Goal: Task Accomplishment & Management: Manage account settings

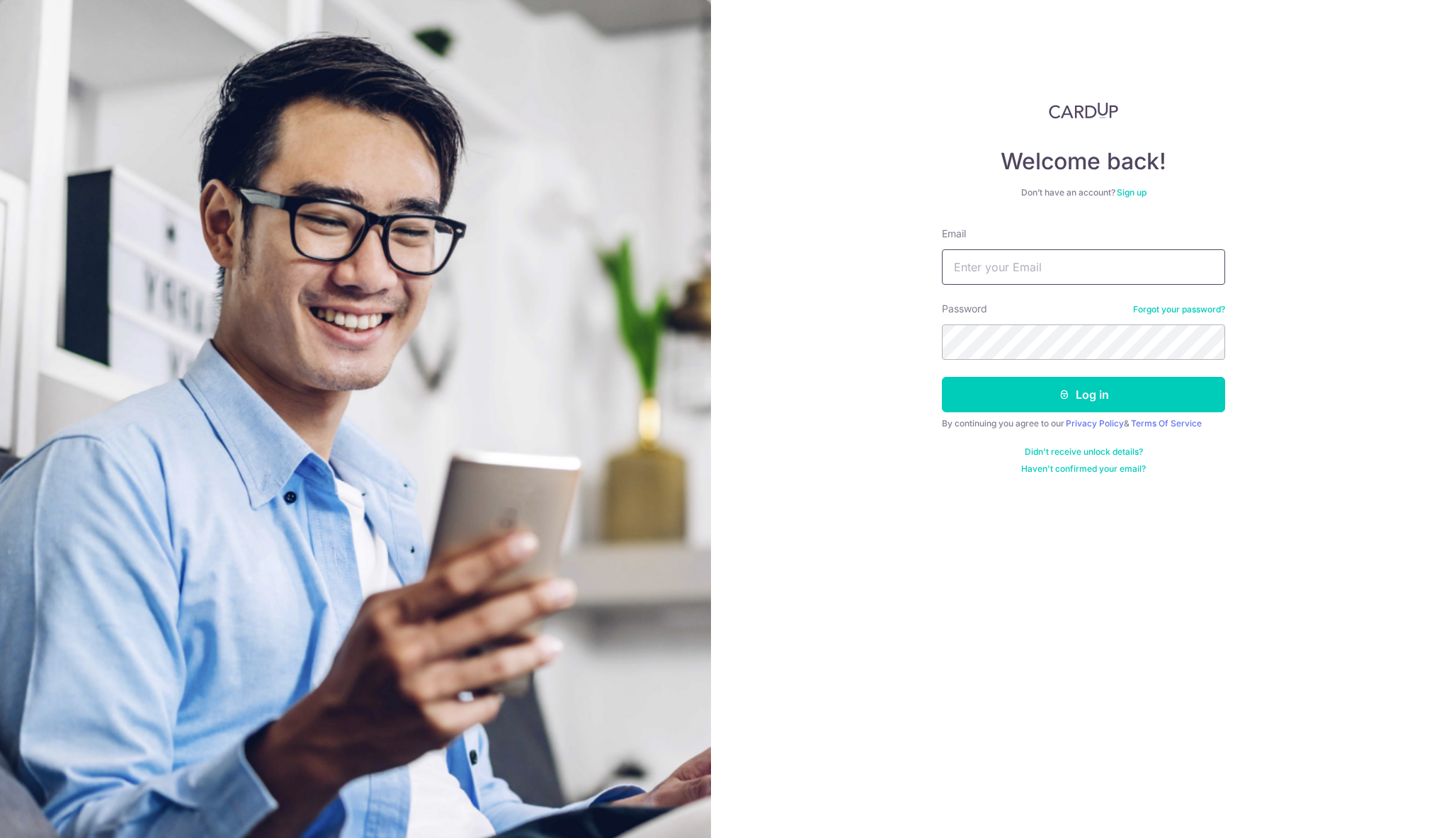
type input "[EMAIL_ADDRESS][DOMAIN_NAME]"
click at [1084, 395] on button "Log in" at bounding box center [1083, 395] width 283 height 35
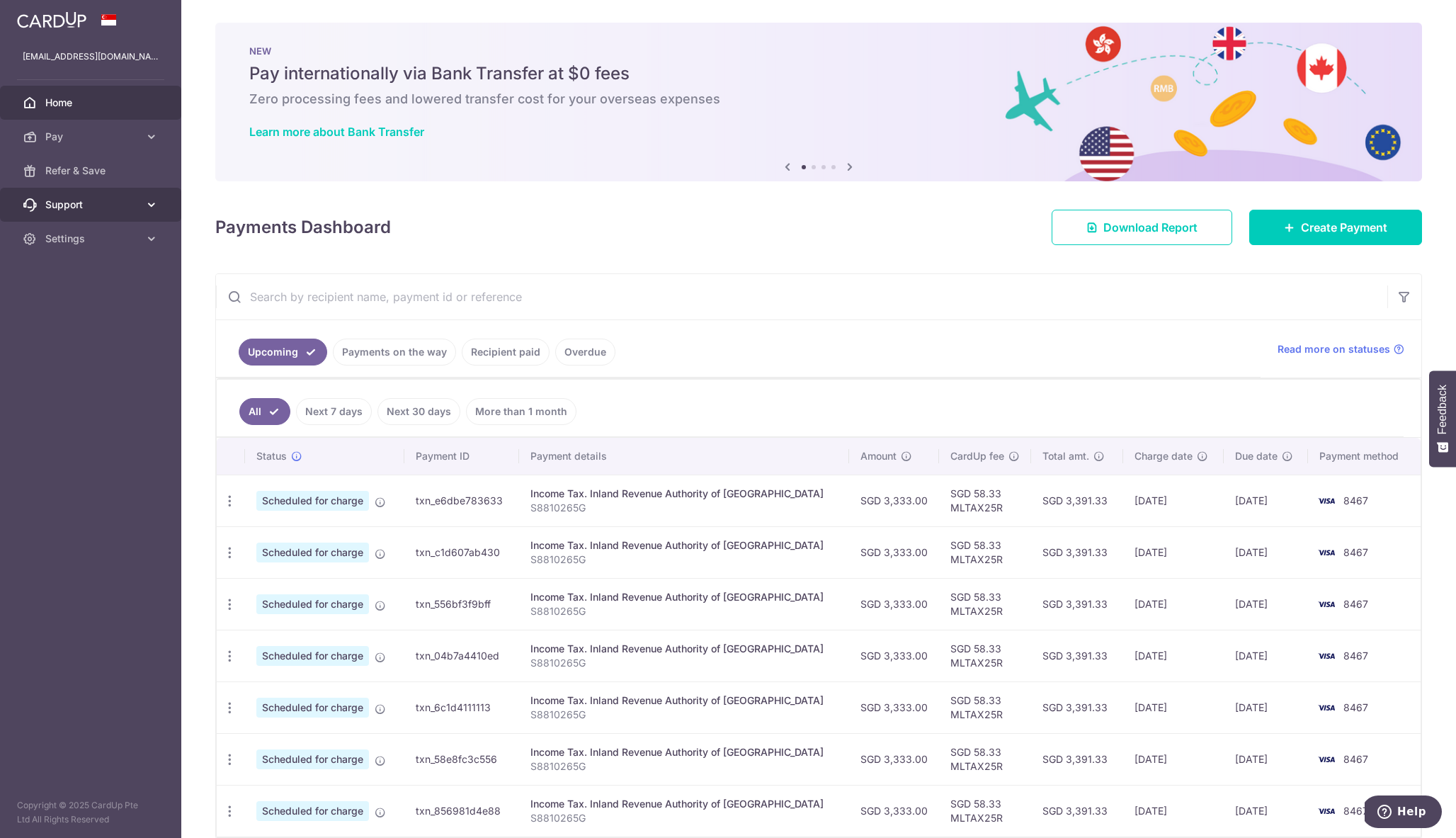
click at [54, 214] on link "Support" at bounding box center [90, 205] width 181 height 34
click at [71, 282] on link "Contact Us" at bounding box center [90, 272] width 181 height 34
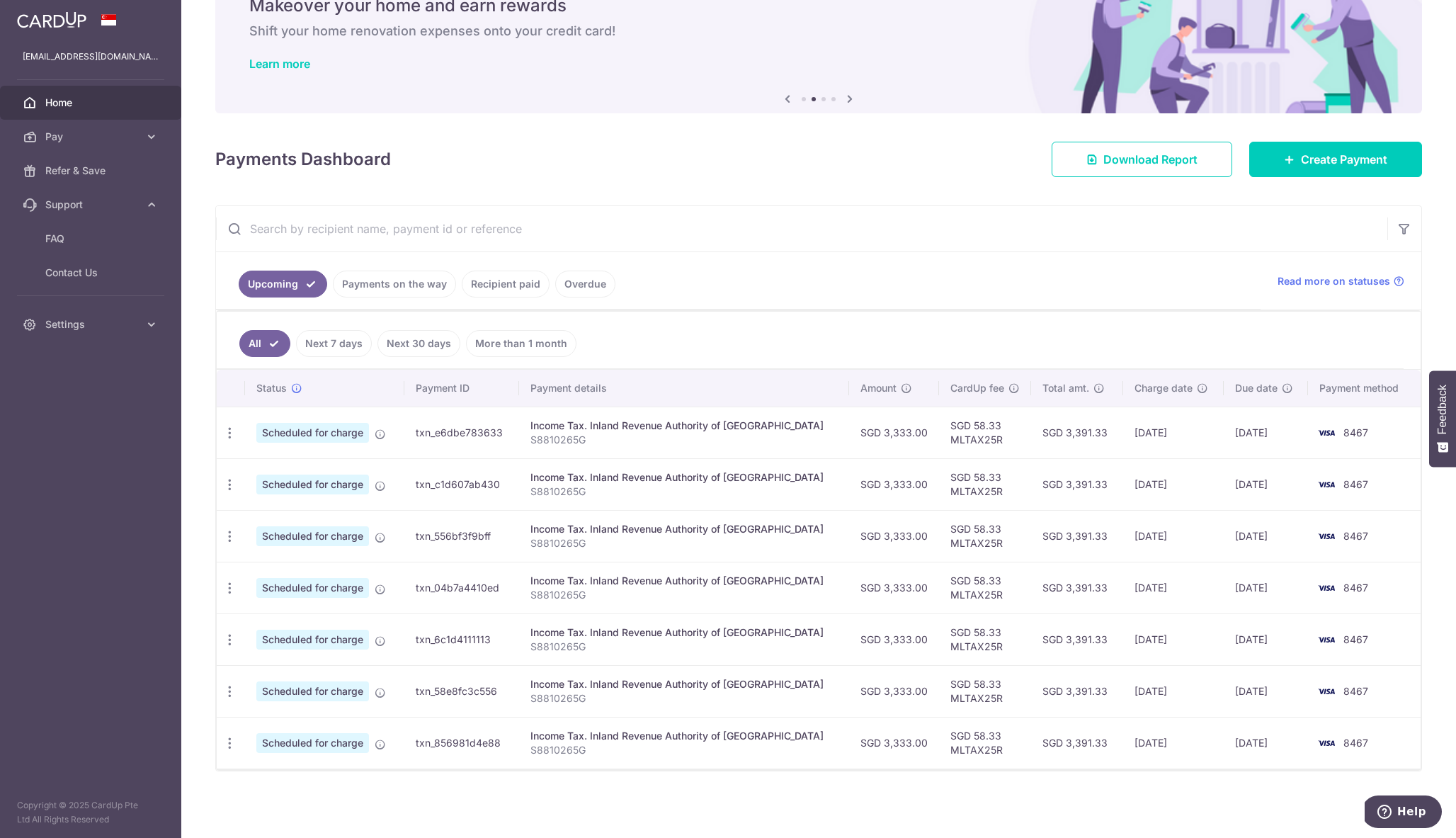
scroll to position [68, 0]
click at [1345, 437] on span "8467" at bounding box center [1356, 433] width 25 height 12
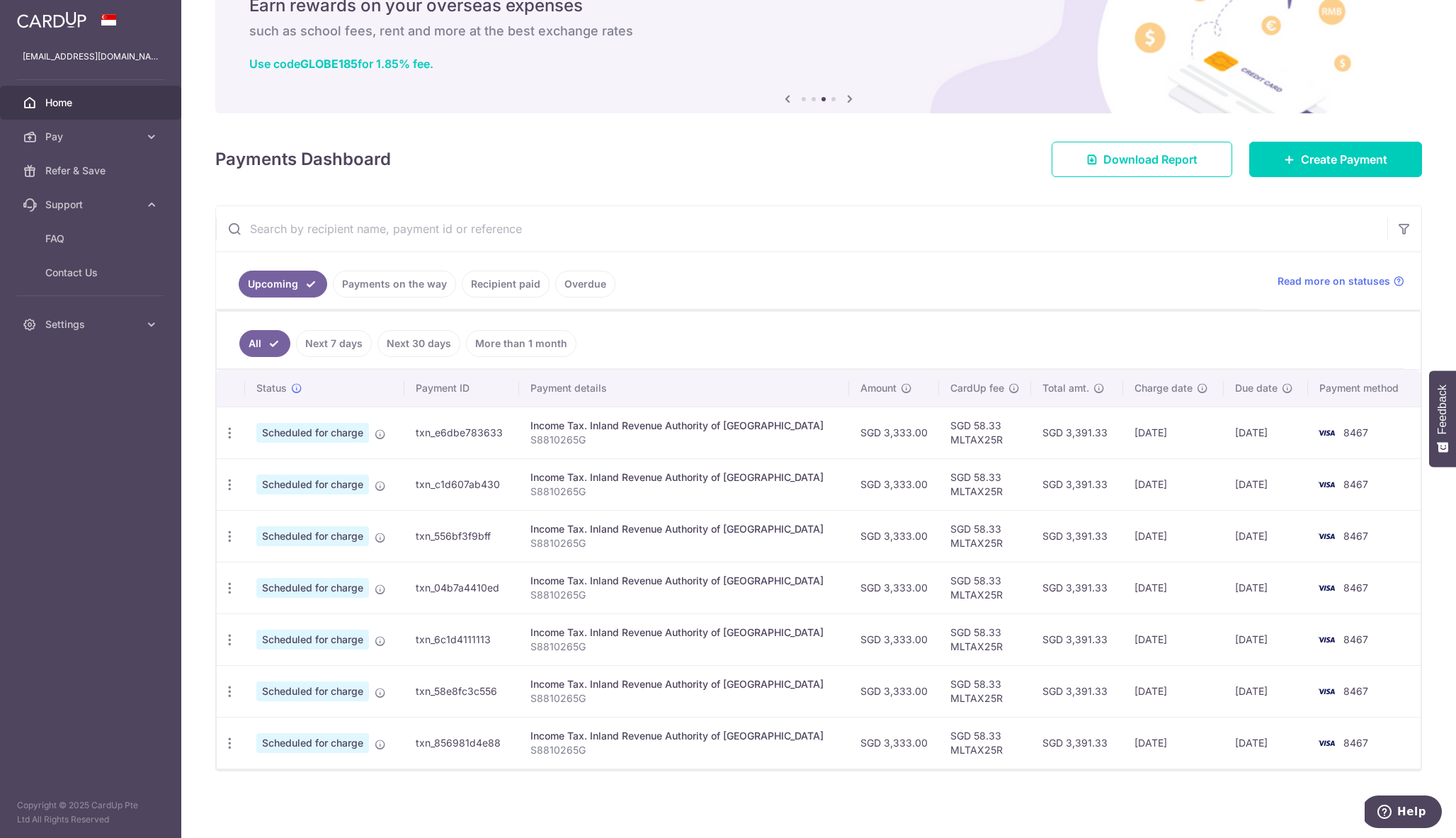
click at [963, 282] on ul "Upcoming Payments on the way Recipient paid Overdue" at bounding box center [739, 280] width 1045 height 58
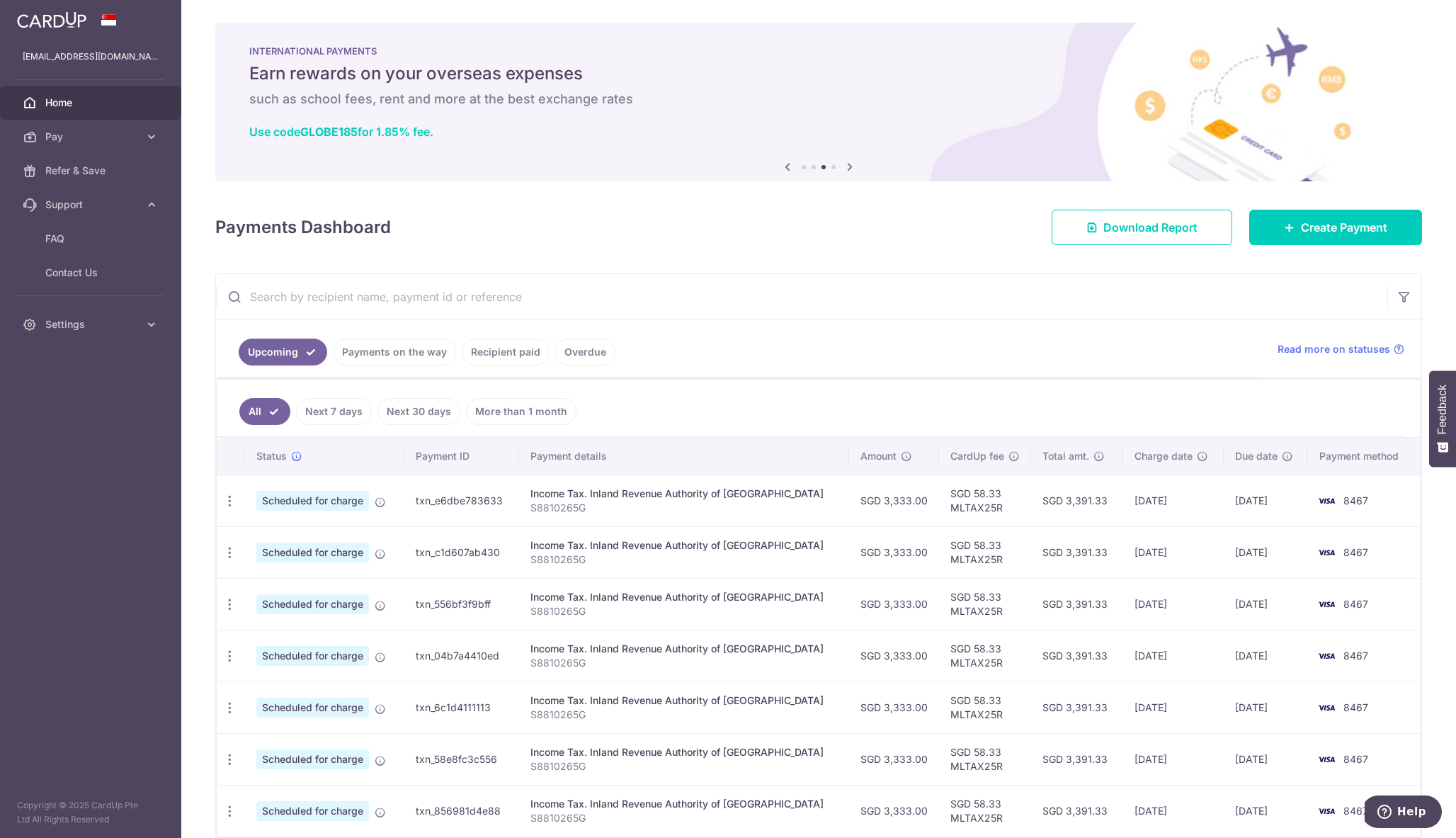
scroll to position [0, 0]
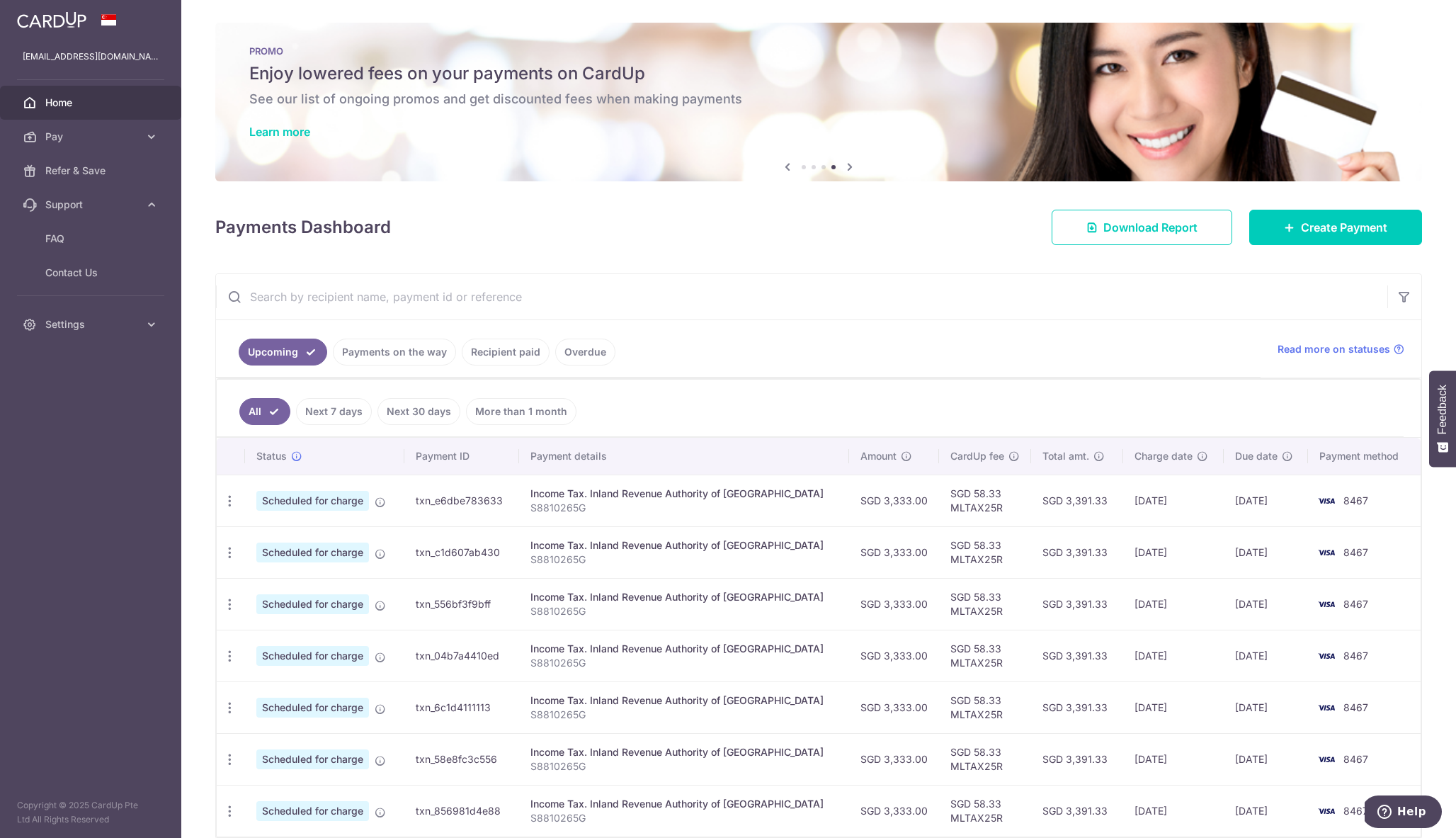
click at [976, 239] on div "Payments Dashboard Download Report Create Payment" at bounding box center [818, 224] width 1207 height 41
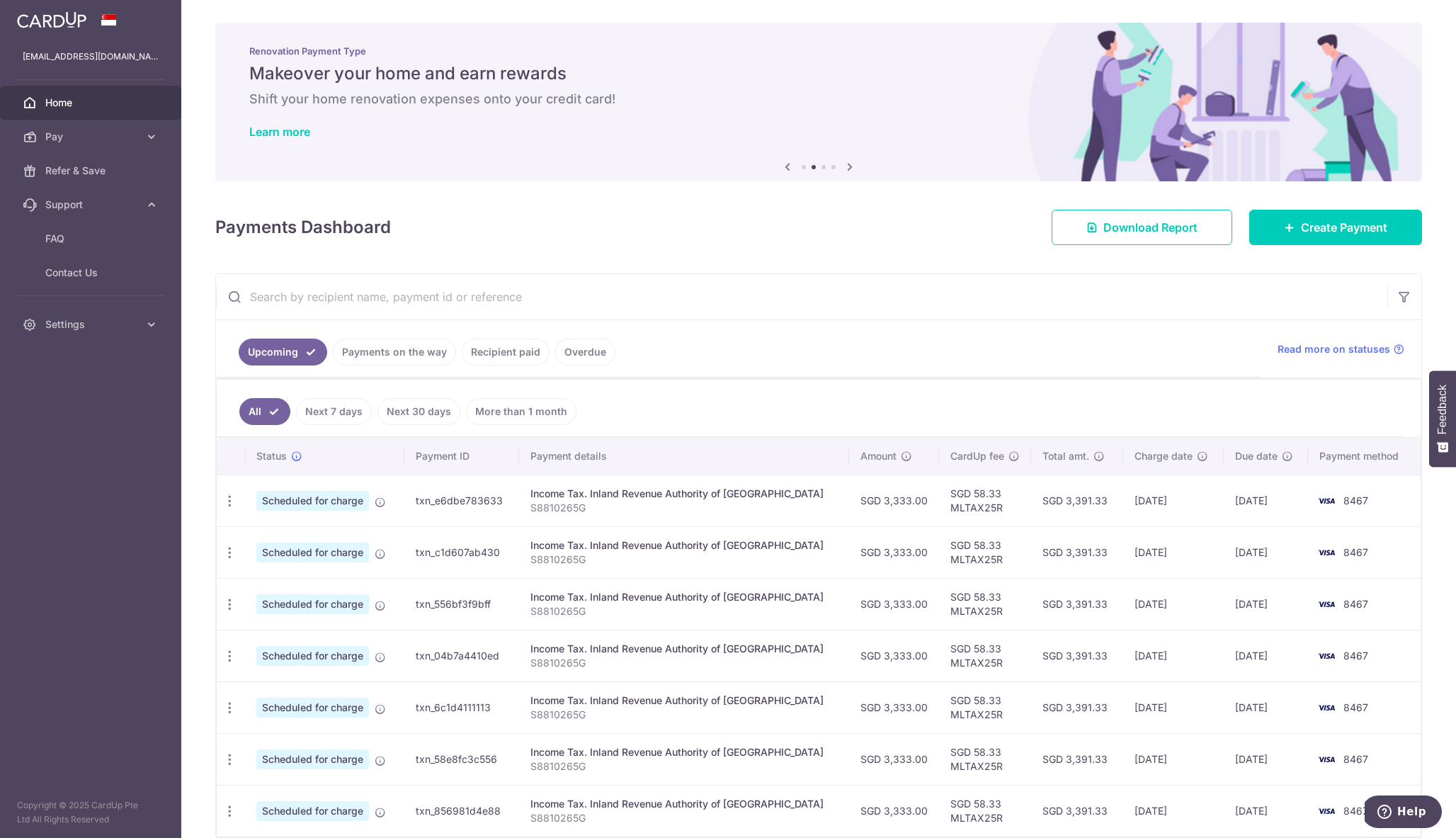
scroll to position [68, 0]
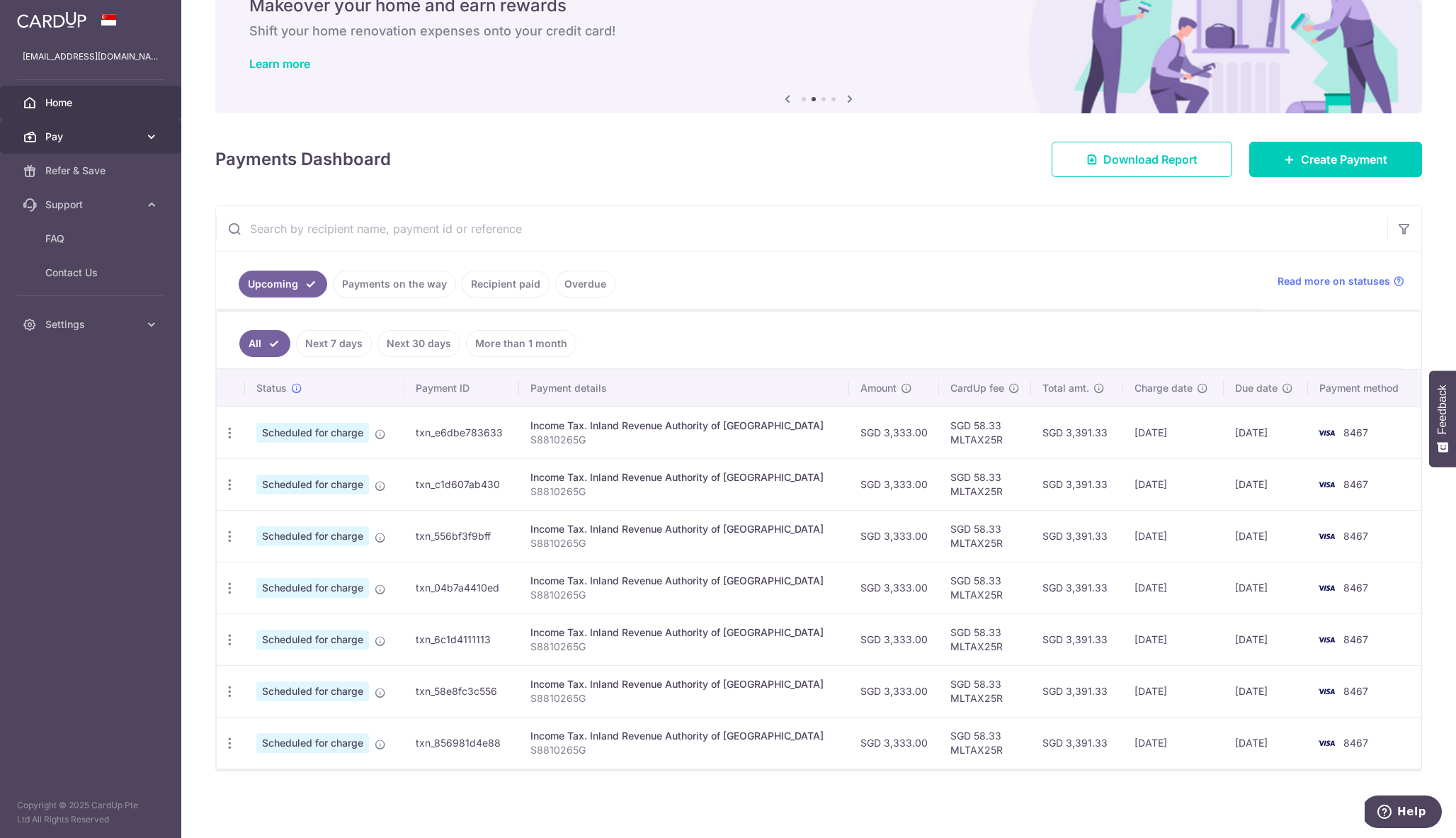
click at [139, 144] on link "Pay" at bounding box center [90, 137] width 181 height 34
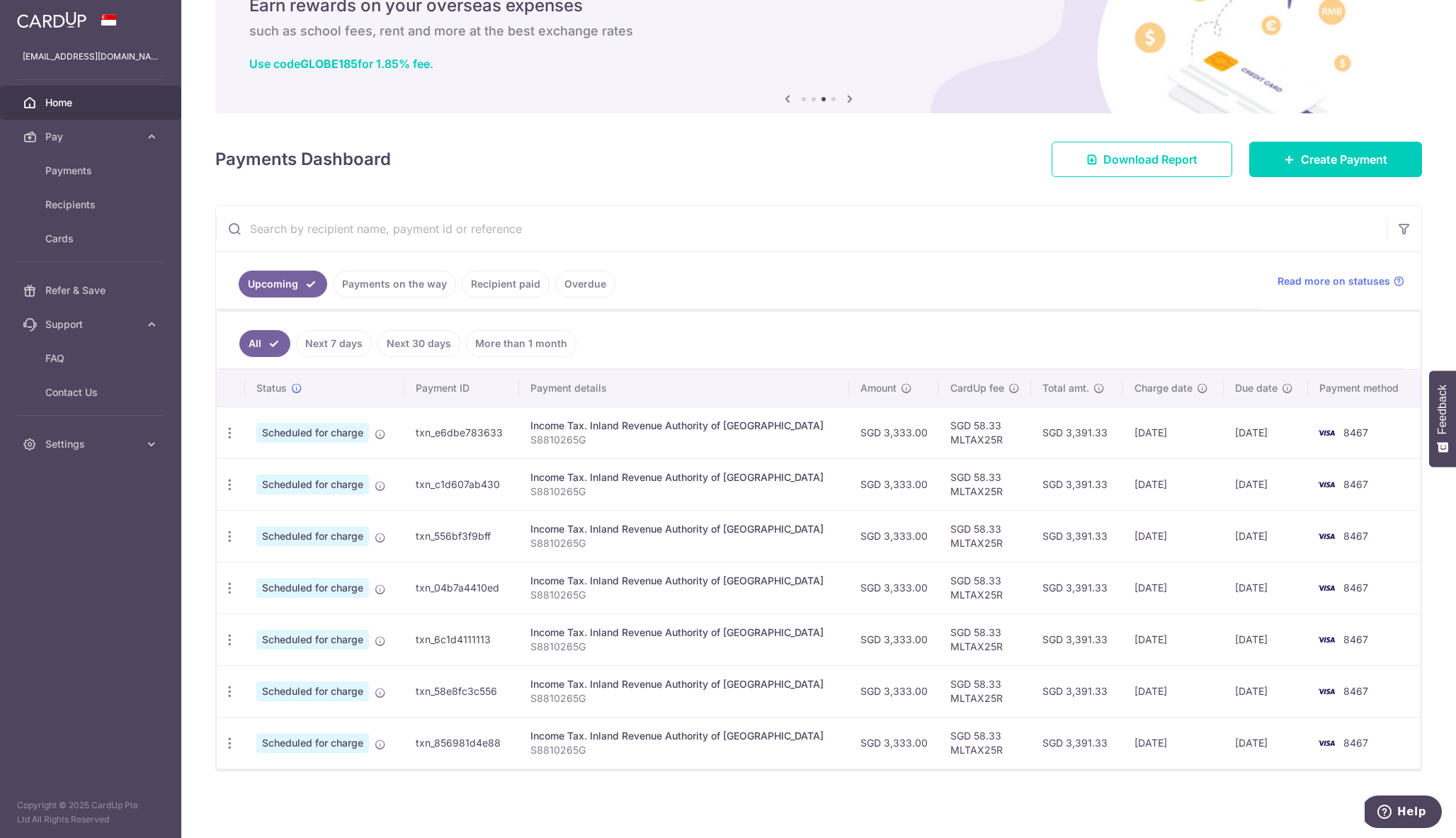
click at [709, 191] on div "× Pause Schedule Pause all future payments in this series Pause just this one p…" at bounding box center [818, 419] width 1275 height 838
click at [61, 228] on link "Cards" at bounding box center [90, 239] width 181 height 34
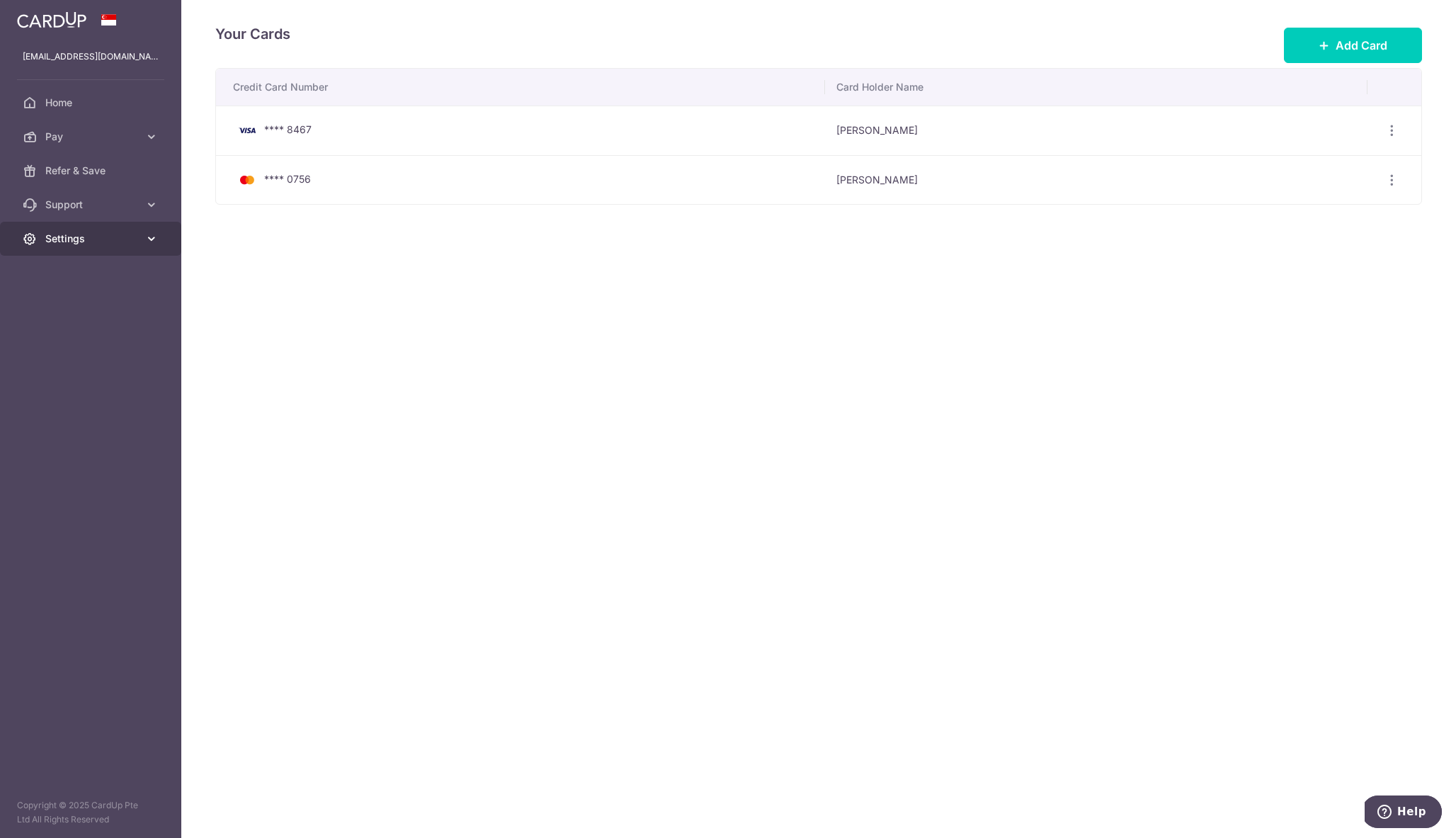
click at [143, 238] on link "Settings" at bounding box center [90, 239] width 181 height 34
click at [87, 266] on span "Account" at bounding box center [91, 272] width 93 height 14
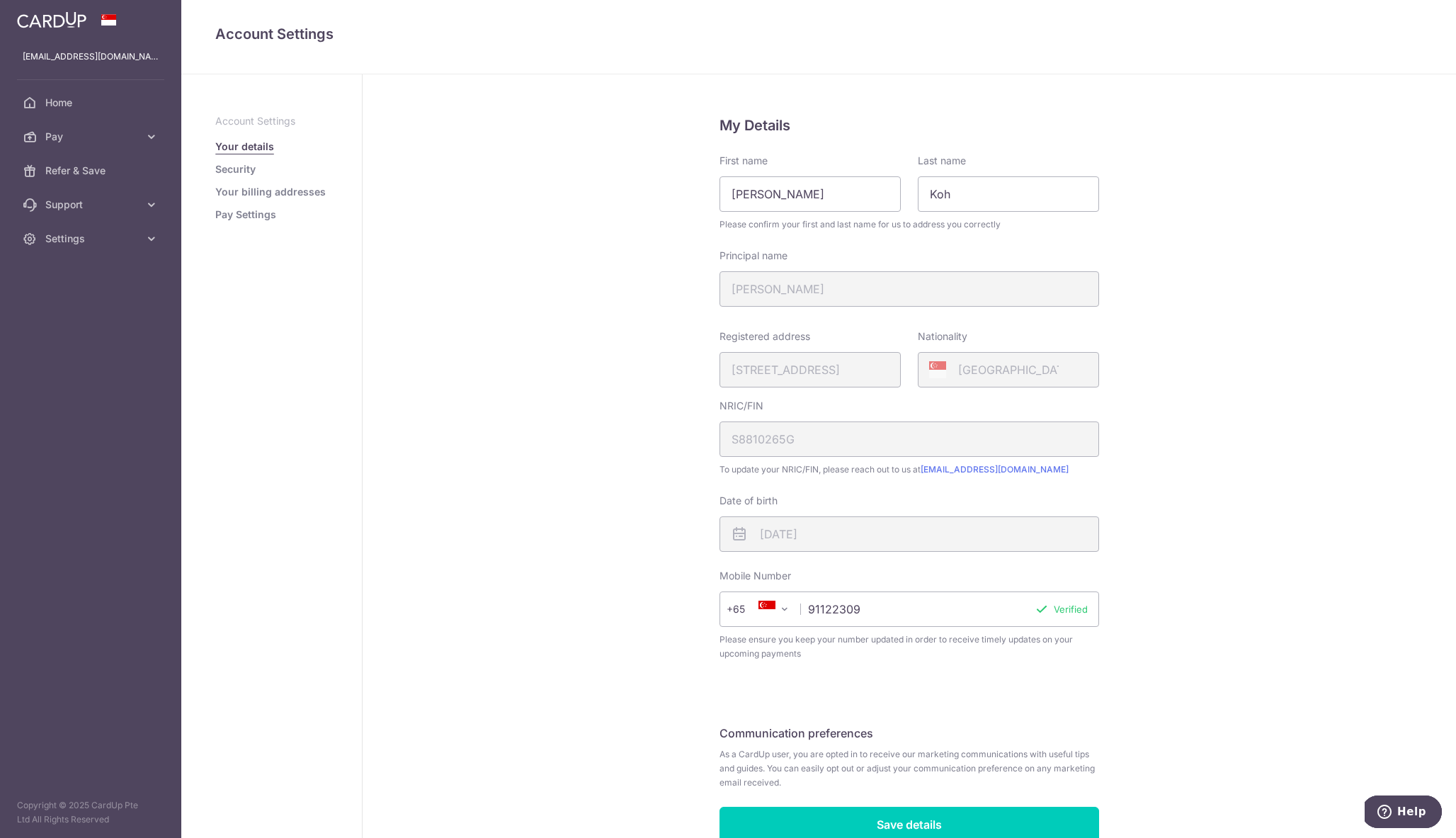
click at [239, 215] on link "Pay Settings" at bounding box center [246, 215] width 61 height 14
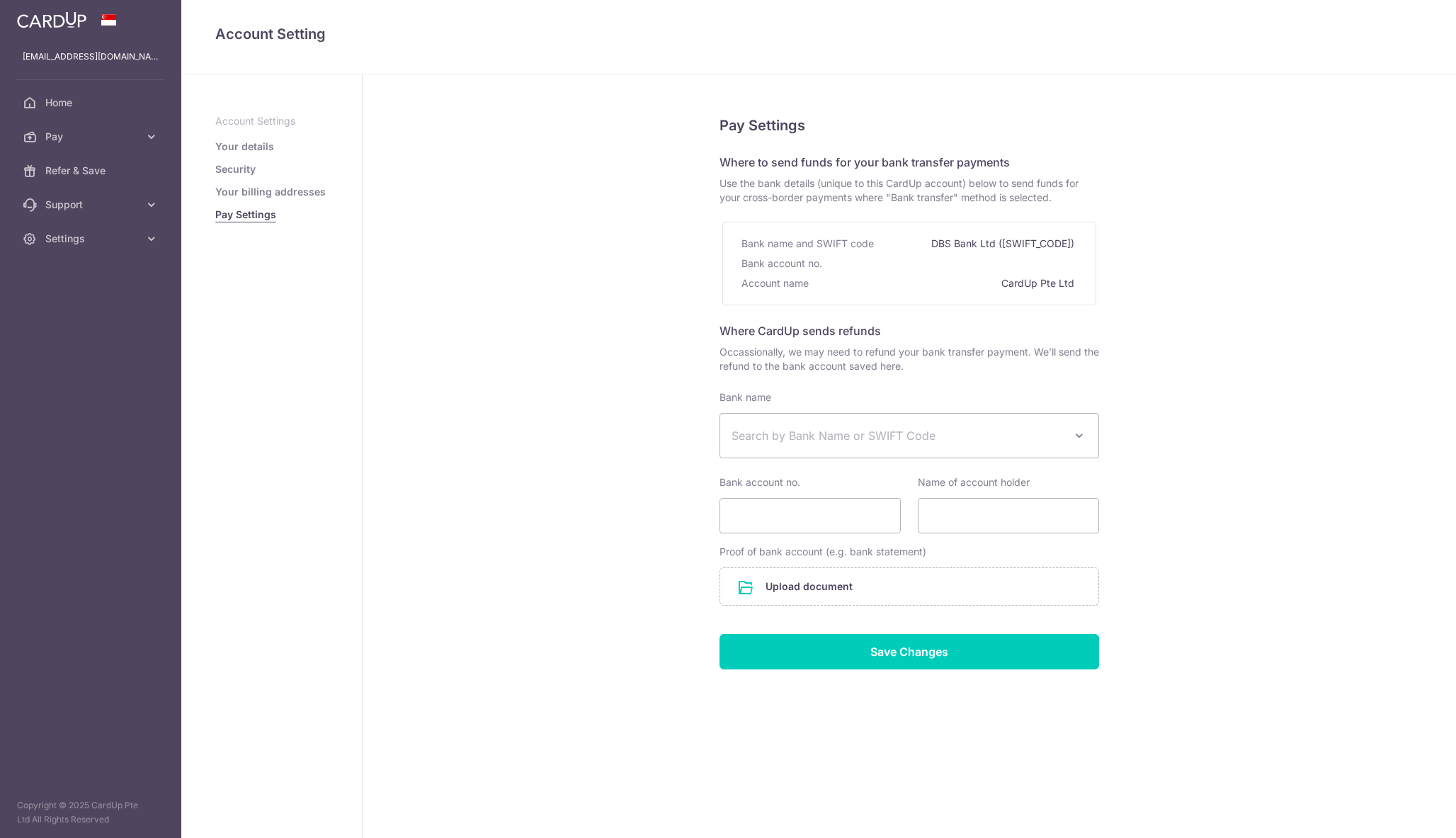
select select
click at [55, 132] on span "Pay" at bounding box center [91, 137] width 93 height 14
click at [81, 177] on link "Payments" at bounding box center [90, 170] width 181 height 34
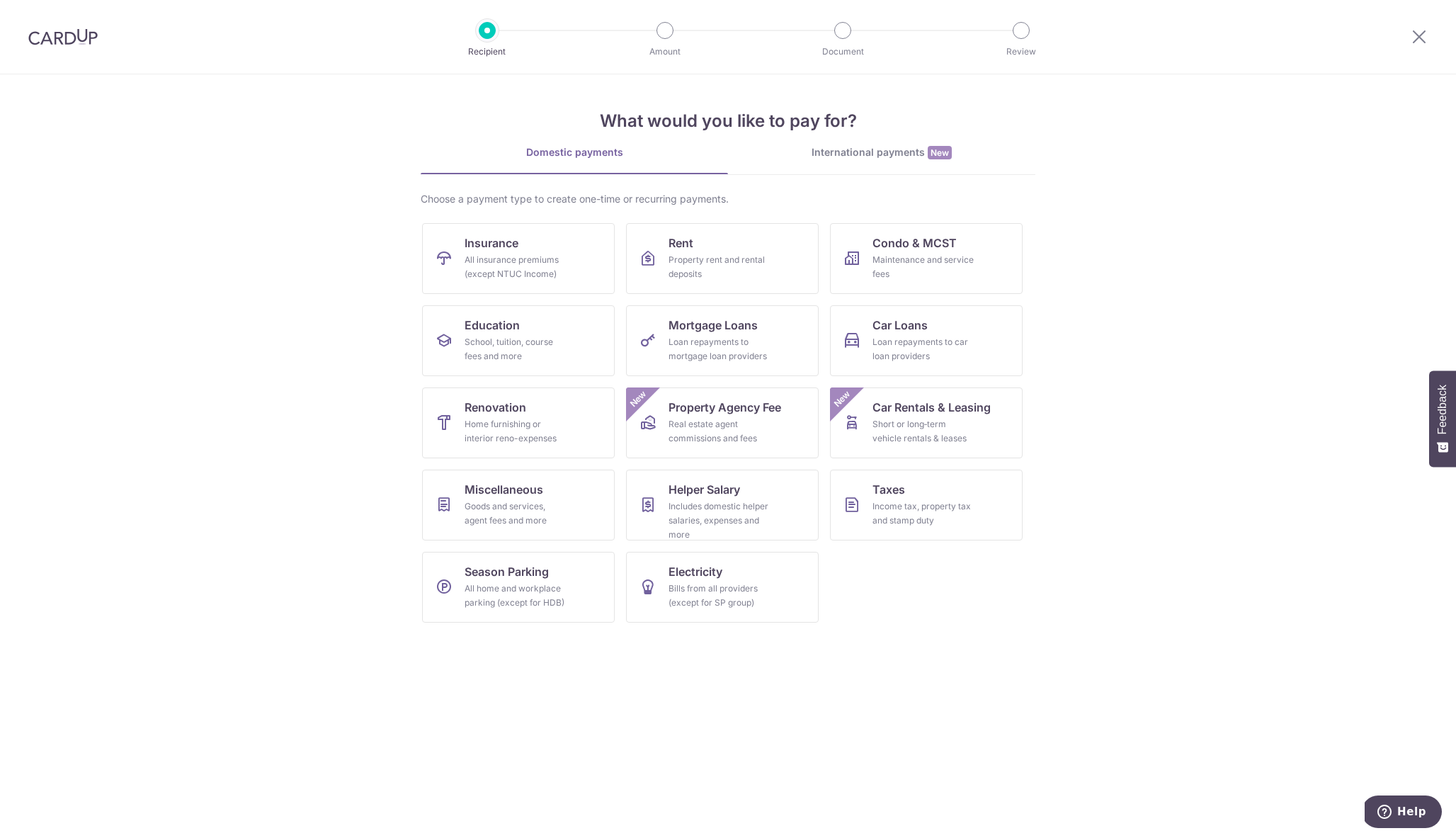
click at [56, 30] on img at bounding box center [63, 36] width 69 height 17
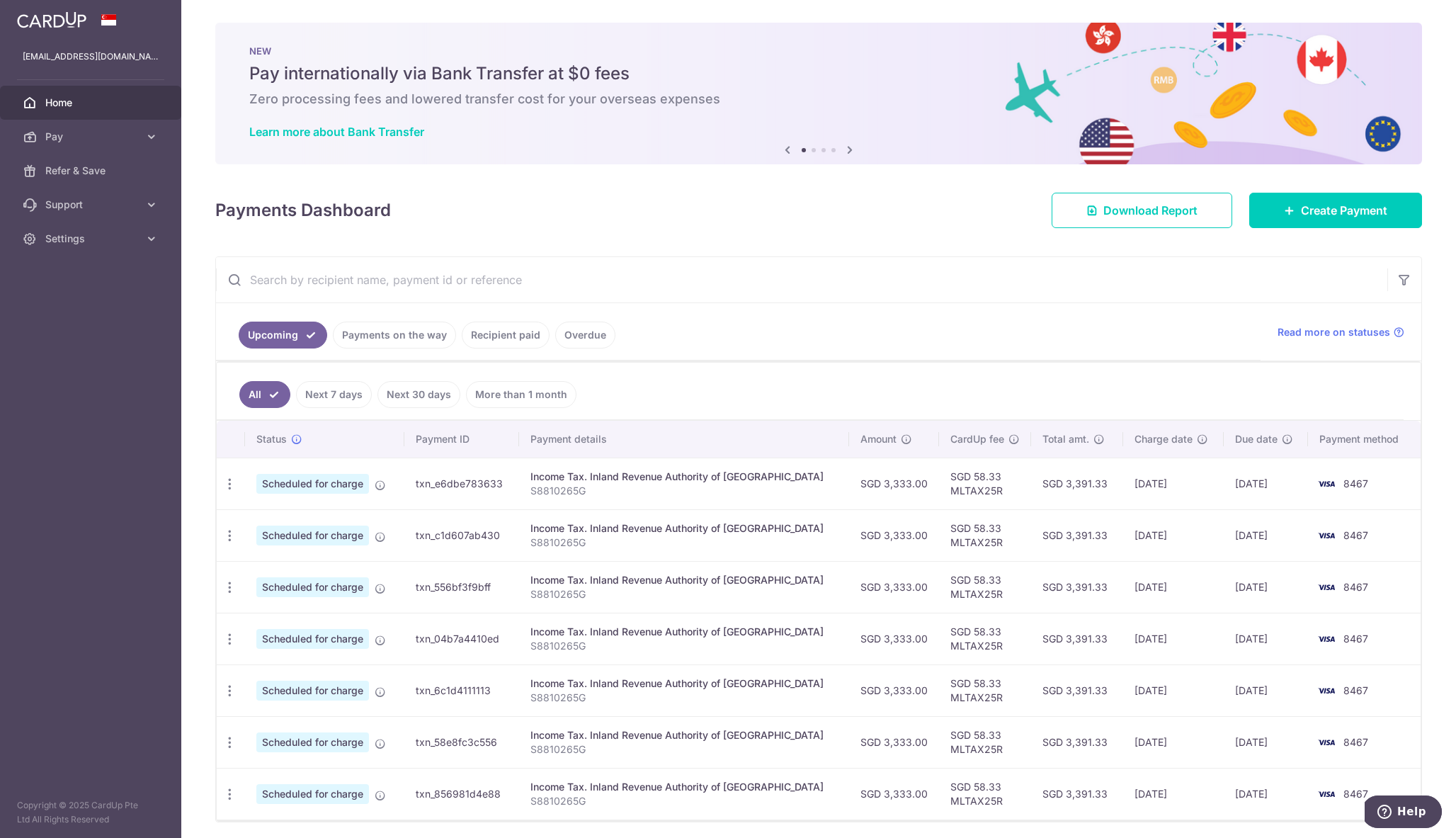
click at [57, 103] on span "Home" at bounding box center [91, 103] width 93 height 14
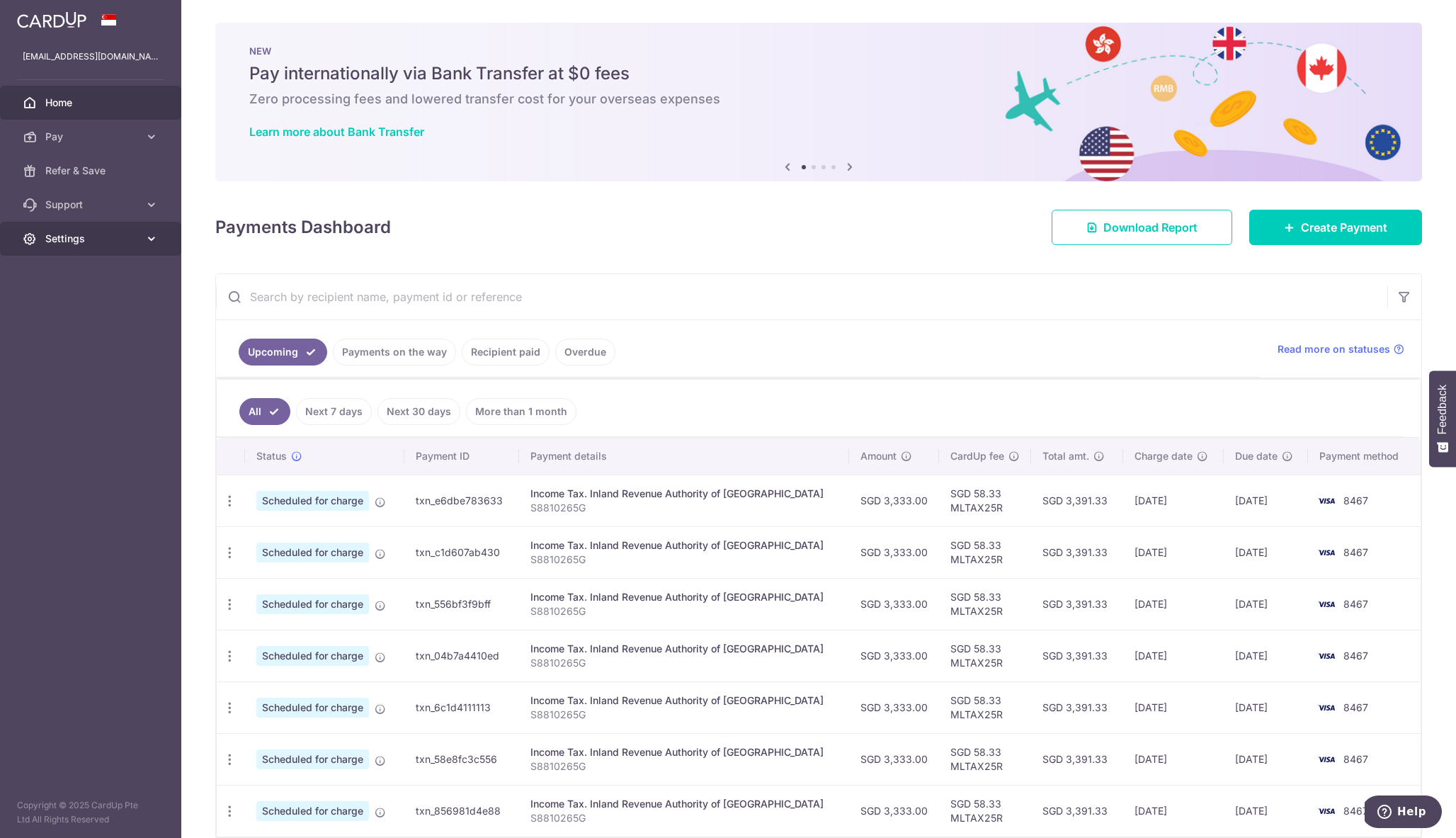
click at [137, 247] on link "Settings" at bounding box center [90, 239] width 181 height 34
click at [114, 269] on span "Account" at bounding box center [91, 272] width 93 height 14
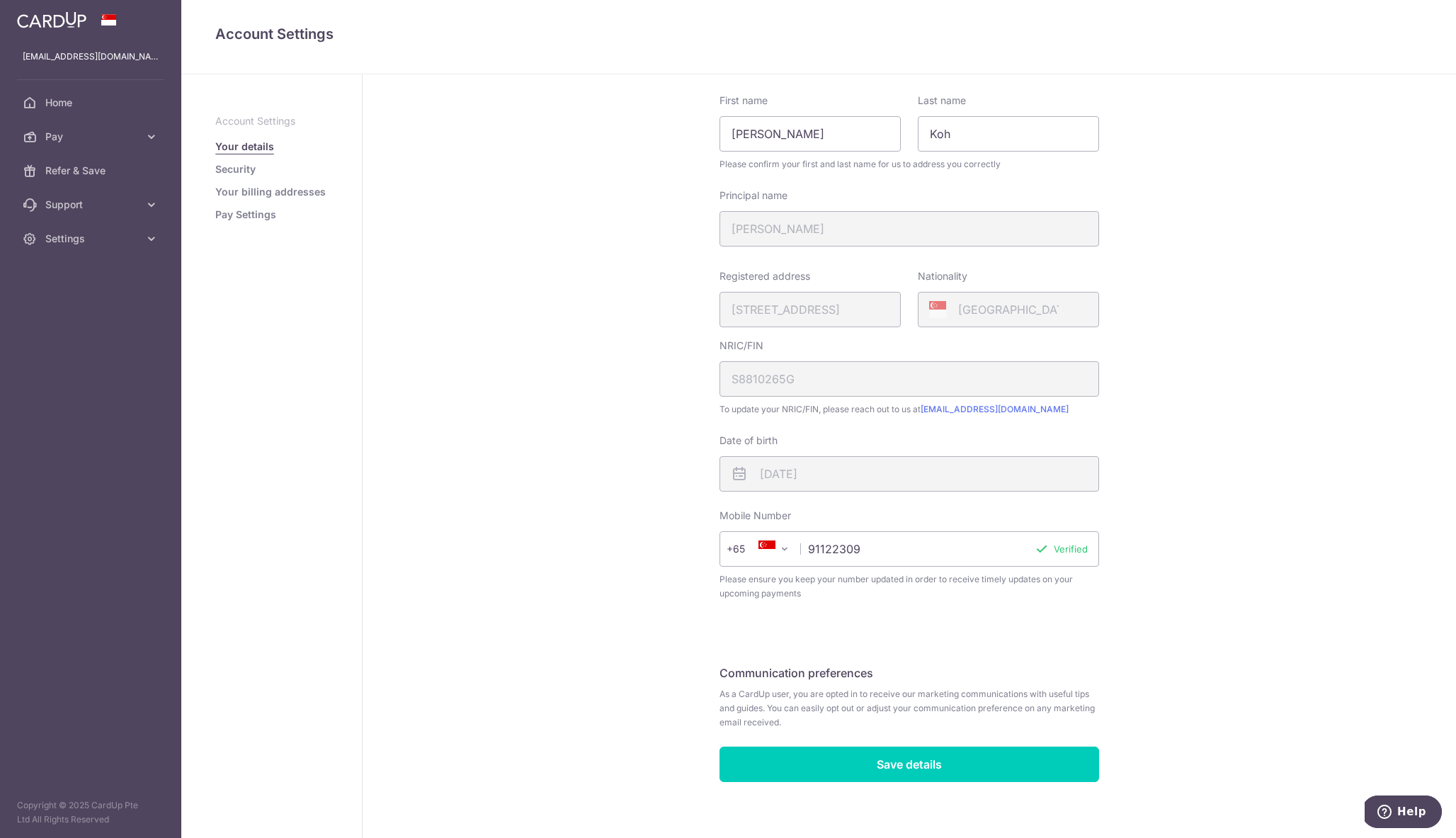
scroll to position [59, 0]
click at [408, 239] on div "My Details First name Justin Last name Koh Please confirm your first and last n…" at bounding box center [909, 432] width 1093 height 834
click at [58, 134] on span "Pay" at bounding box center [91, 137] width 93 height 14
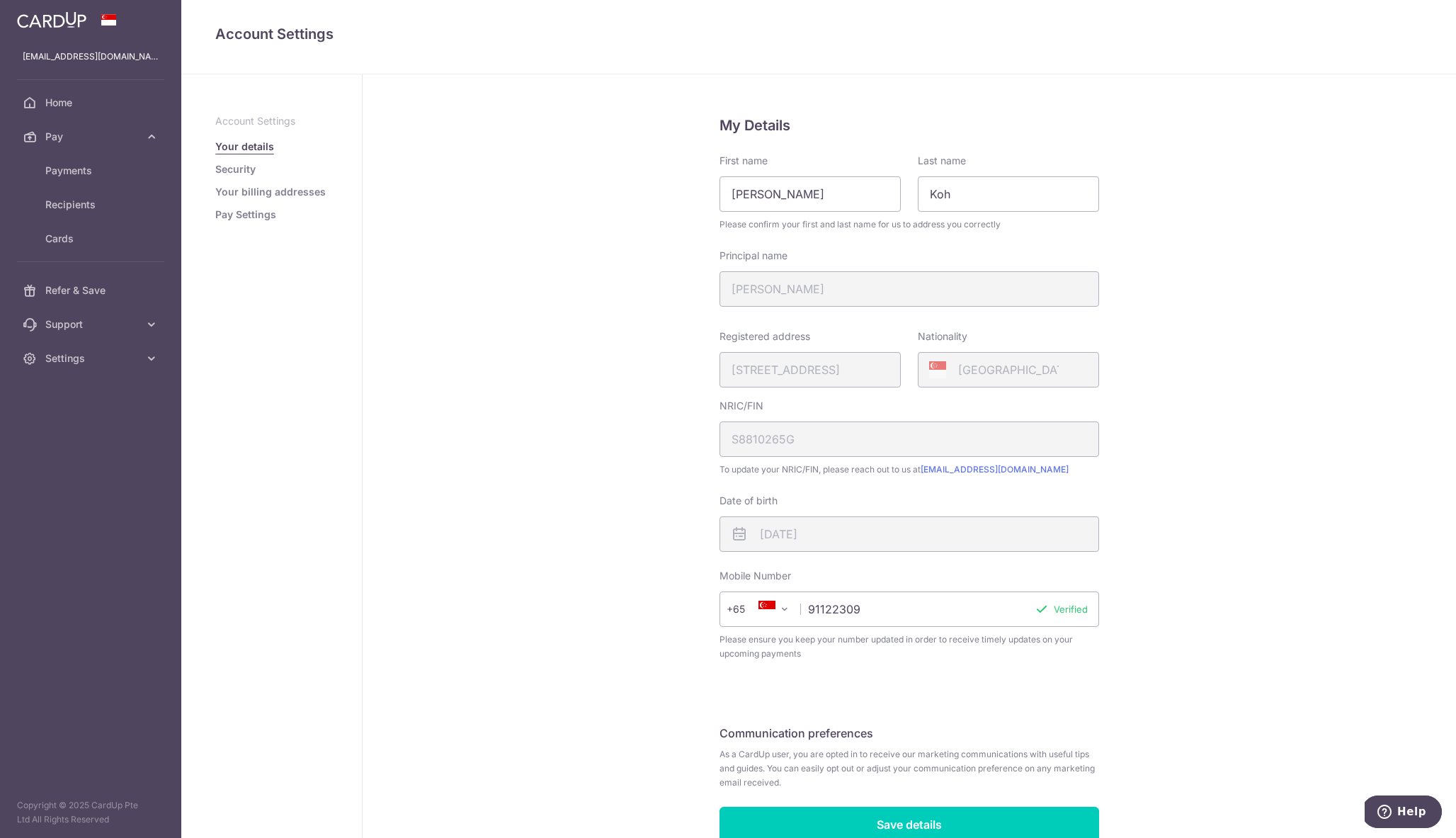
scroll to position [0, 0]
click at [252, 170] on link "Security" at bounding box center [236, 169] width 41 height 14
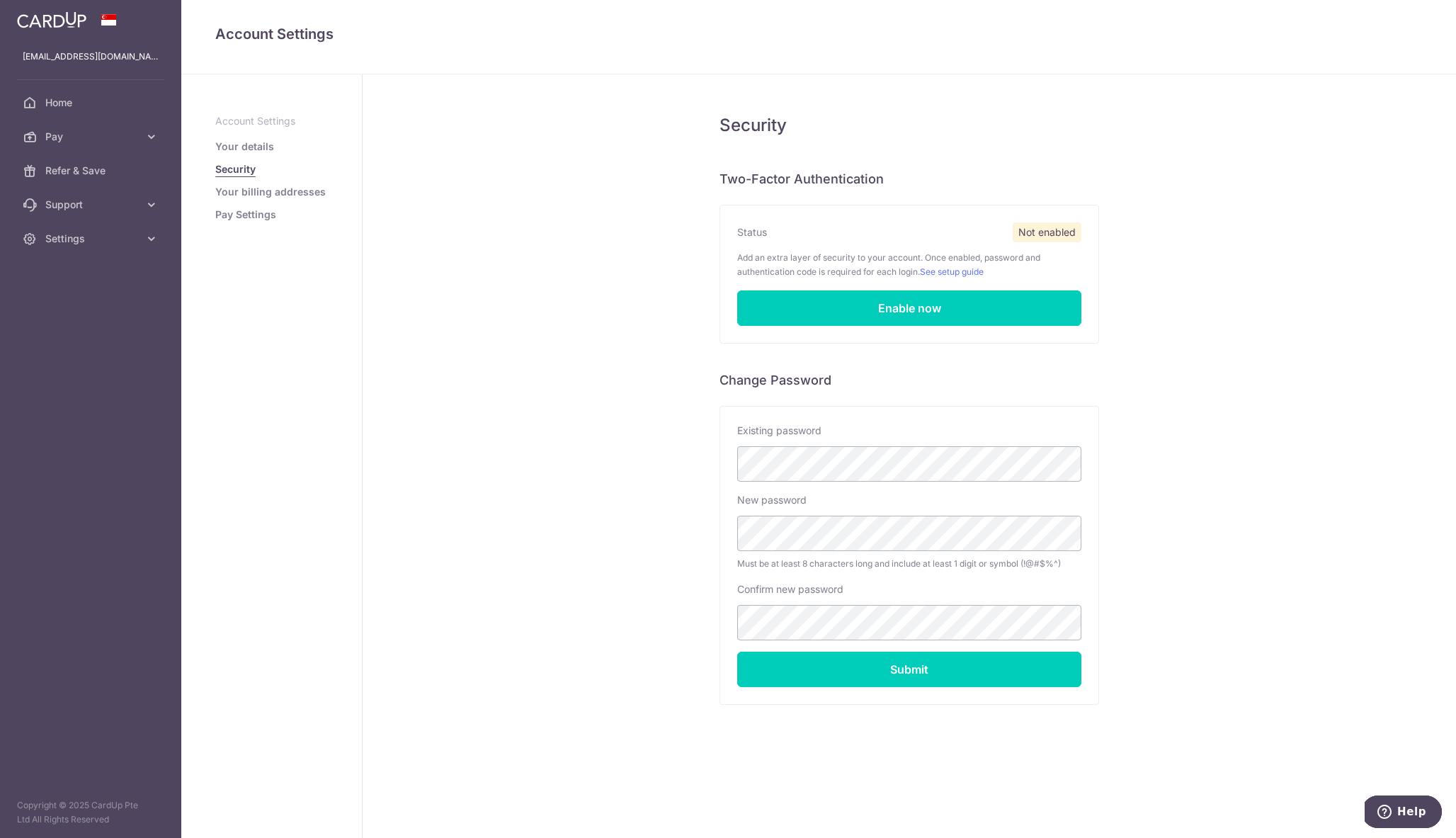
click at [255, 192] on link "Your billing addresses" at bounding box center [270, 192] width 111 height 14
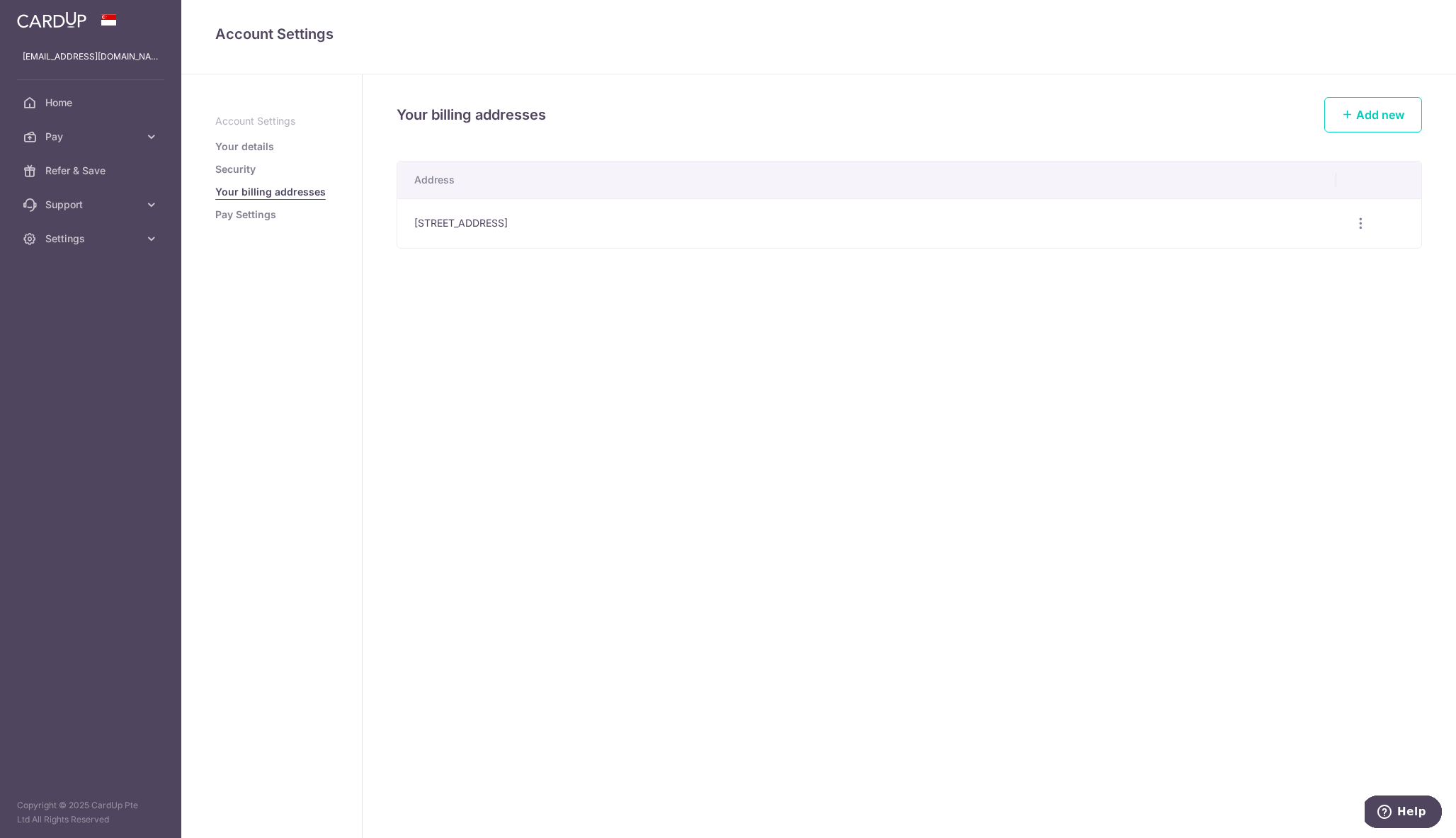
click at [254, 218] on link "Pay Settings" at bounding box center [246, 215] width 61 height 14
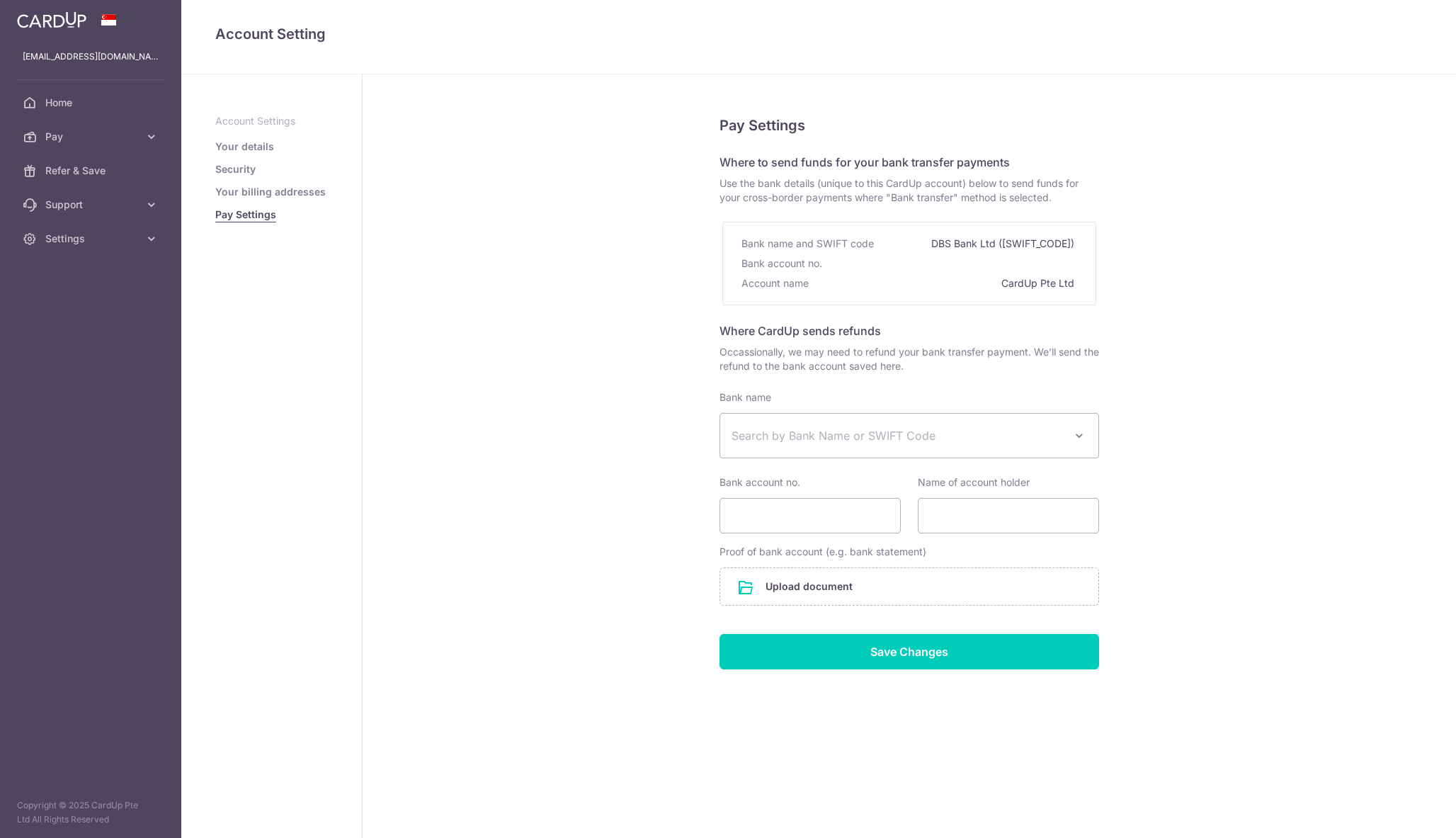
select select
click at [98, 140] on span "Pay" at bounding box center [91, 137] width 93 height 14
click at [85, 169] on span "Payments" at bounding box center [91, 170] width 93 height 14
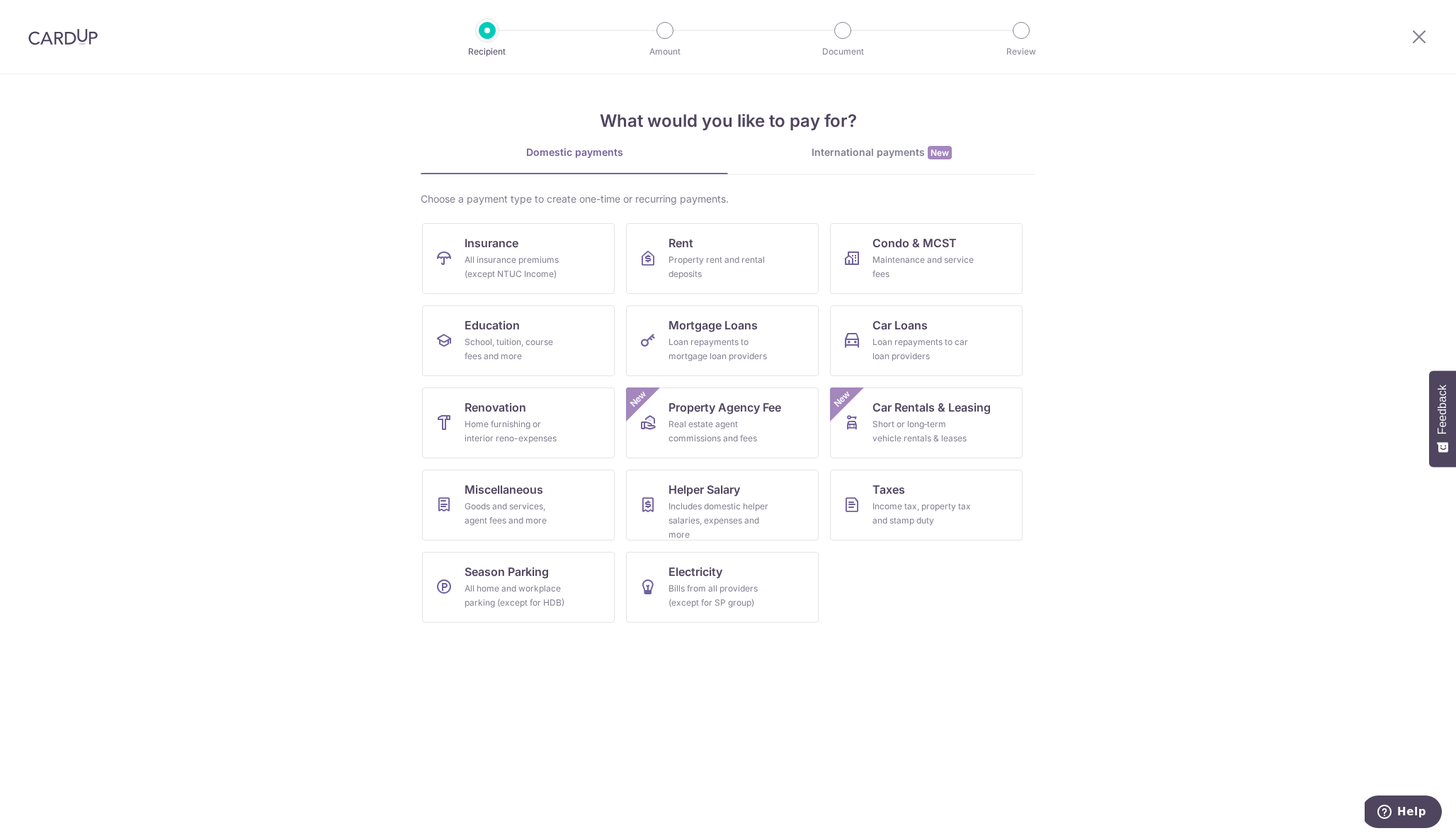
click at [1429, 40] on div at bounding box center [1419, 36] width 74 height 74
click at [1426, 39] on icon at bounding box center [1419, 36] width 17 height 18
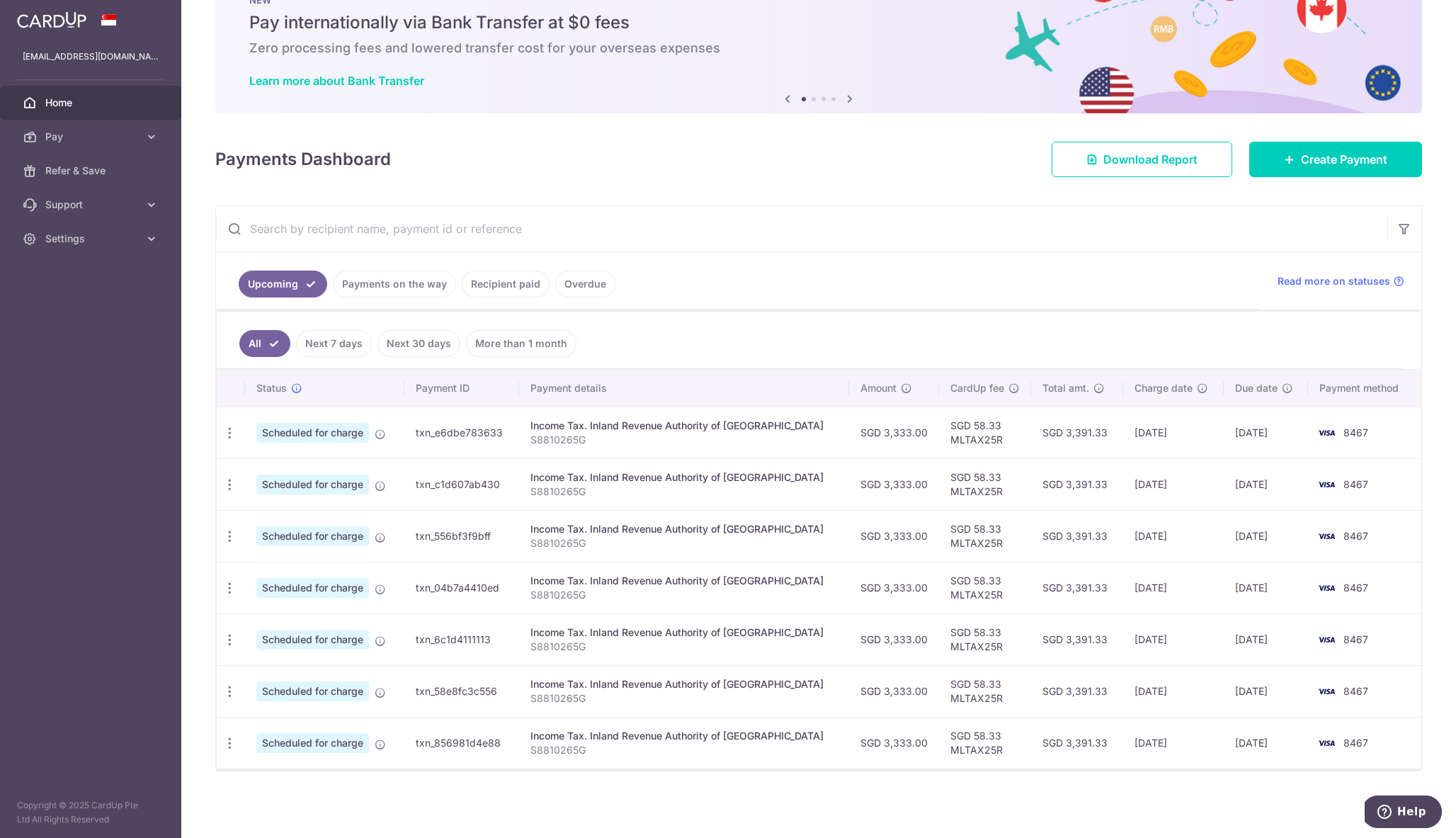
scroll to position [51, 0]
click at [107, 148] on link "Pay" at bounding box center [90, 137] width 181 height 34
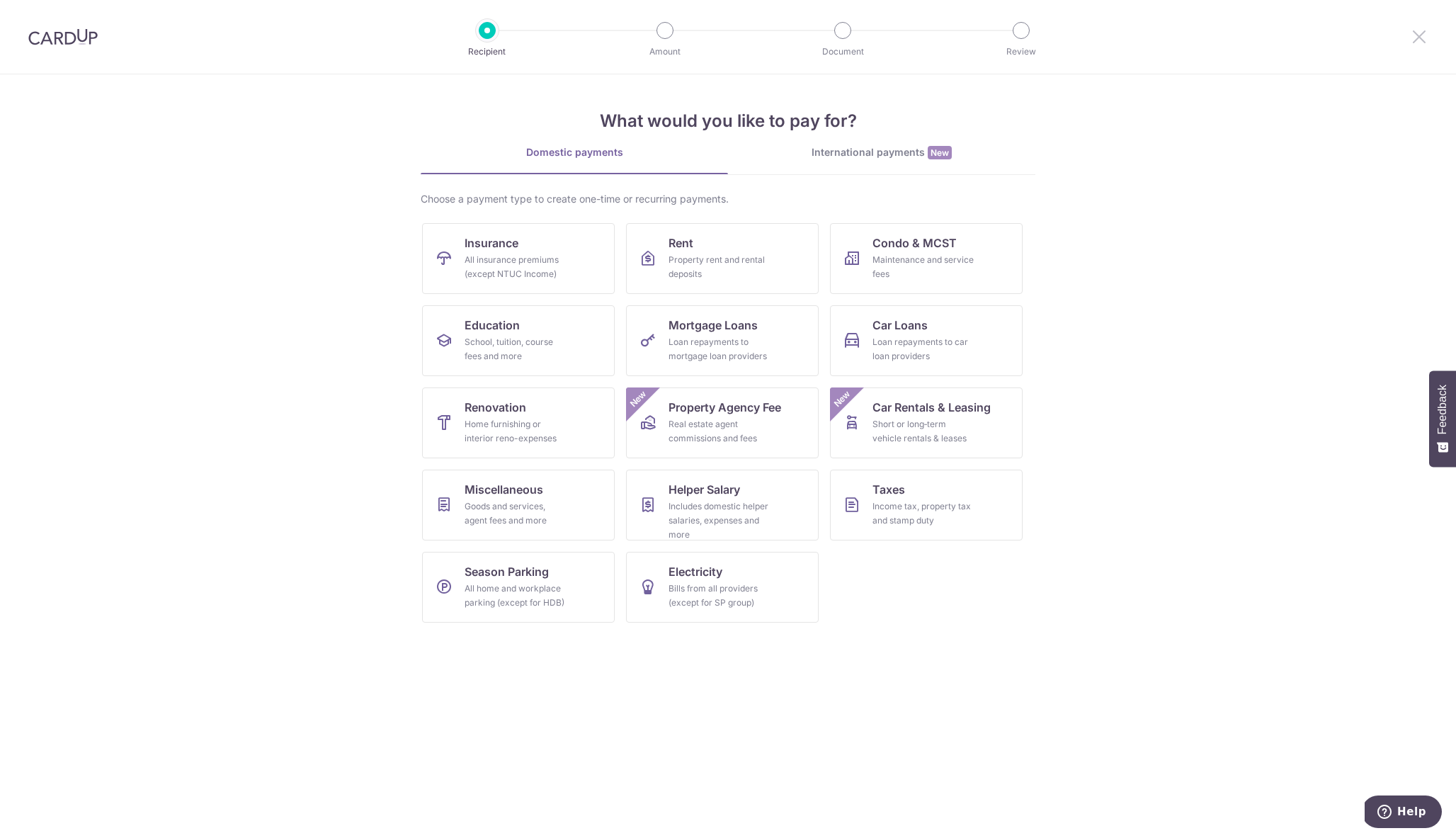
click at [1426, 29] on icon at bounding box center [1419, 36] width 17 height 18
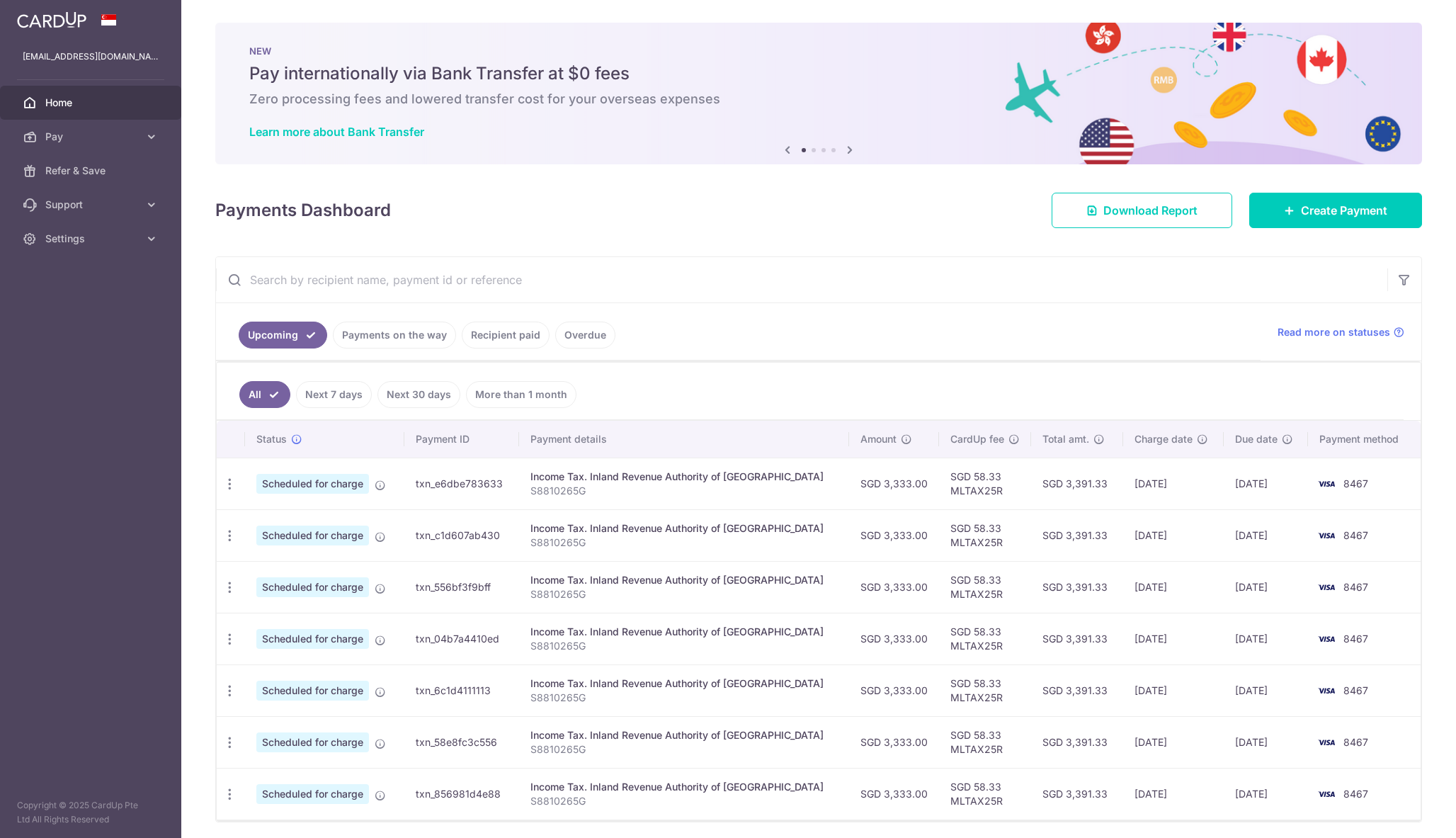
click at [1426, 29] on div "× Pause Schedule Pause all future payments in this series Pause just this one p…" at bounding box center [818, 419] width 1275 height 838
click at [106, 139] on span "Pay" at bounding box center [91, 137] width 93 height 14
click at [86, 361] on span "Settings" at bounding box center [91, 358] width 93 height 14
click at [77, 391] on span "Account" at bounding box center [91, 392] width 93 height 14
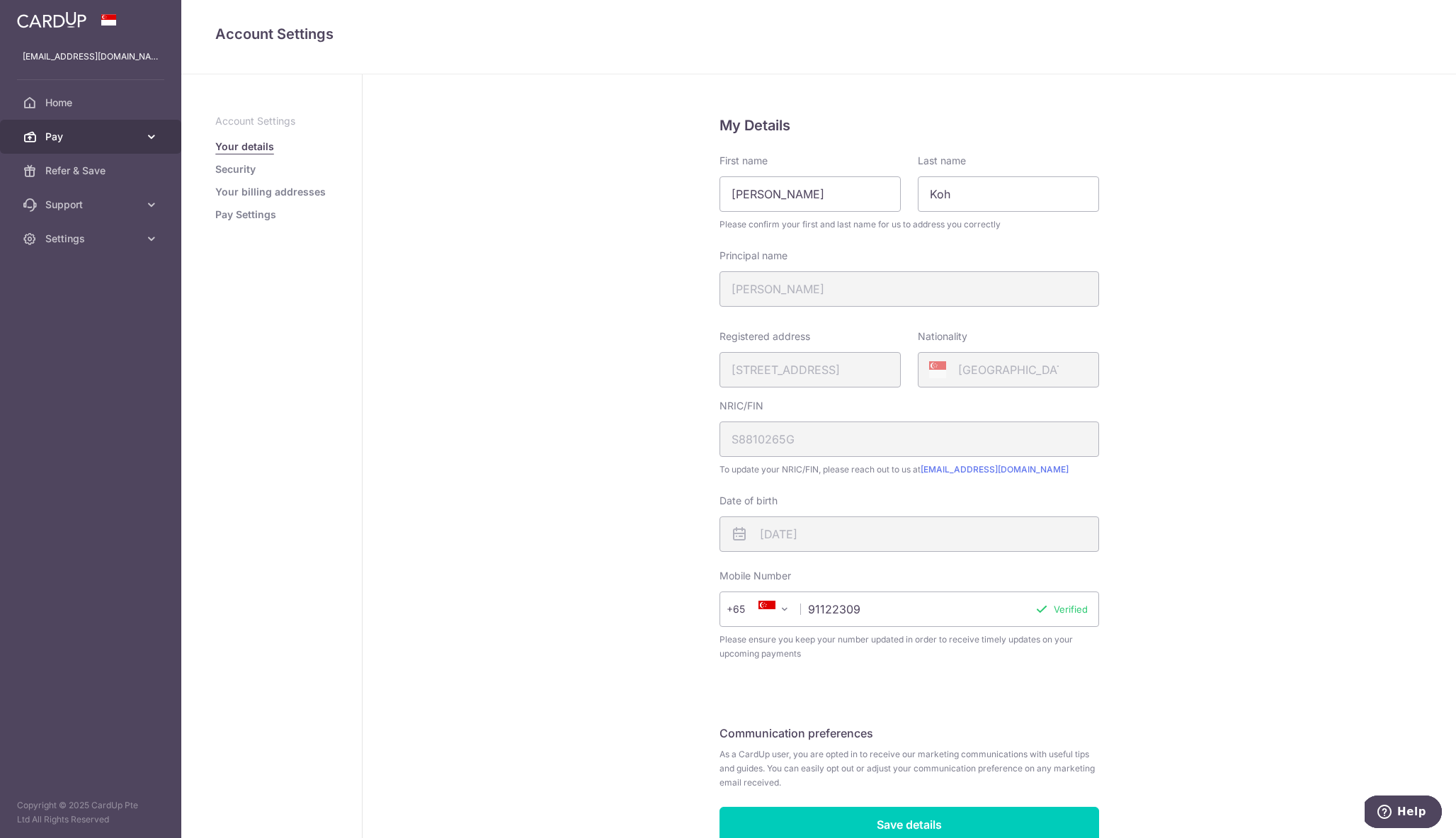
click at [119, 143] on span "Pay" at bounding box center [91, 137] width 93 height 14
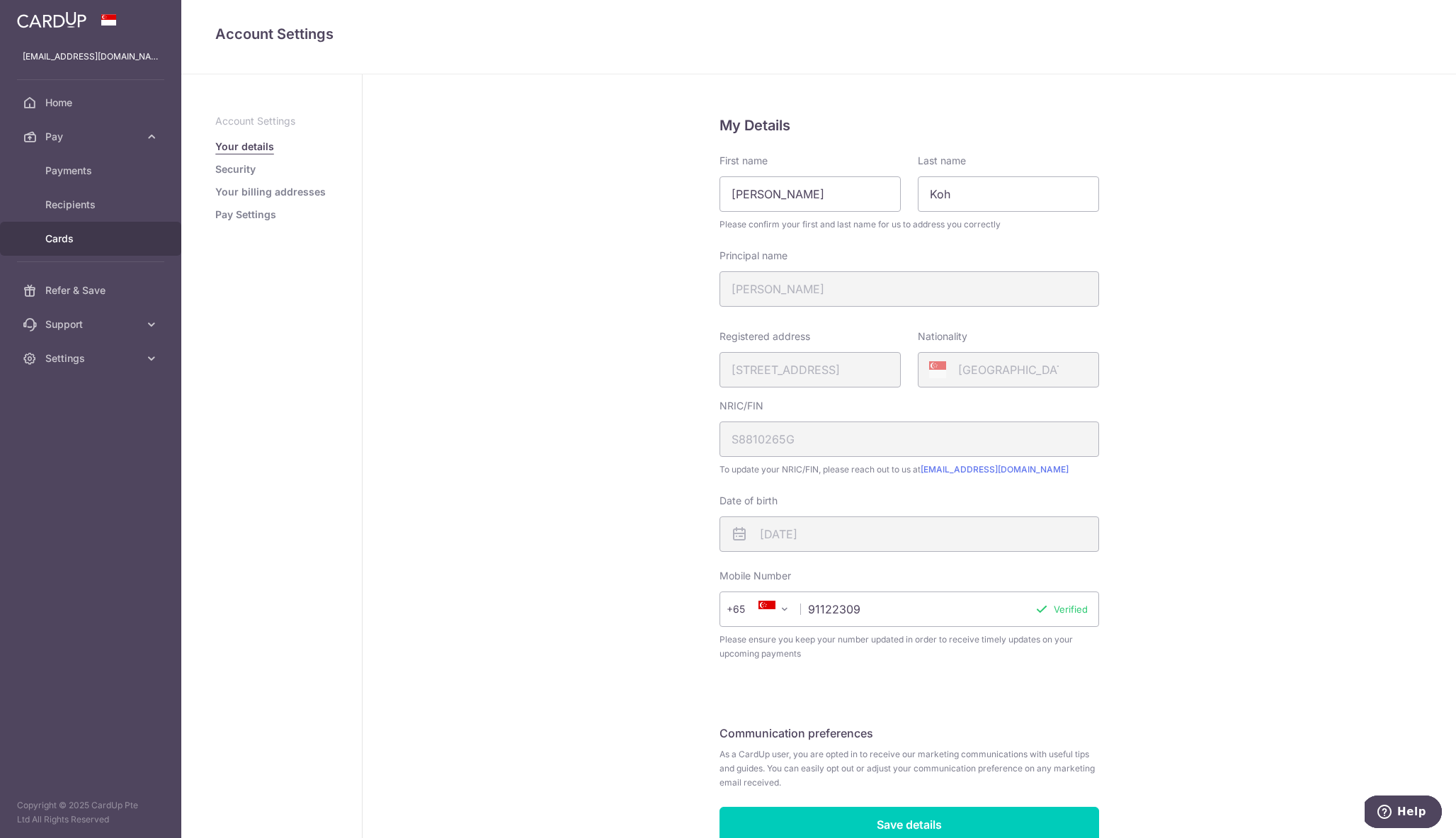
click at [67, 234] on span "Cards" at bounding box center [91, 239] width 93 height 14
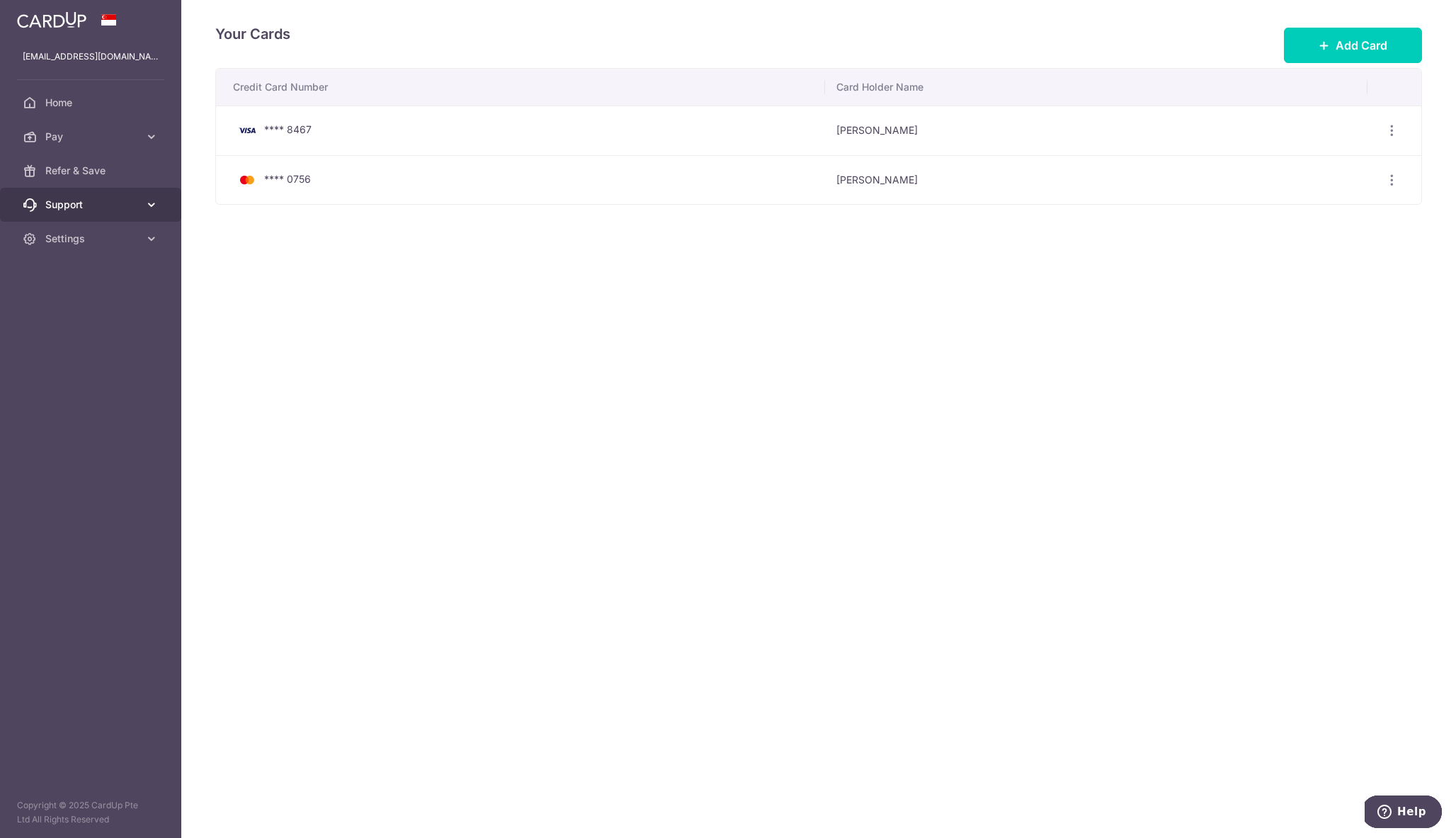
click at [129, 199] on span "Support" at bounding box center [91, 205] width 93 height 14
click at [87, 274] on span "Contact Us" at bounding box center [91, 272] width 93 height 14
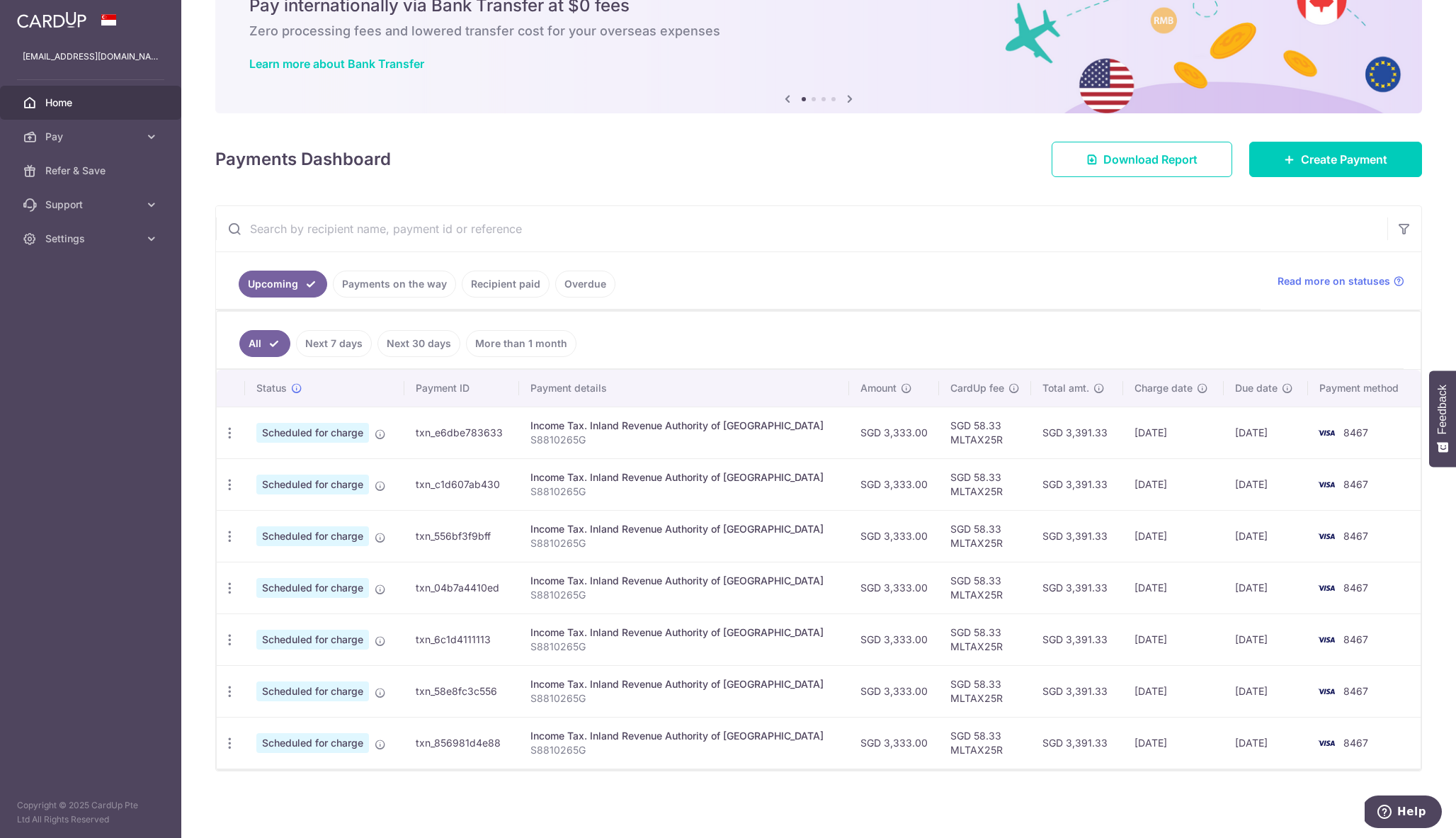
scroll to position [68, 0]
click at [82, 138] on span "Pay" at bounding box center [91, 137] width 93 height 14
click at [62, 235] on span "Cards" at bounding box center [91, 239] width 93 height 14
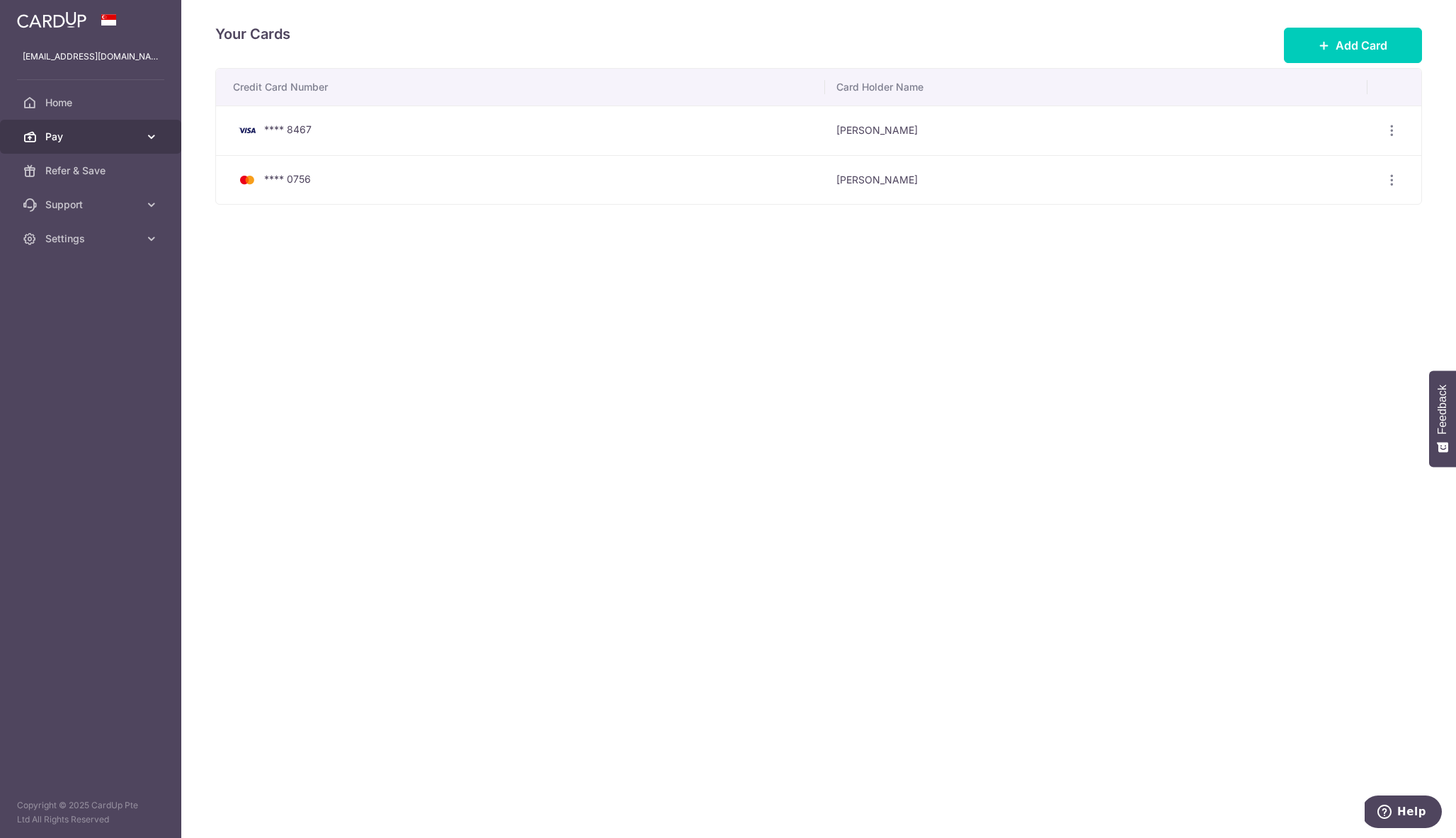
click at [85, 142] on span "Pay" at bounding box center [91, 137] width 93 height 14
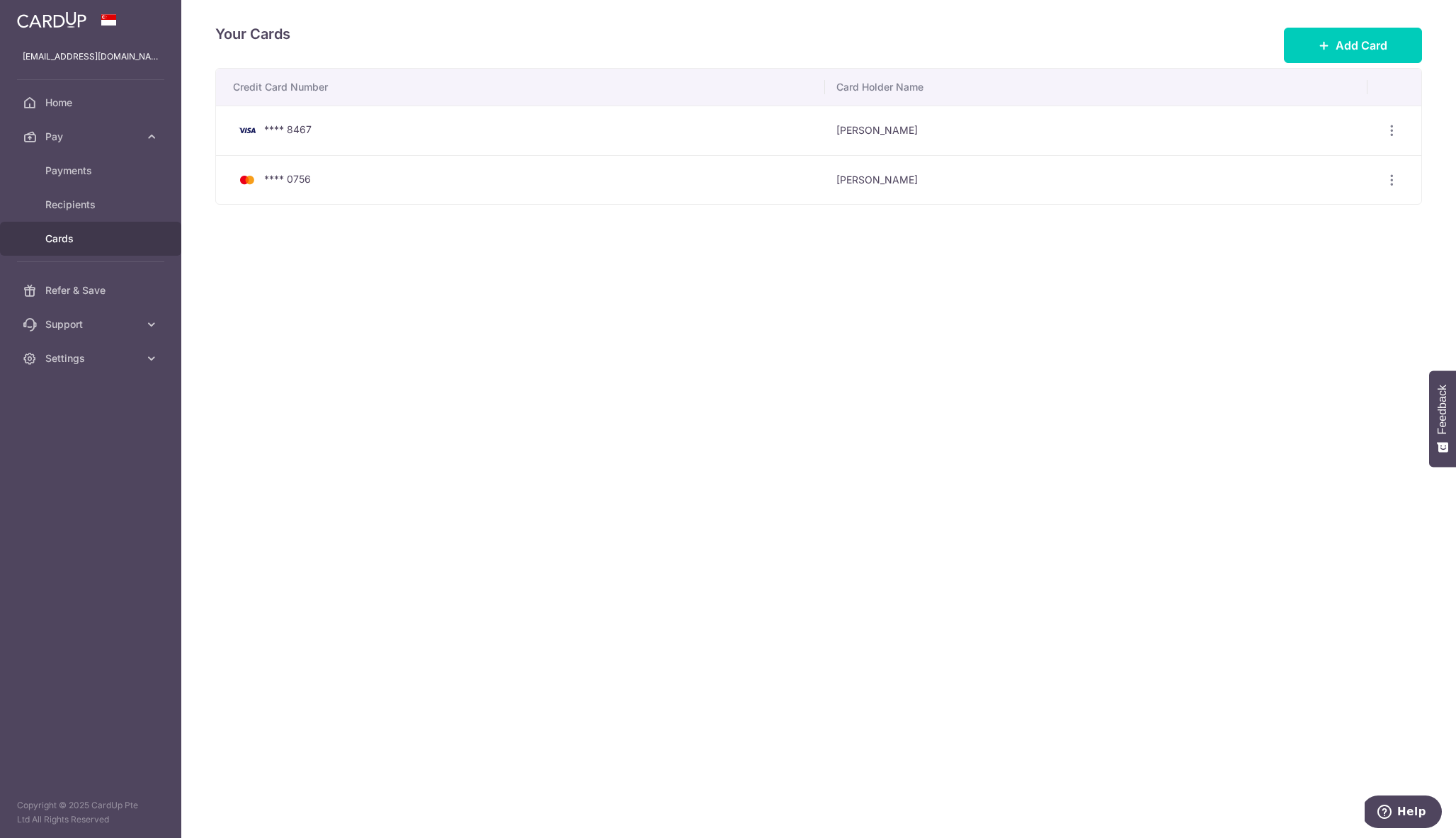
click at [601, 392] on div "Your Cards Add Card Credit Card Number Card Holder Name **** 8467 Justin Koh Vi…" at bounding box center [818, 419] width 1275 height 838
click at [65, 100] on span "Home" at bounding box center [91, 103] width 93 height 14
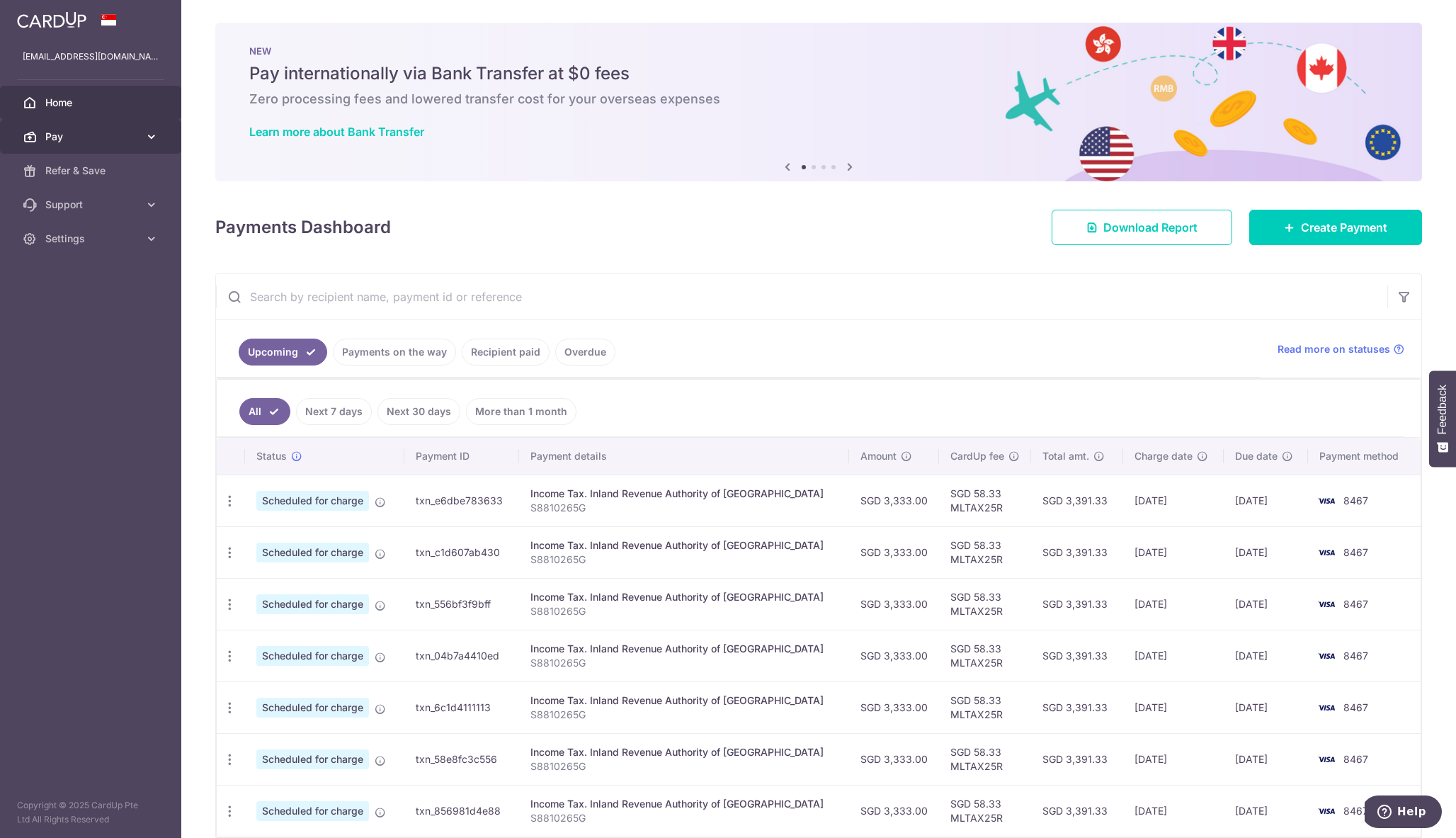
click at [65, 145] on link "Pay" at bounding box center [90, 137] width 181 height 34
click at [223, 497] on icon "button" at bounding box center [230, 501] width 15 height 15
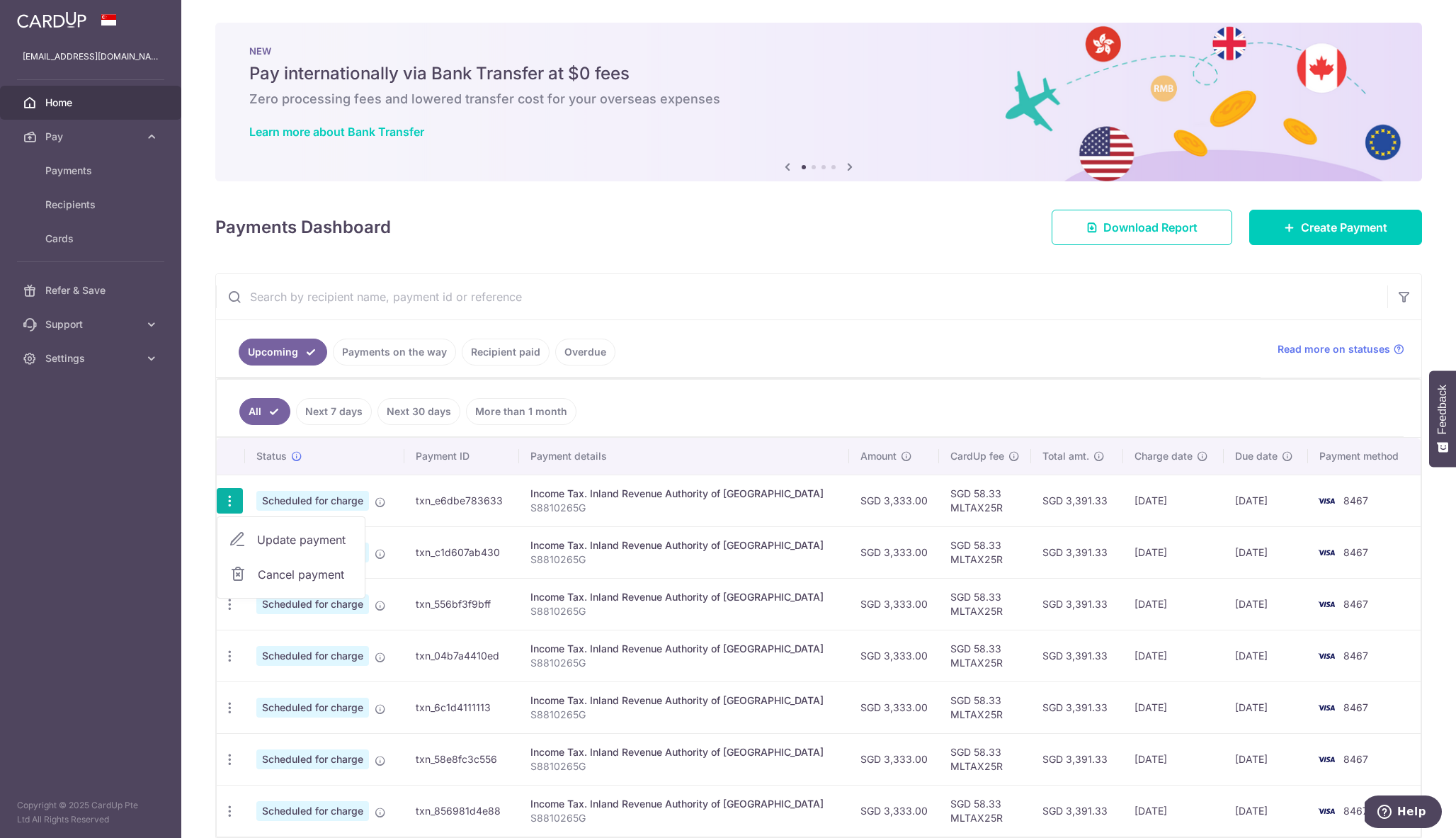
click at [966, 332] on ul "Upcoming Payments on the way Recipient paid Overdue" at bounding box center [739, 349] width 1045 height 58
click at [231, 505] on icon "button" at bounding box center [230, 501] width 15 height 15
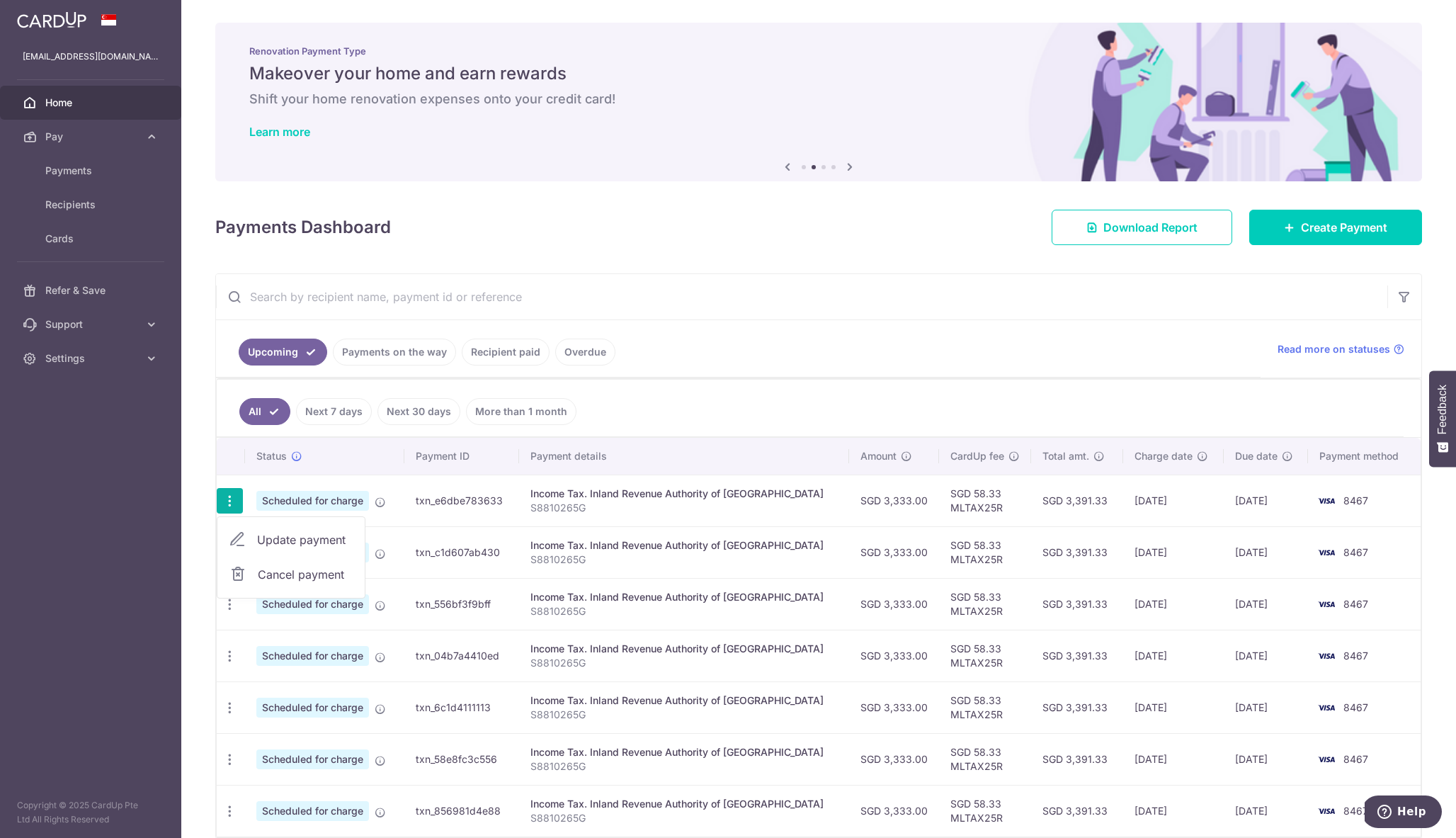
click at [278, 544] on span "Update payment" at bounding box center [305, 539] width 97 height 17
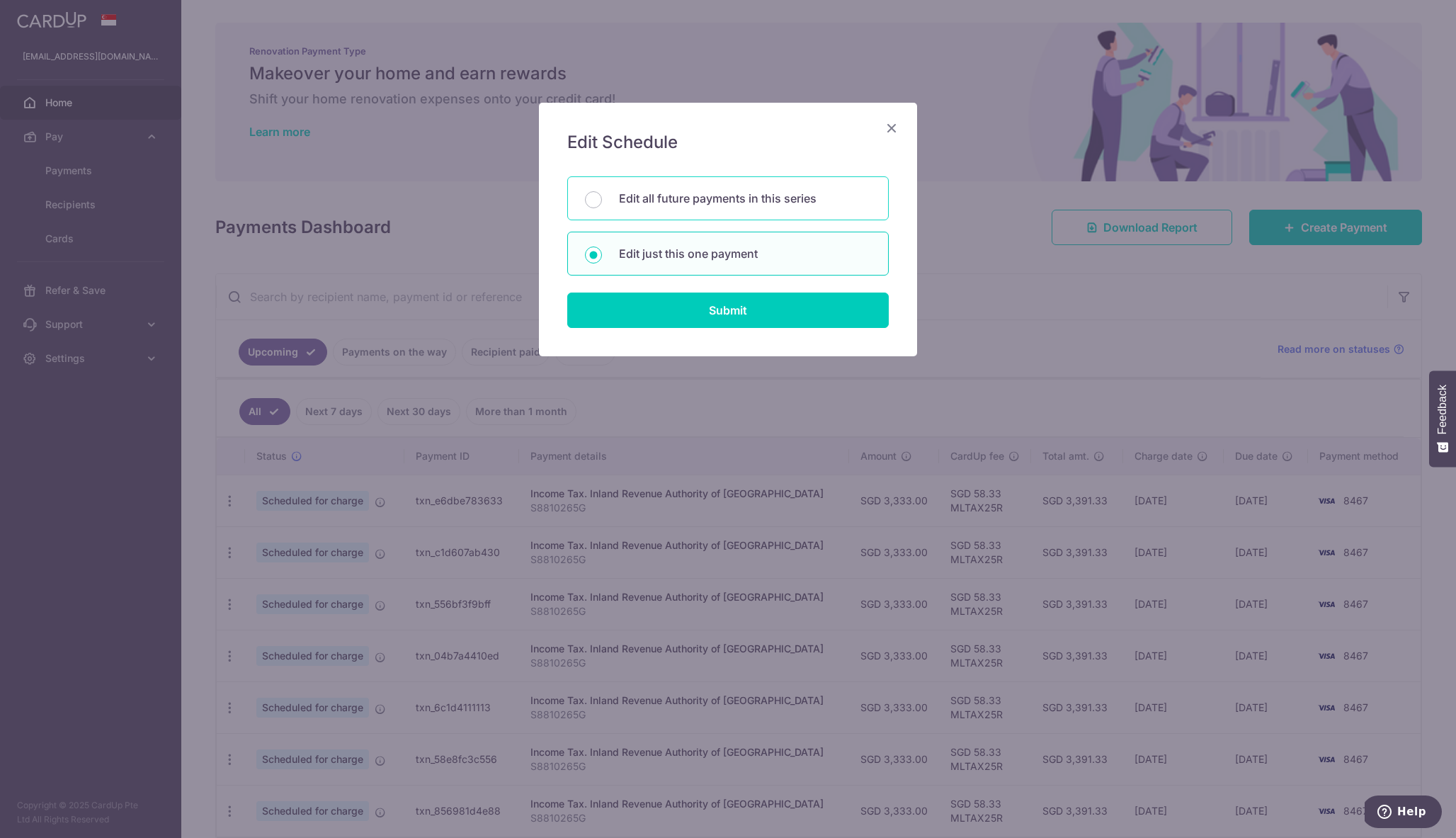
click at [734, 198] on p "Edit all future payments in this series" at bounding box center [745, 198] width 252 height 17
click at [602, 198] on input "Edit all future payments in this series" at bounding box center [593, 200] width 17 height 17
radio input "true"
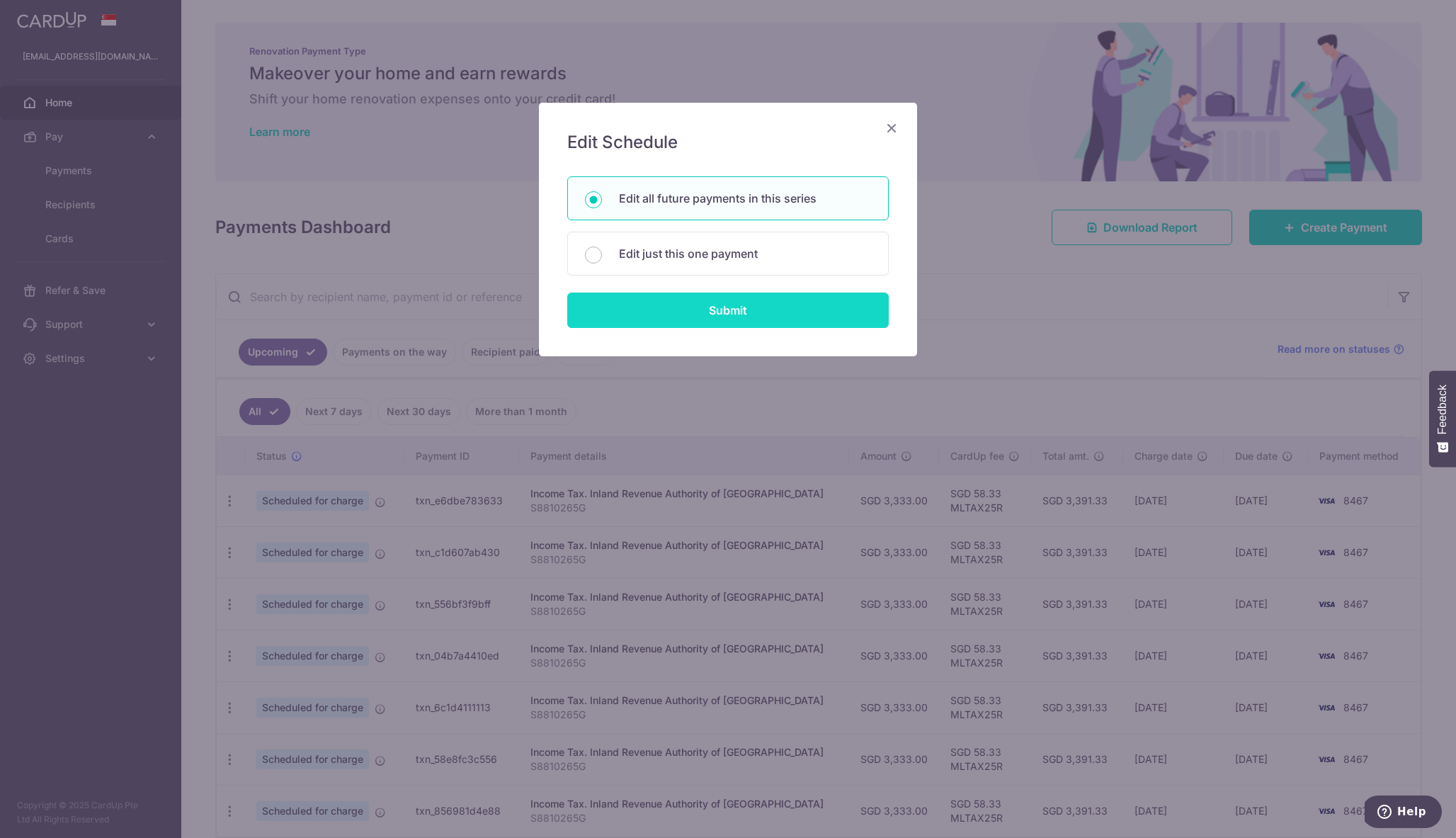
click at [735, 319] on input "Submit" at bounding box center [728, 310] width 322 height 35
radio input "true"
type input "3,333.00"
type input "S8810265G"
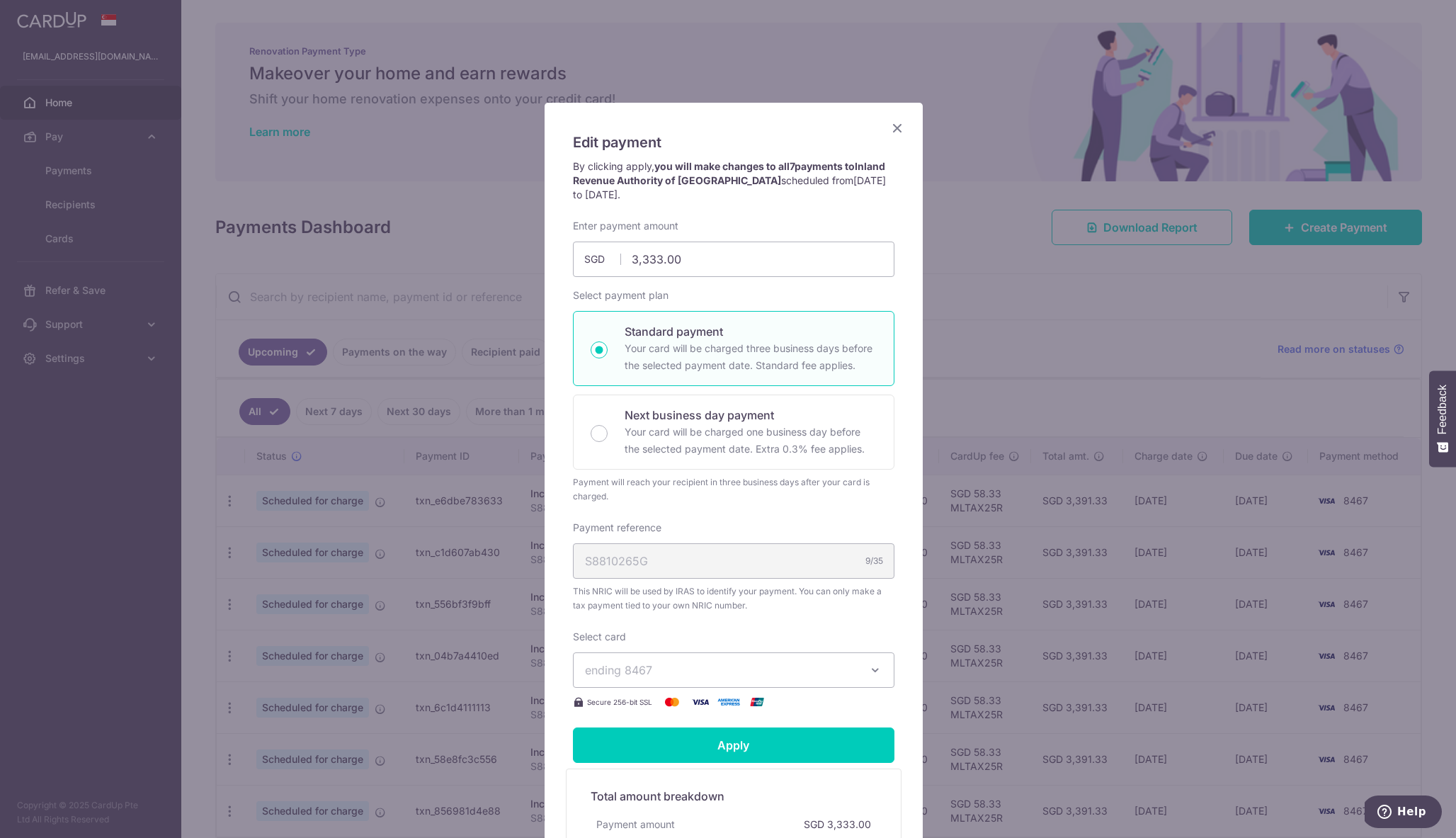
click at [685, 670] on span "ending 8467" at bounding box center [721, 670] width 272 height 17
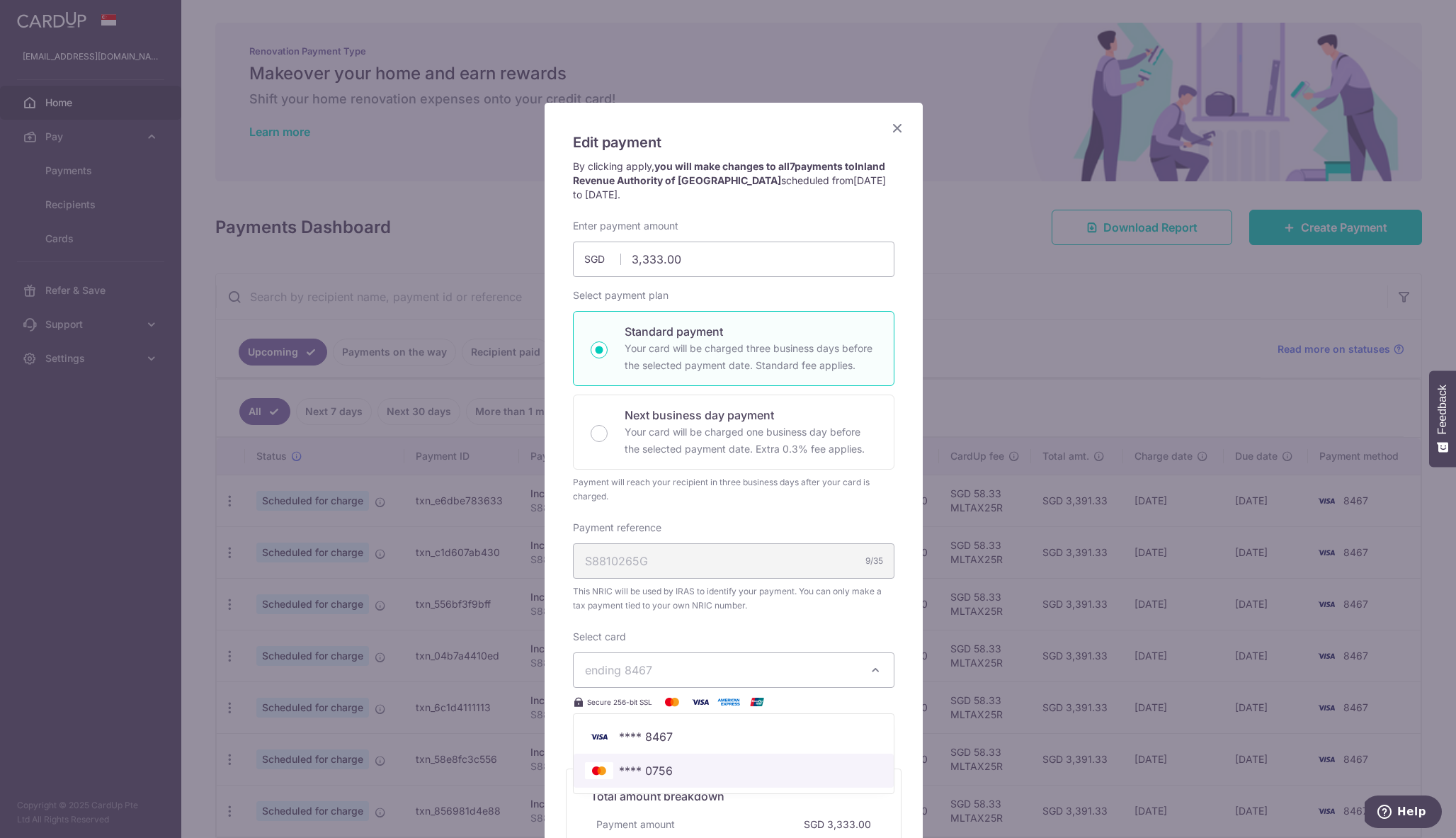
click at [673, 779] on span "**** 0756" at bounding box center [733, 770] width 297 height 17
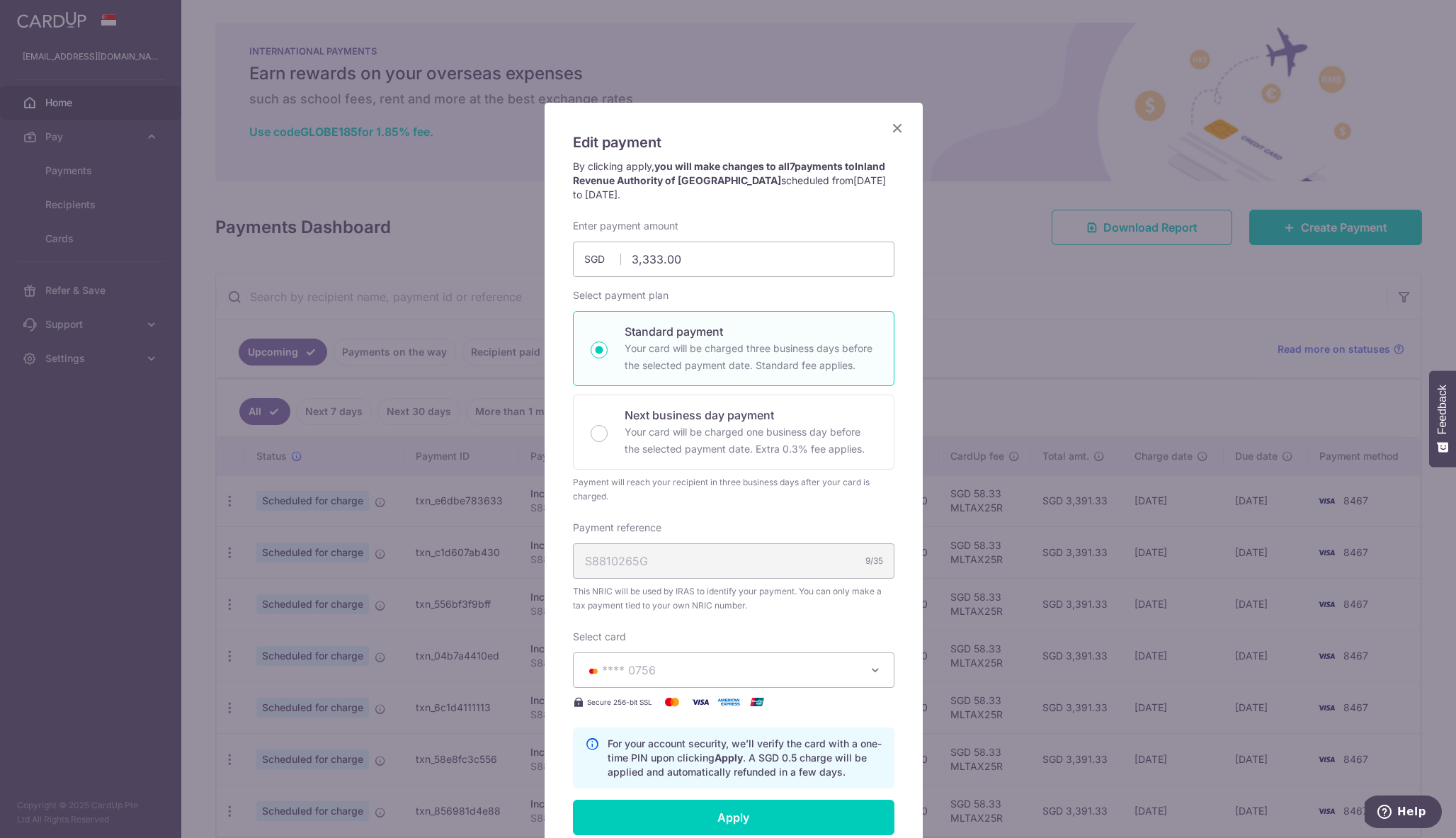
click at [889, 131] on icon "Close" at bounding box center [896, 128] width 17 height 18
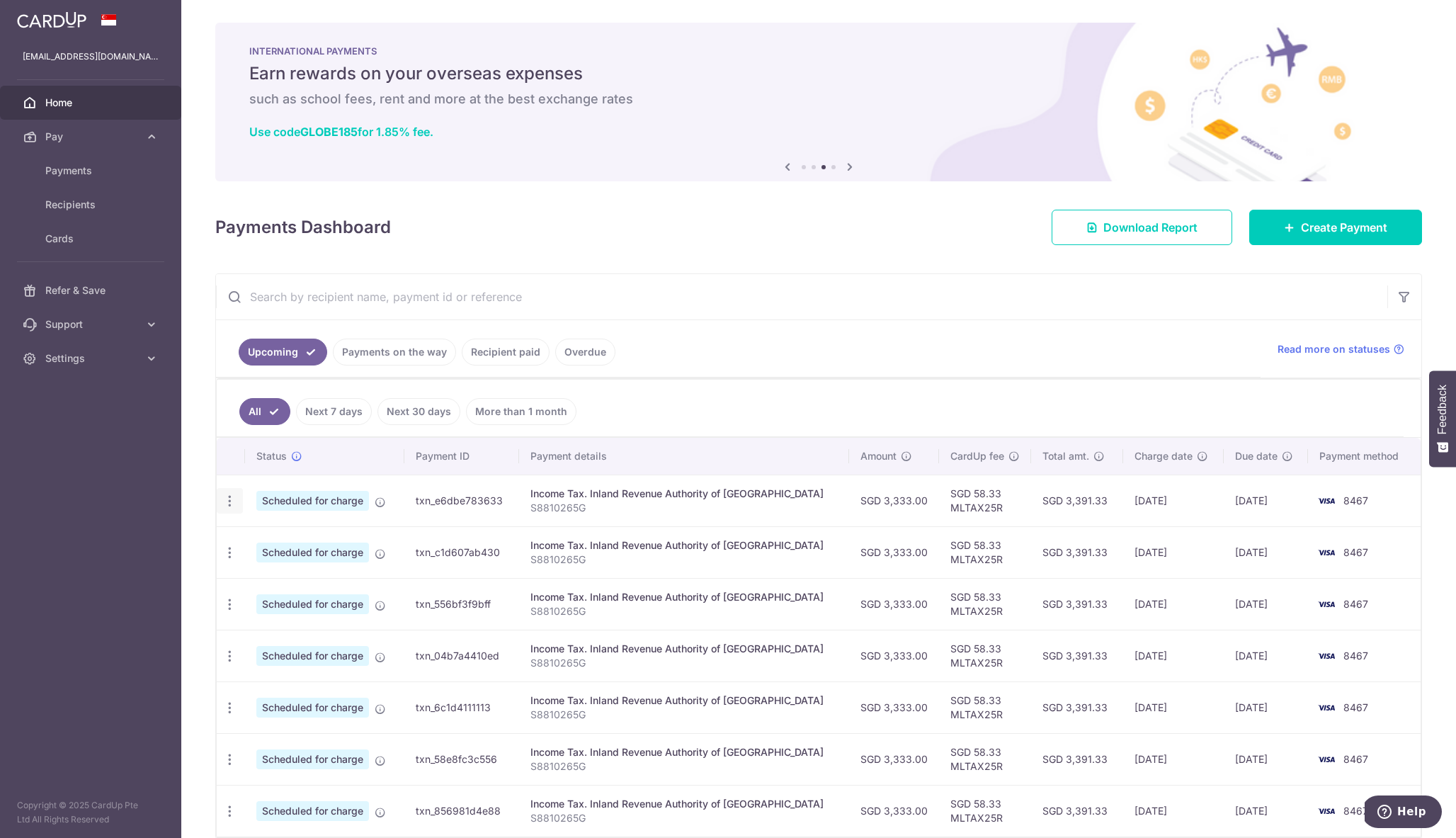
click at [234, 497] on icon "button" at bounding box center [230, 501] width 15 height 15
click at [263, 529] on link "Update payment" at bounding box center [291, 539] width 147 height 34
radio input "true"
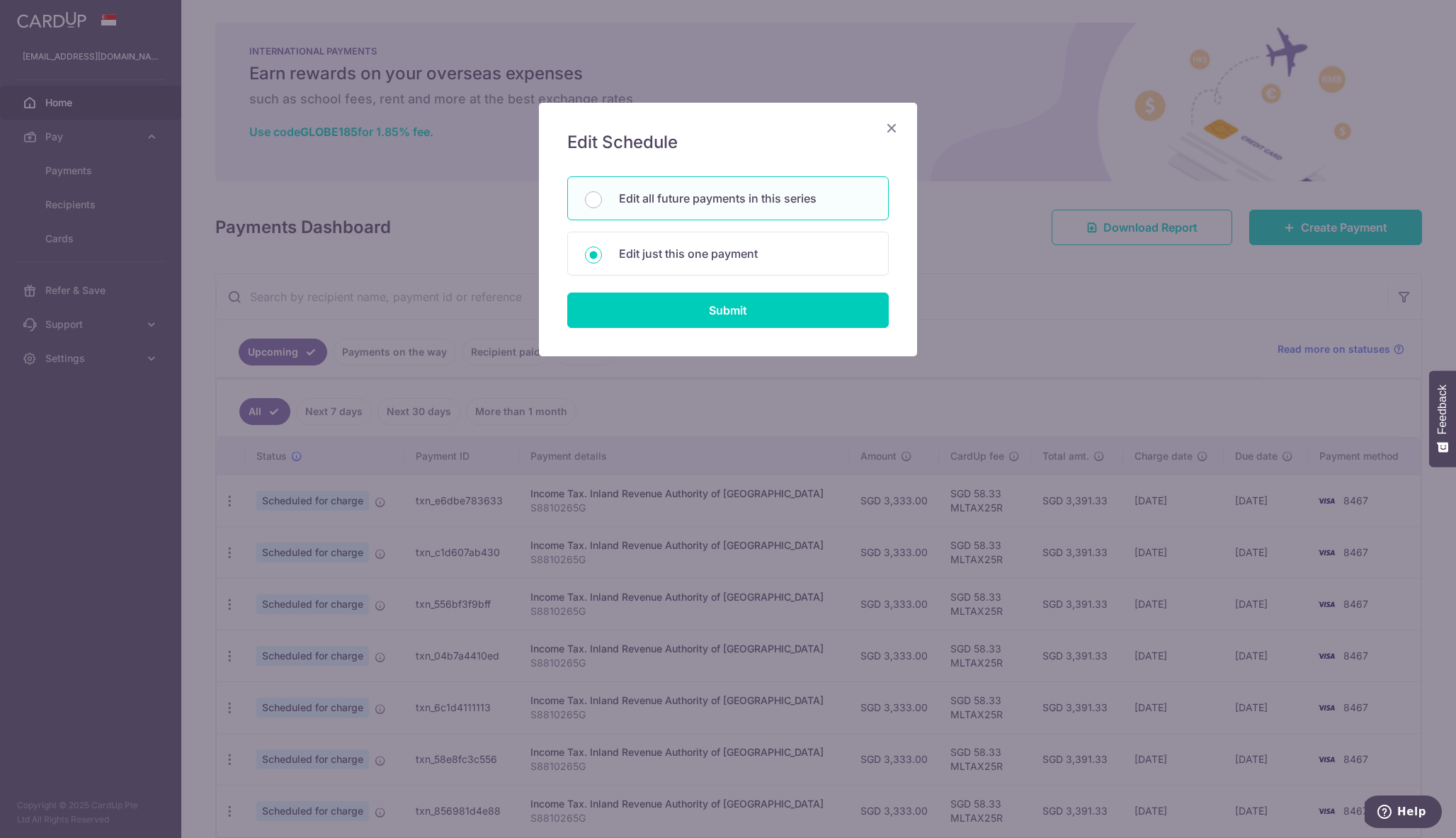
click at [691, 206] on p "Edit all future payments in this series" at bounding box center [745, 198] width 252 height 17
click at [602, 206] on input "Edit all future payments in this series" at bounding box center [593, 200] width 17 height 17
radio input "true"
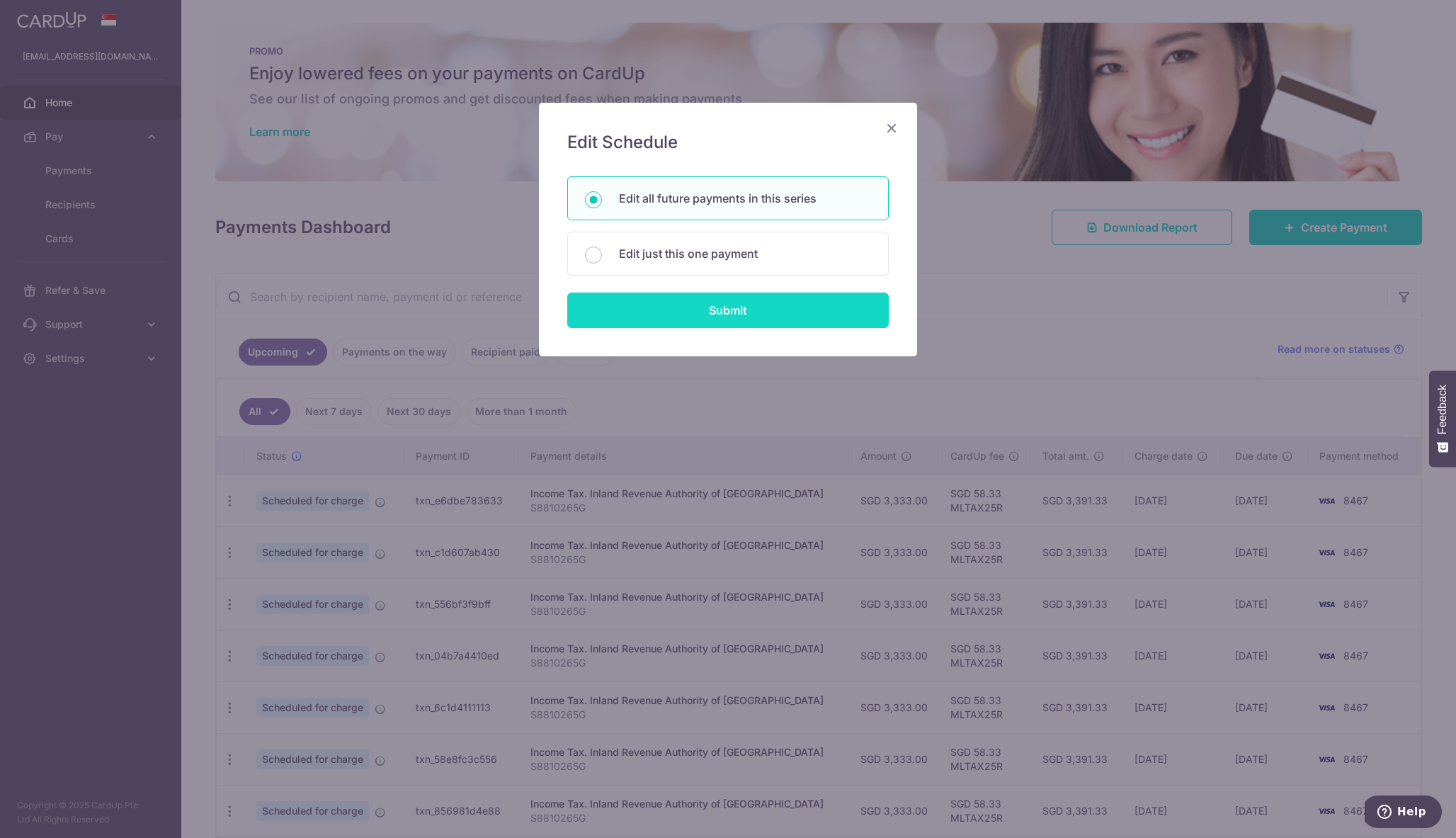
click at [740, 321] on input "Submit" at bounding box center [728, 310] width 322 height 35
radio input "true"
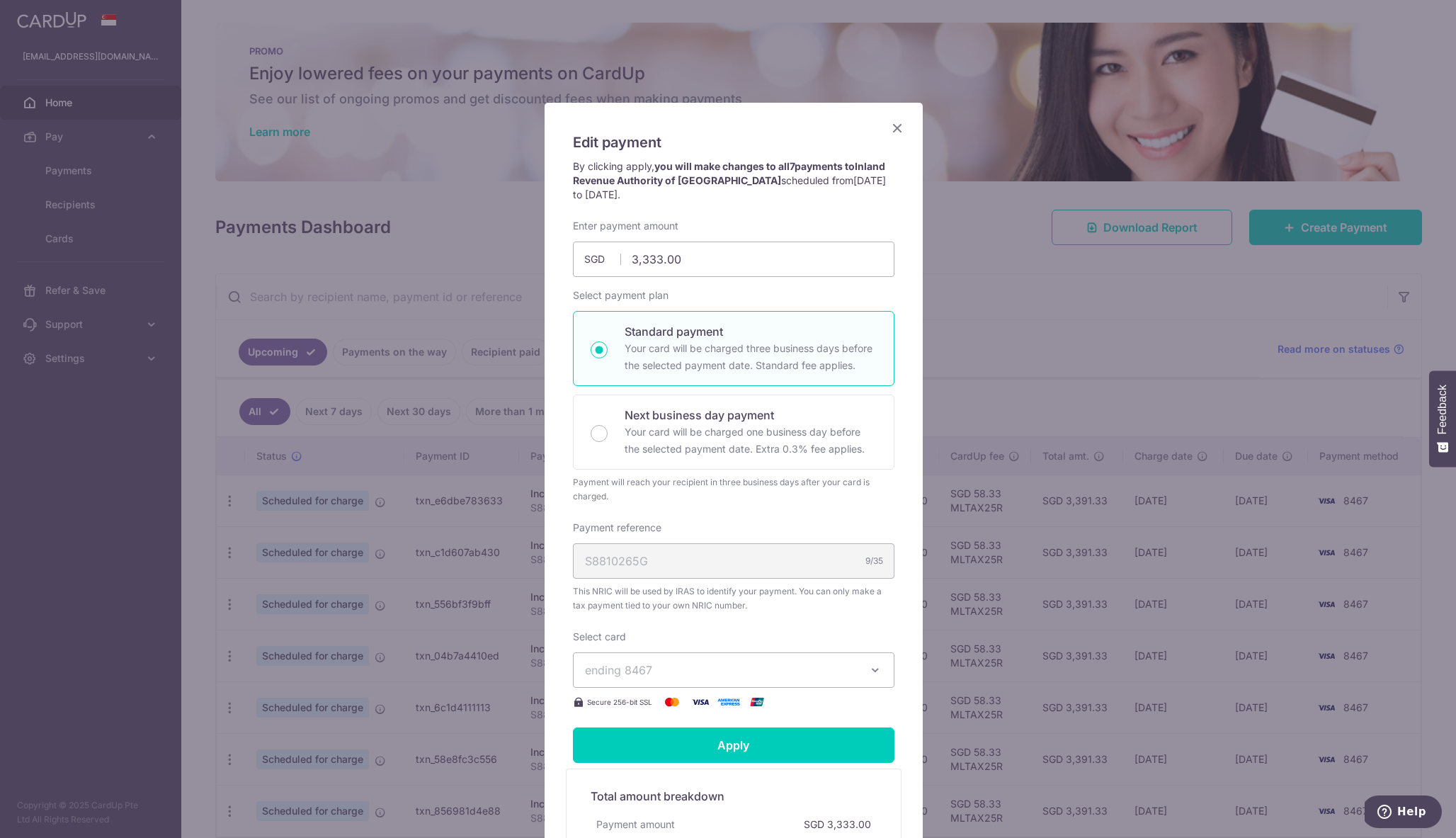
click at [761, 674] on span "ending 8467" at bounding box center [721, 670] width 272 height 17
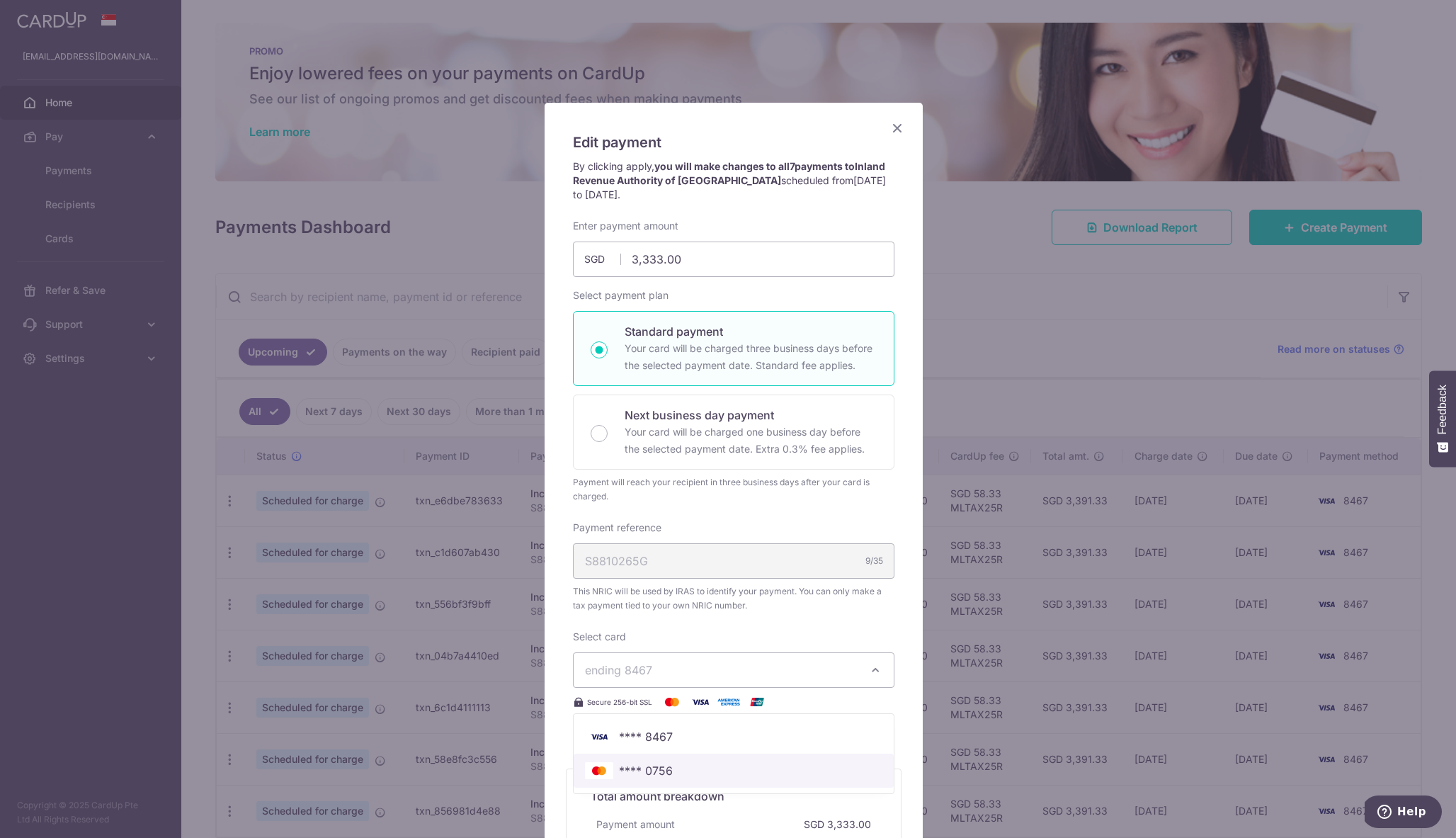
click at [743, 784] on link "**** 0756" at bounding box center [733, 771] width 320 height 34
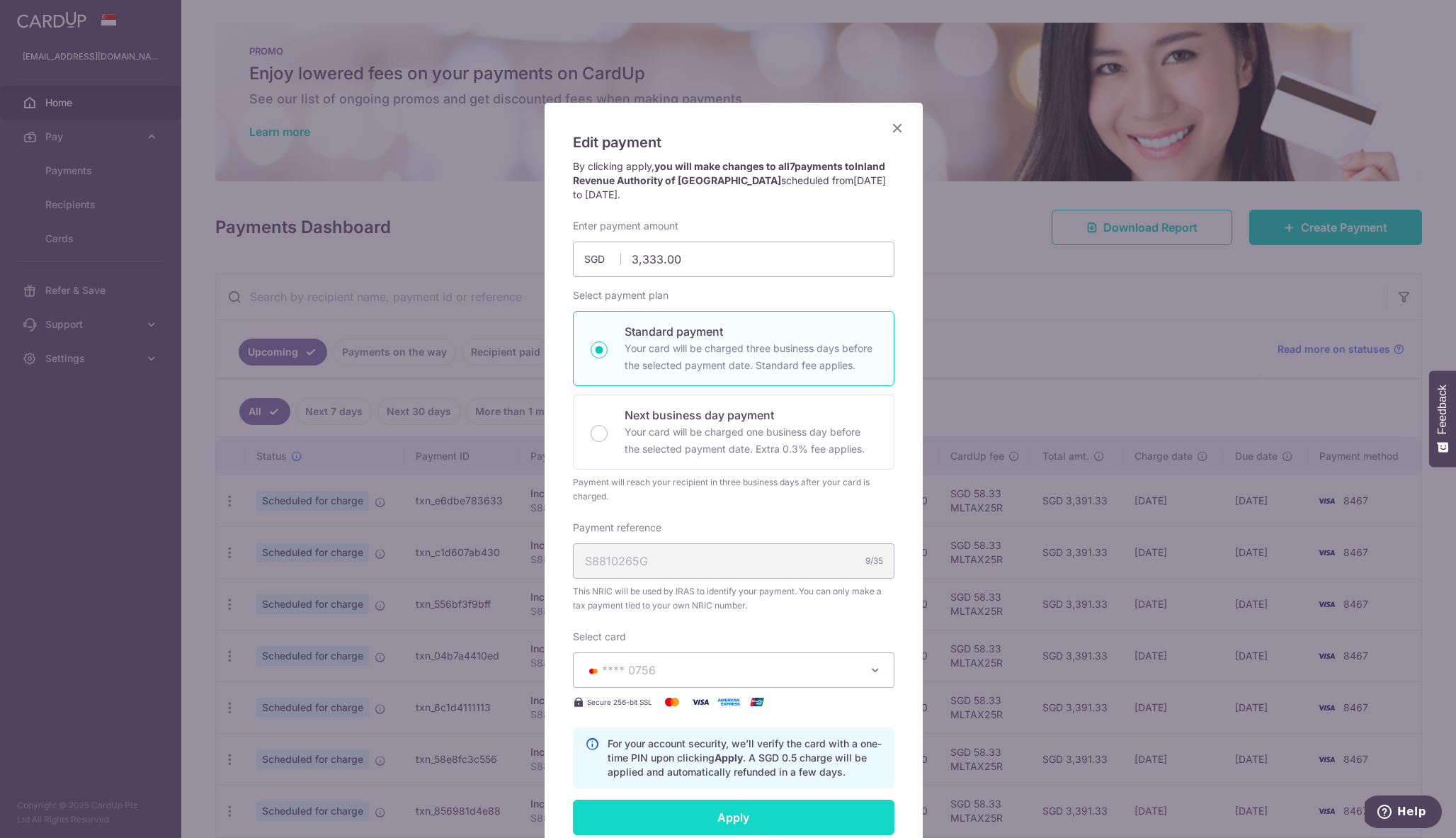
click at [794, 823] on input "Apply" at bounding box center [733, 818] width 322 height 35
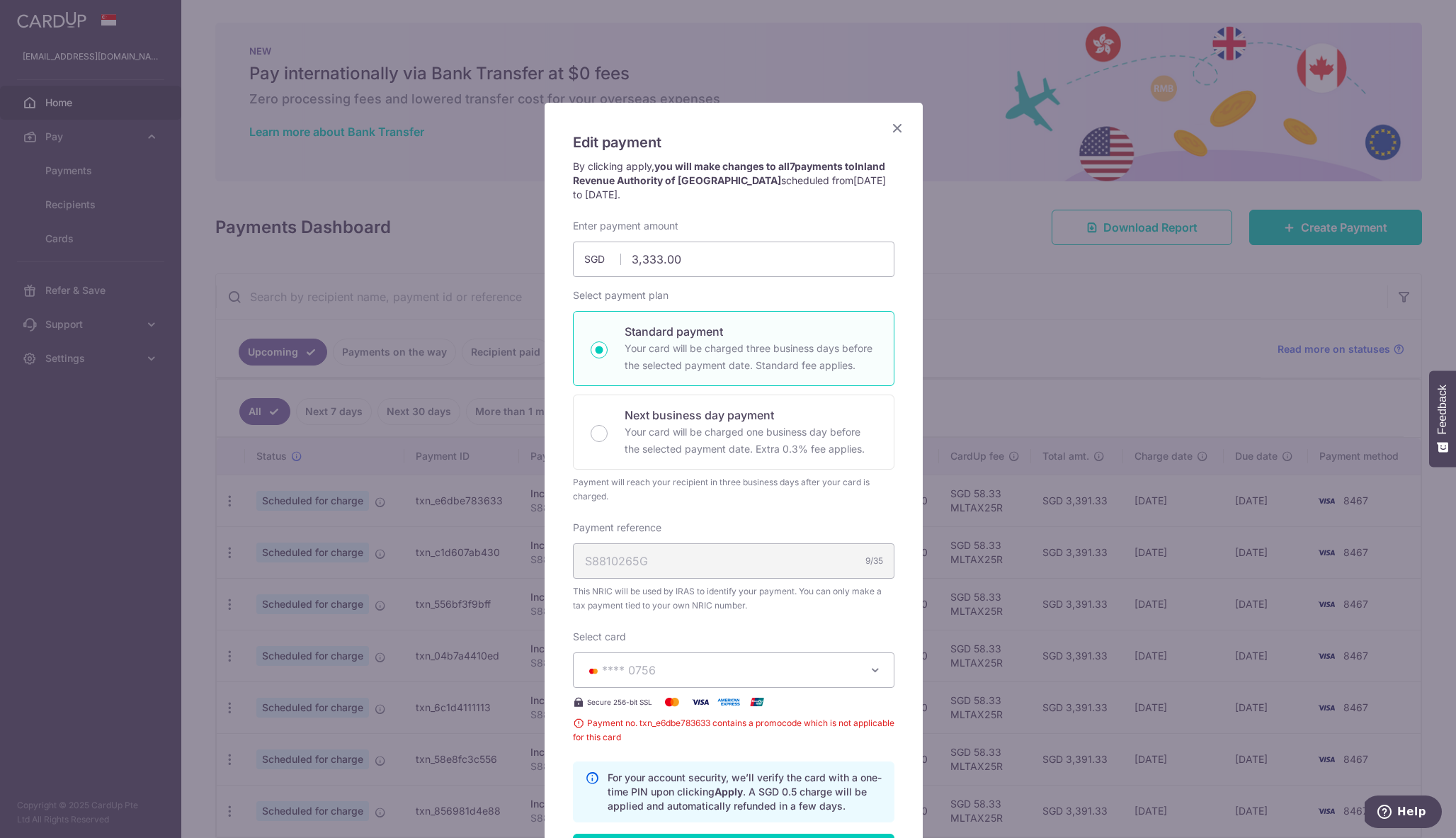
click at [891, 131] on icon "Close" at bounding box center [896, 128] width 17 height 18
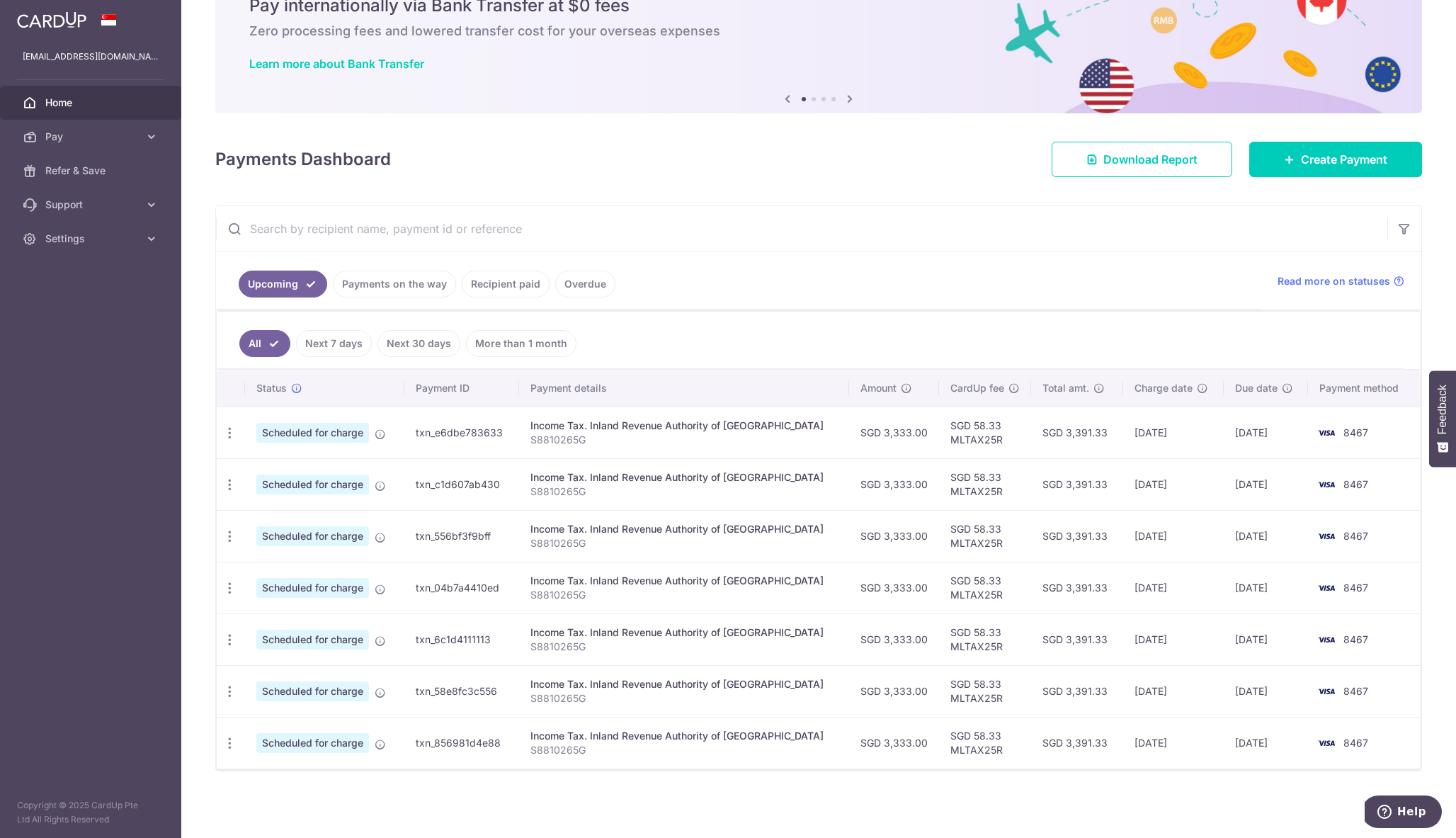
scroll to position [68, 0]
click at [964, 441] on td "SGD 58.33 MLTAX25R" at bounding box center [985, 432] width 92 height 51
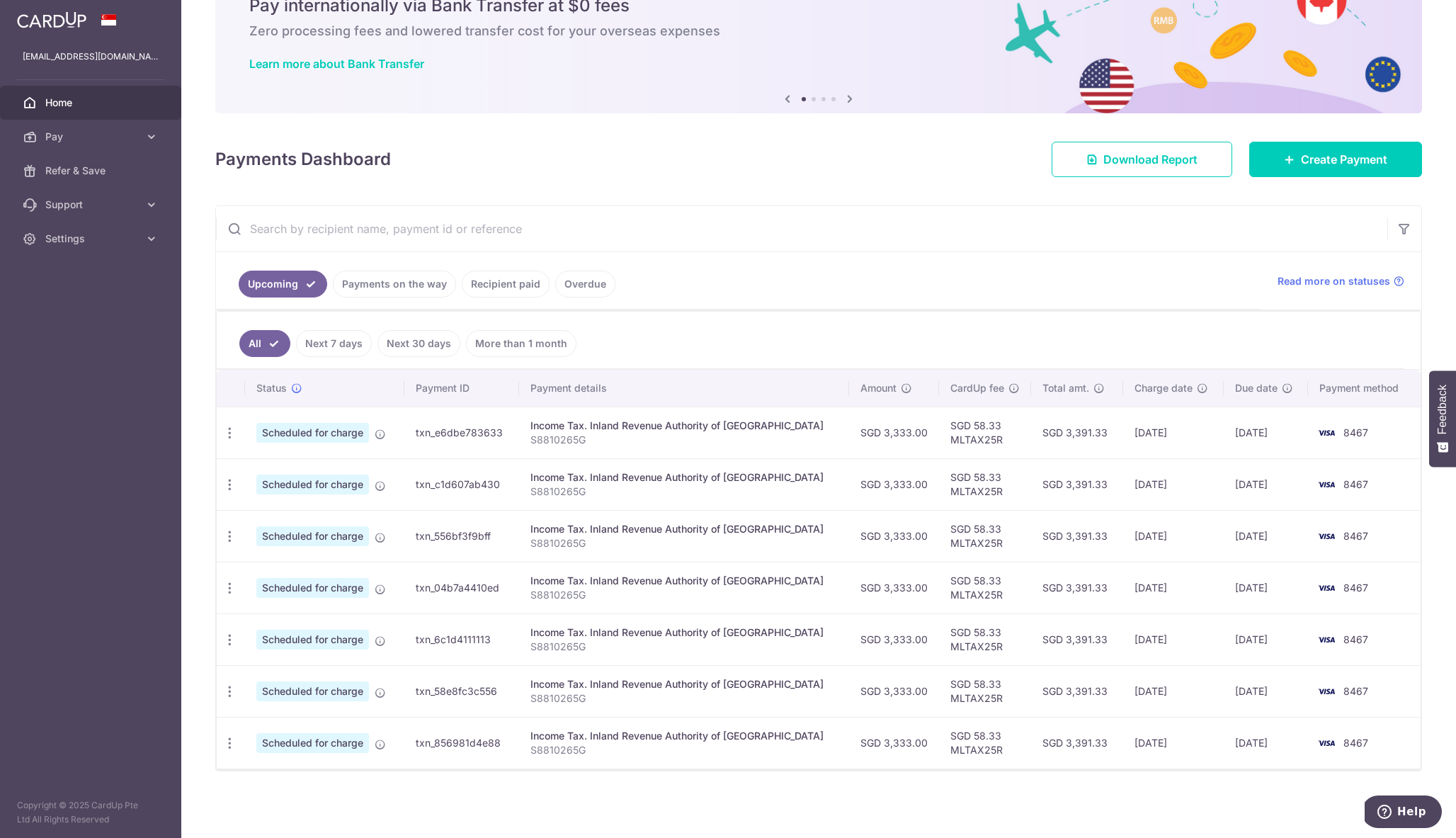
click at [964, 441] on td "SGD 58.33 MLTAX25R" at bounding box center [985, 432] width 92 height 51
click at [153, 210] on icon at bounding box center [152, 205] width 14 height 14
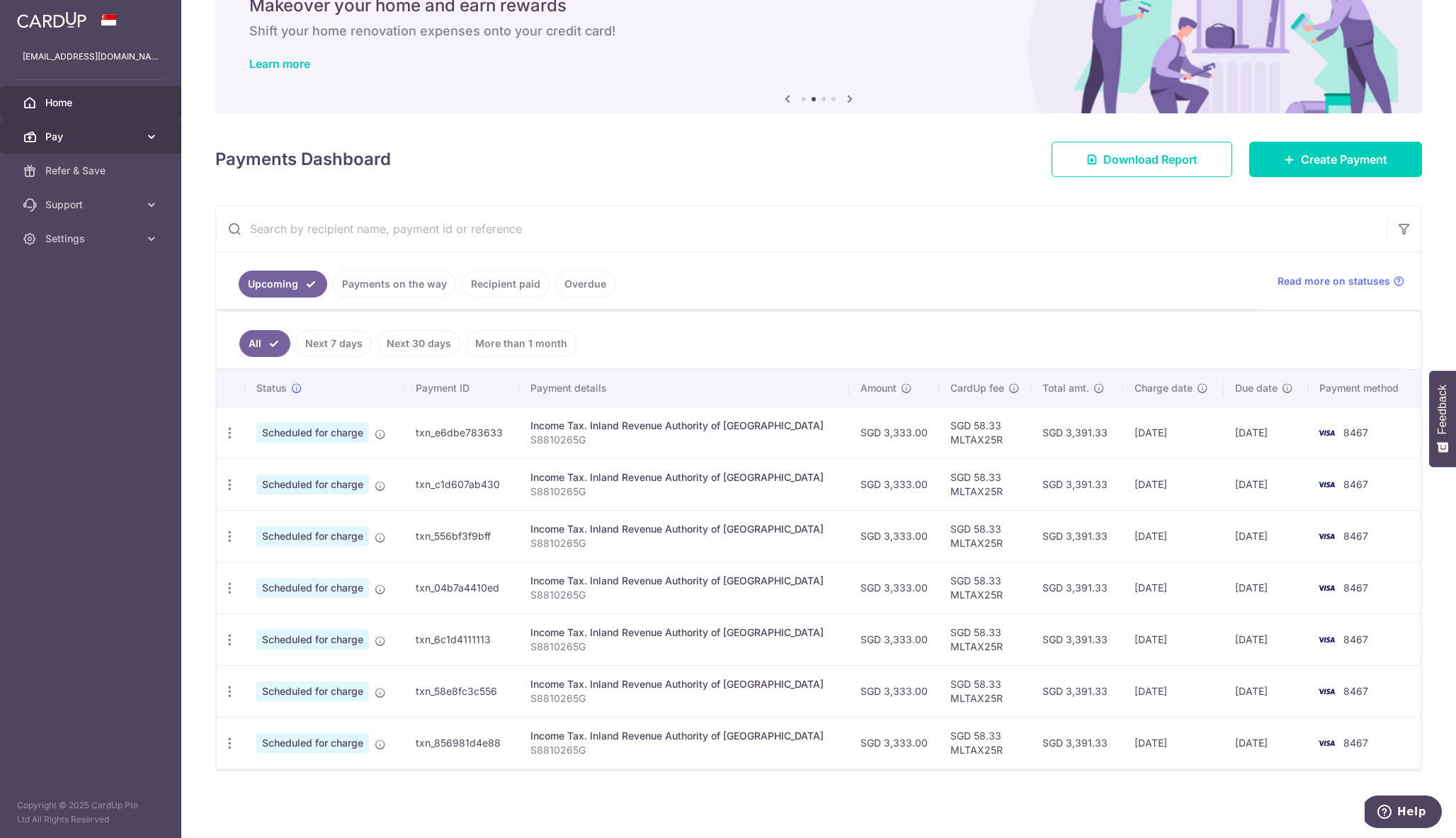
click at [157, 140] on icon at bounding box center [152, 137] width 14 height 14
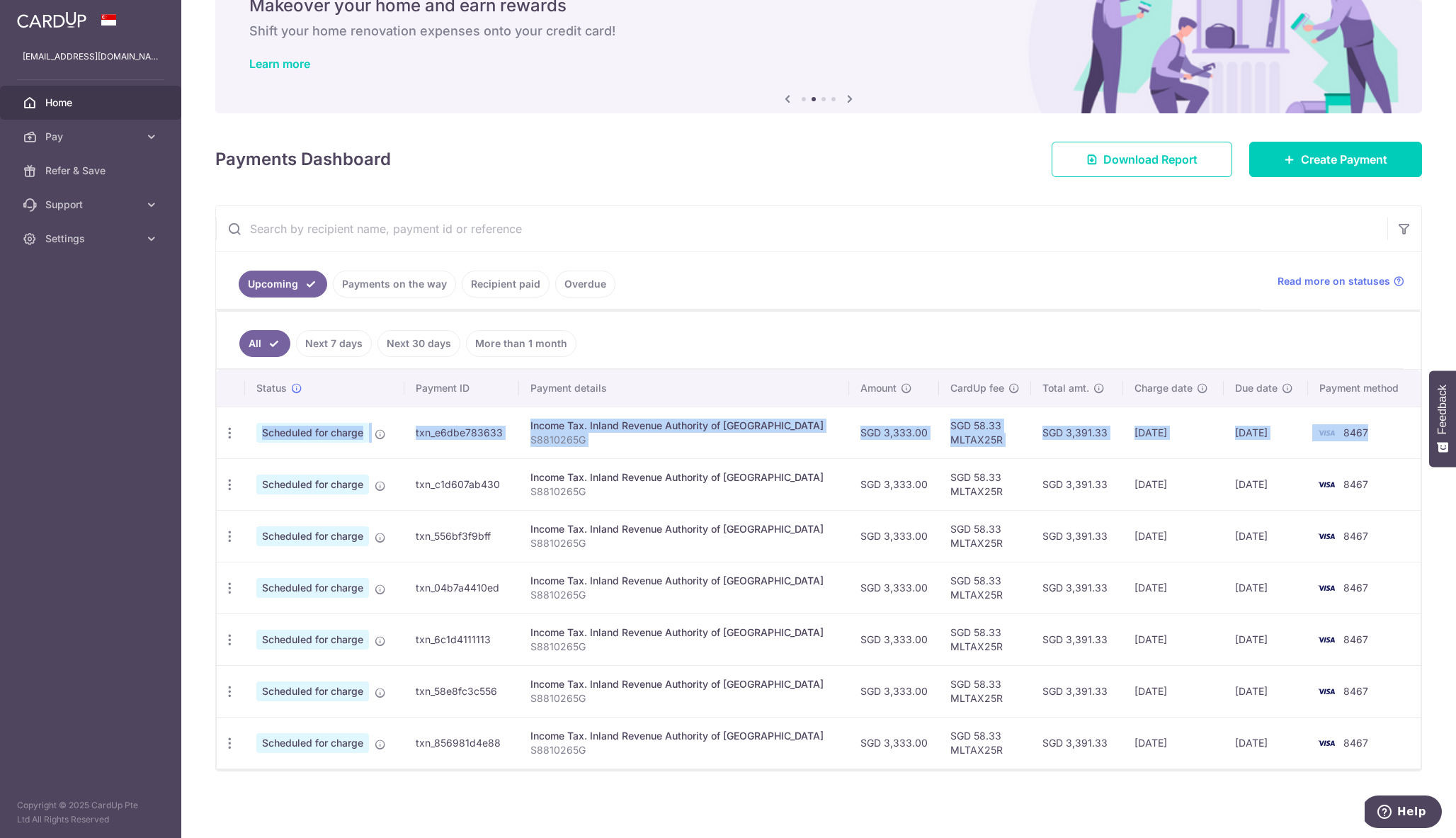
drag, startPoint x: 264, startPoint y: 417, endPoint x: 1374, endPoint y: 453, distance: 1110.6
click at [1374, 453] on tr "Update payment Cancel payment Scheduled for charge txn_e6dbe783633 Income Tax. …" at bounding box center [818, 432] width 1204 height 51
click at [1374, 453] on td "8467" at bounding box center [1364, 432] width 113 height 51
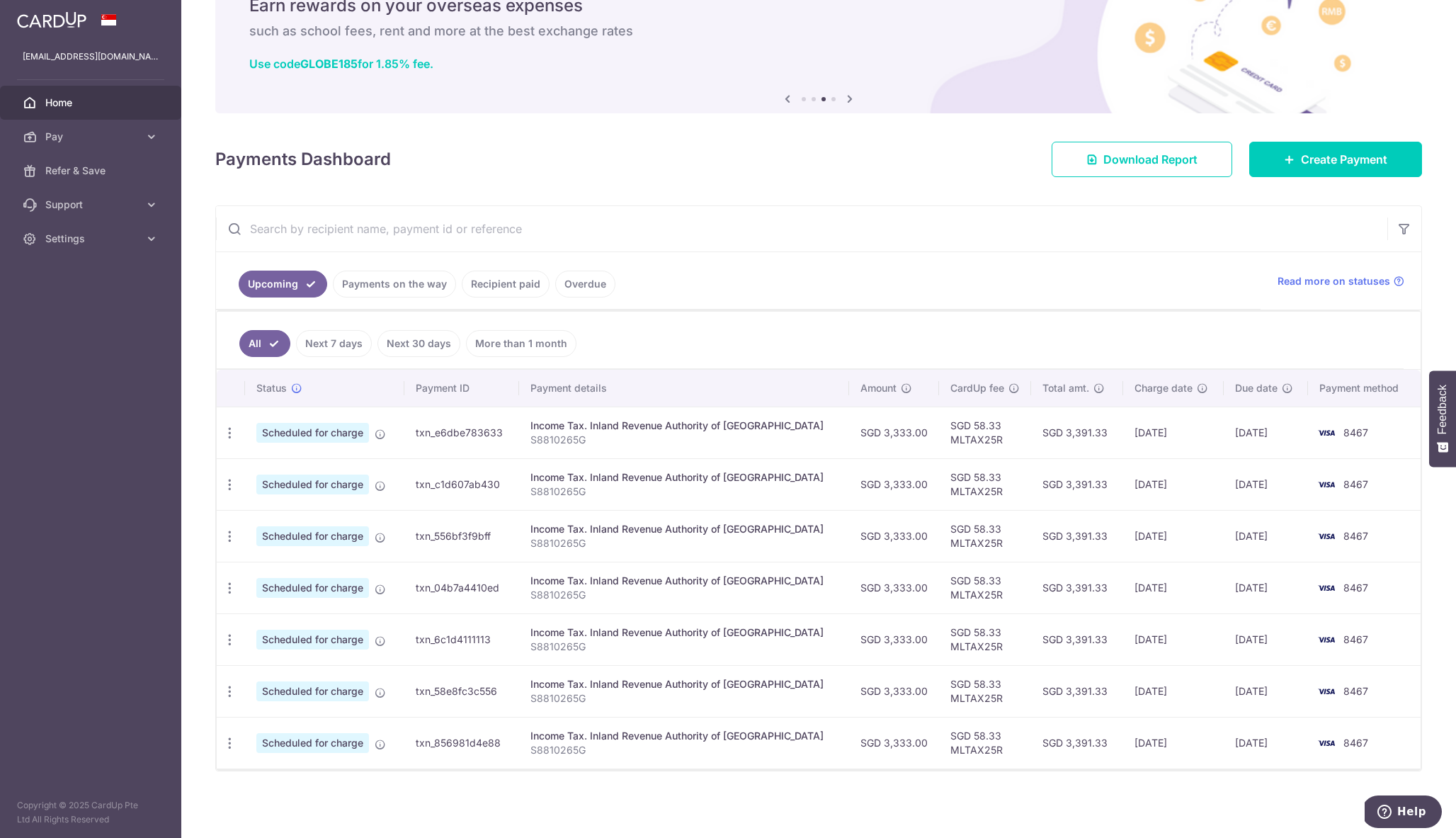
click at [962, 483] on td "SGD 58.33 MLTAX25R" at bounding box center [985, 484] width 92 height 51
click at [959, 491] on td "SGD 58.33 MLTAX25R" at bounding box center [985, 484] width 92 height 51
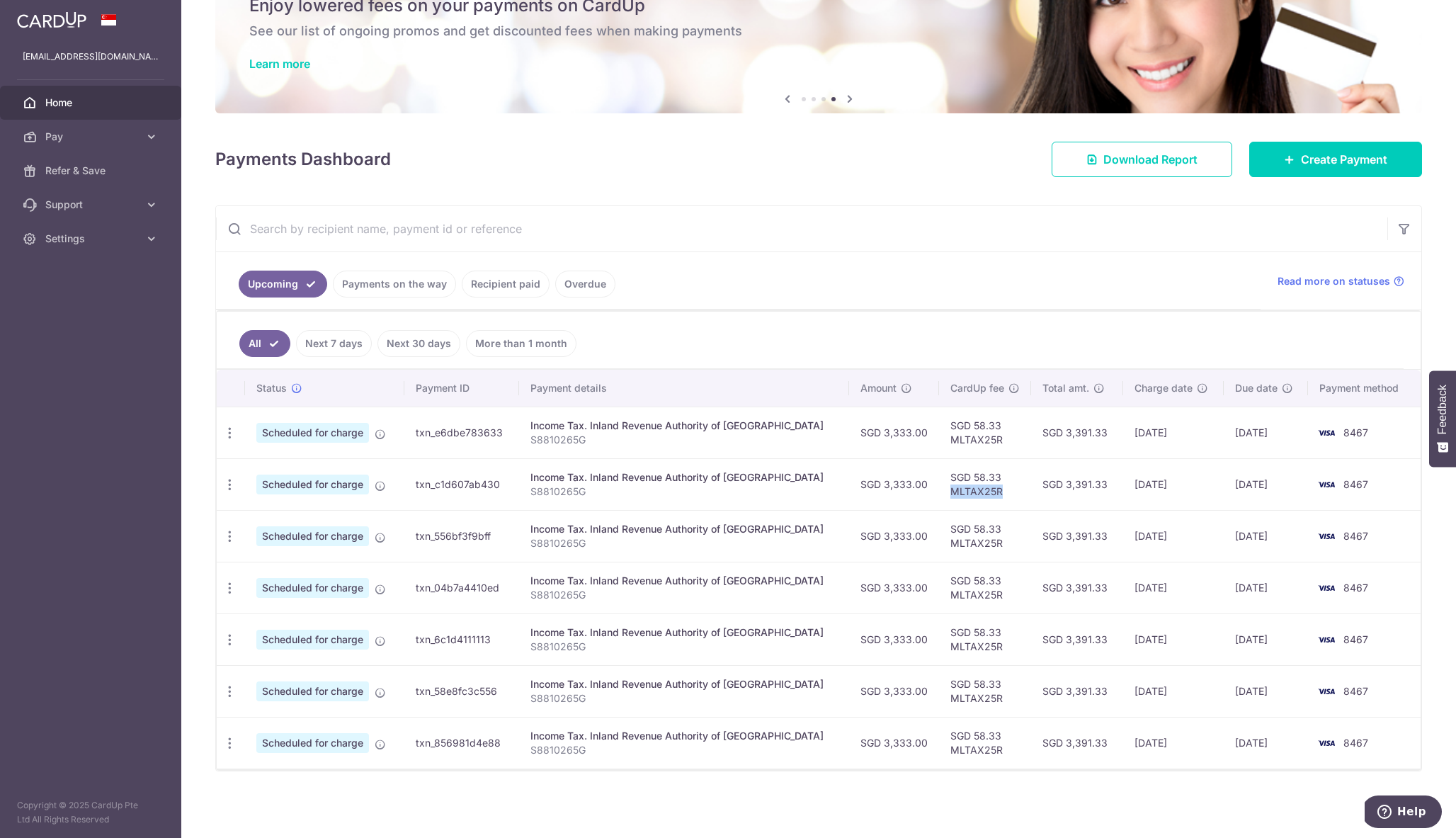
click at [968, 489] on td "SGD 58.33 MLTAX25R" at bounding box center [985, 484] width 92 height 51
click at [959, 475] on td "SGD 58.33 MLTAX25R" at bounding box center [985, 484] width 92 height 51
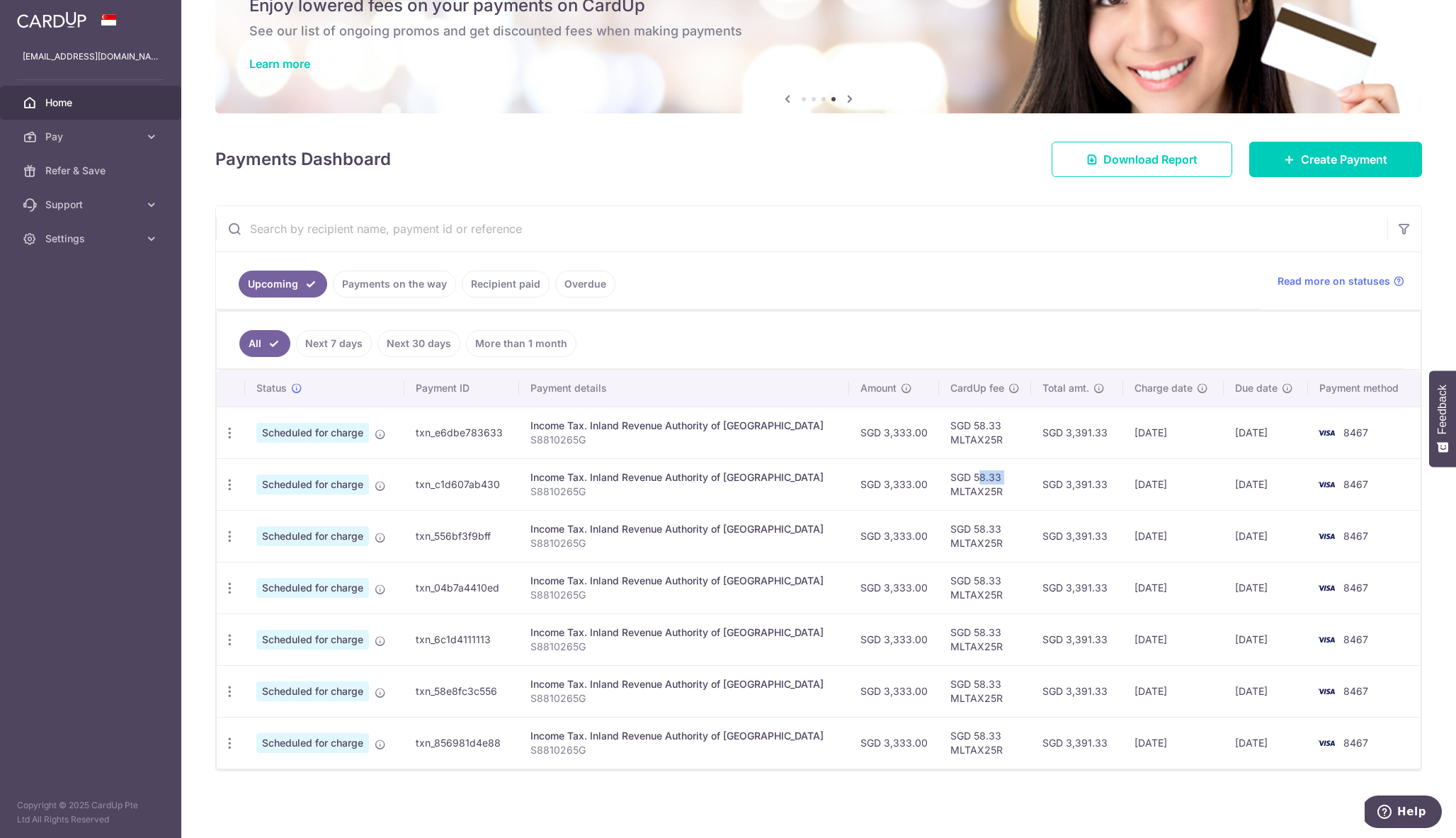
click at [959, 475] on td "SGD 58.33 MLTAX25R" at bounding box center [985, 484] width 92 height 51
click at [939, 492] on td "SGD 58.33 MLTAX25R" at bounding box center [985, 484] width 92 height 51
drag, startPoint x: 928, startPoint y: 479, endPoint x: 973, endPoint y: 497, distance: 48.5
click at [973, 497] on td "SGD 58.33 MLTAX25R" at bounding box center [985, 484] width 92 height 51
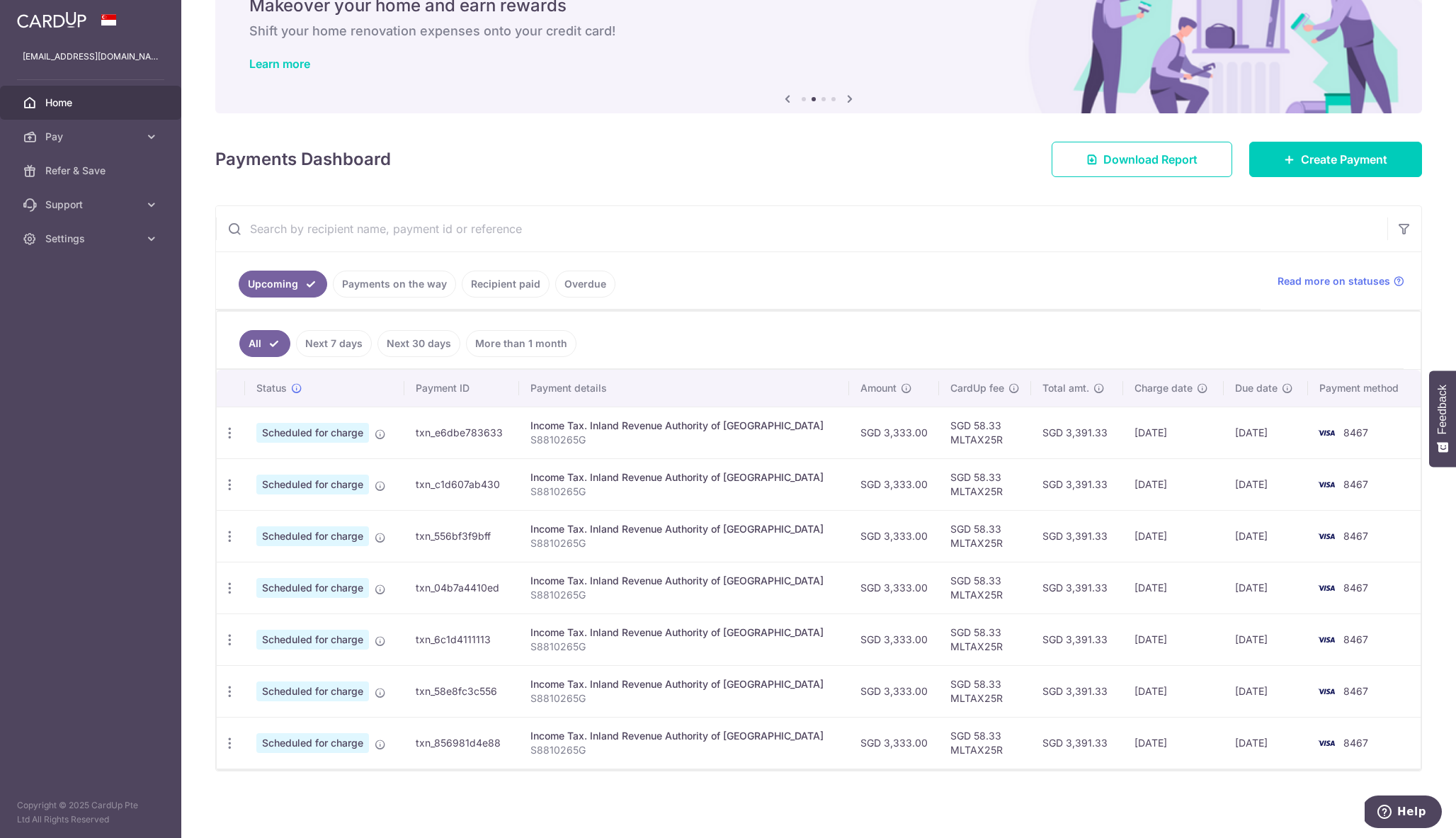
click at [1029, 262] on ul "Upcoming Payments on the way Recipient paid Overdue" at bounding box center [739, 280] width 1045 height 58
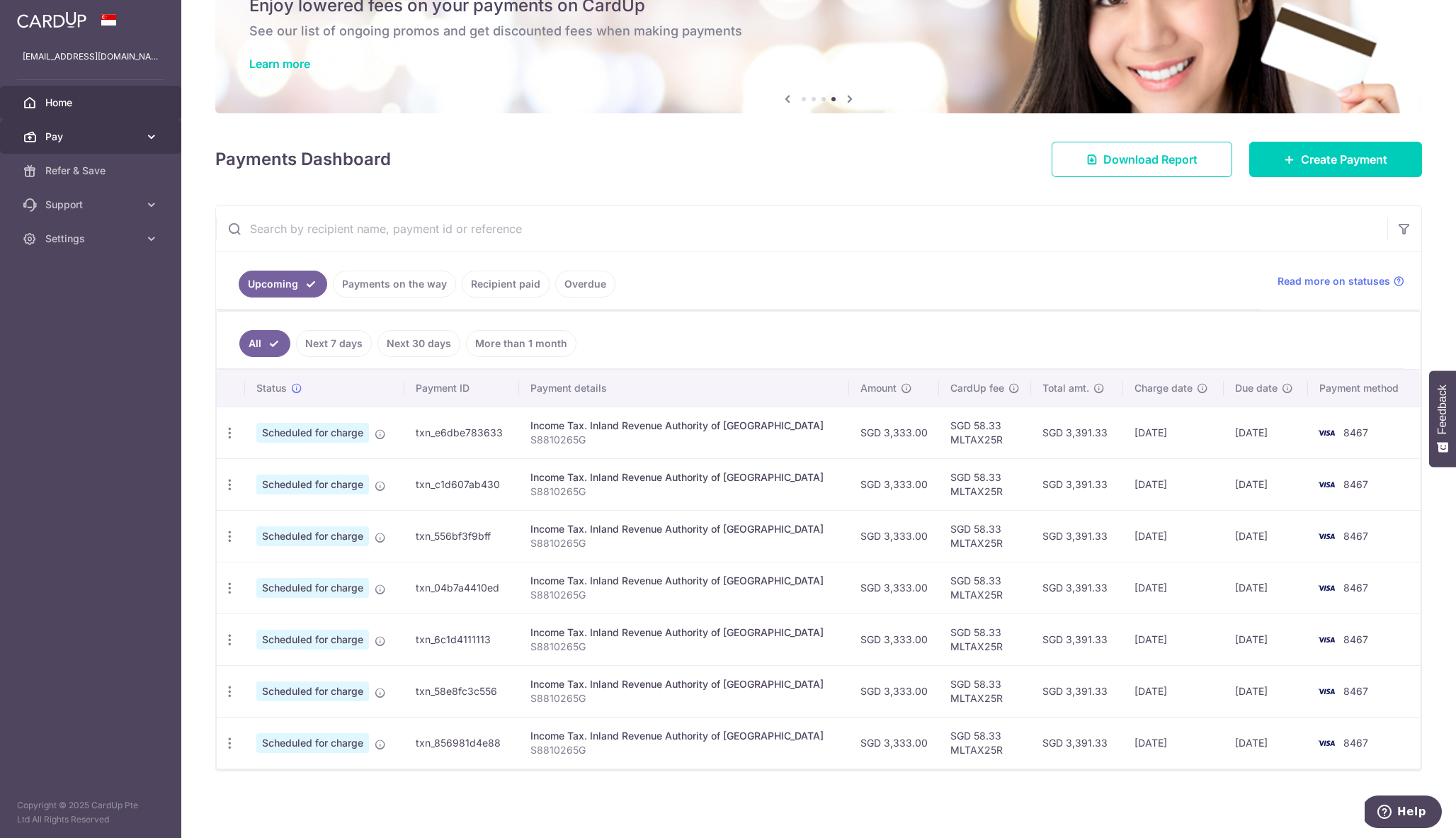
click at [155, 139] on icon at bounding box center [152, 137] width 14 height 14
click at [642, 171] on div "Payments Dashboard Download Report Create Payment" at bounding box center [818, 156] width 1207 height 41
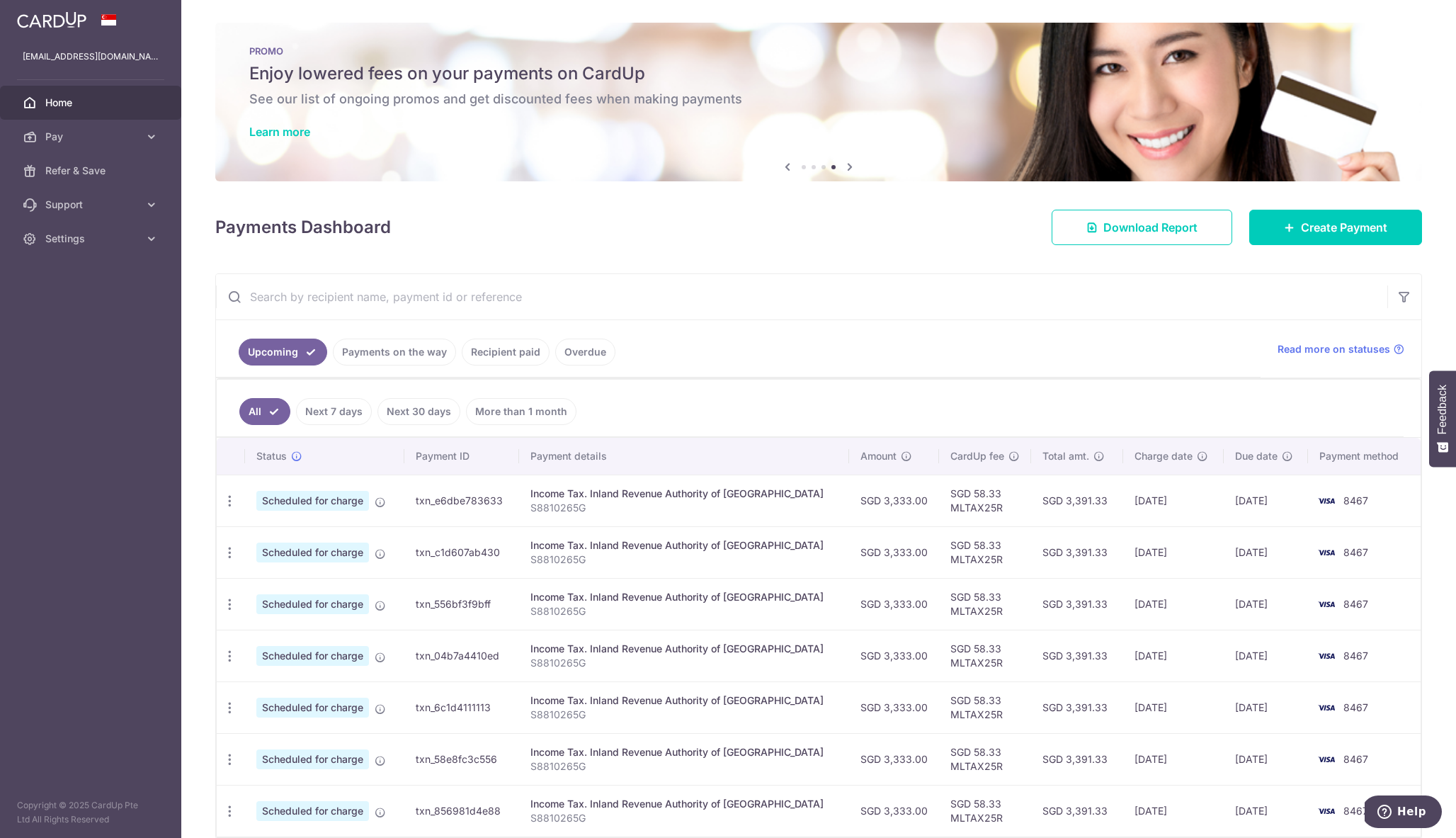
scroll to position [0, 0]
drag, startPoint x: 933, startPoint y: 494, endPoint x: 982, endPoint y: 508, distance: 51.0
click at [982, 508] on td "SGD 58.33 MLTAX25R" at bounding box center [985, 500] width 92 height 51
click at [972, 504] on td "SGD 58.33 MLTAX25R" at bounding box center [985, 500] width 92 height 51
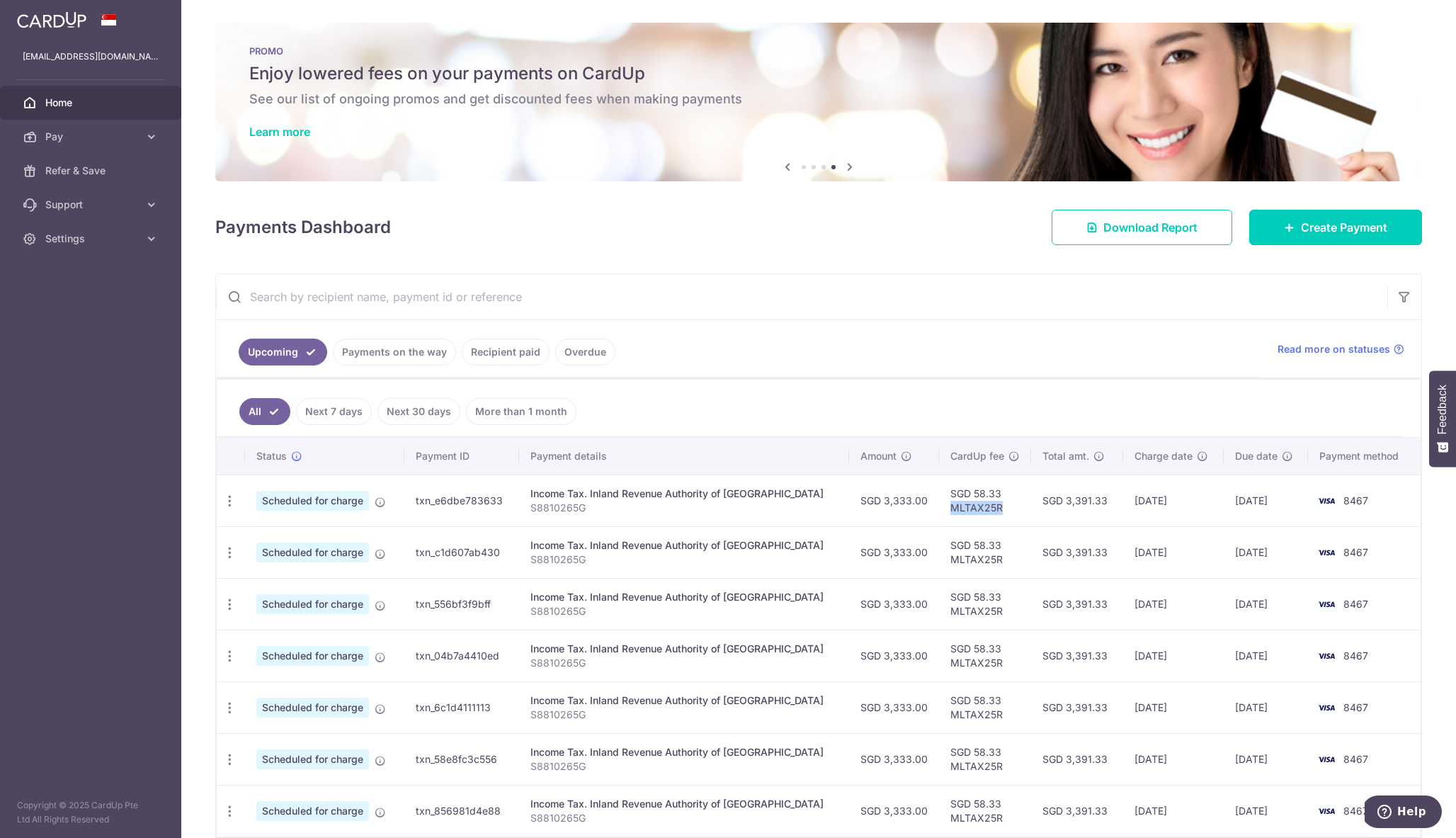
click at [972, 504] on td "SGD 58.33 MLTAX25R" at bounding box center [985, 500] width 92 height 51
click at [951, 485] on td "SGD 58.33 MLTAX25R" at bounding box center [985, 500] width 92 height 51
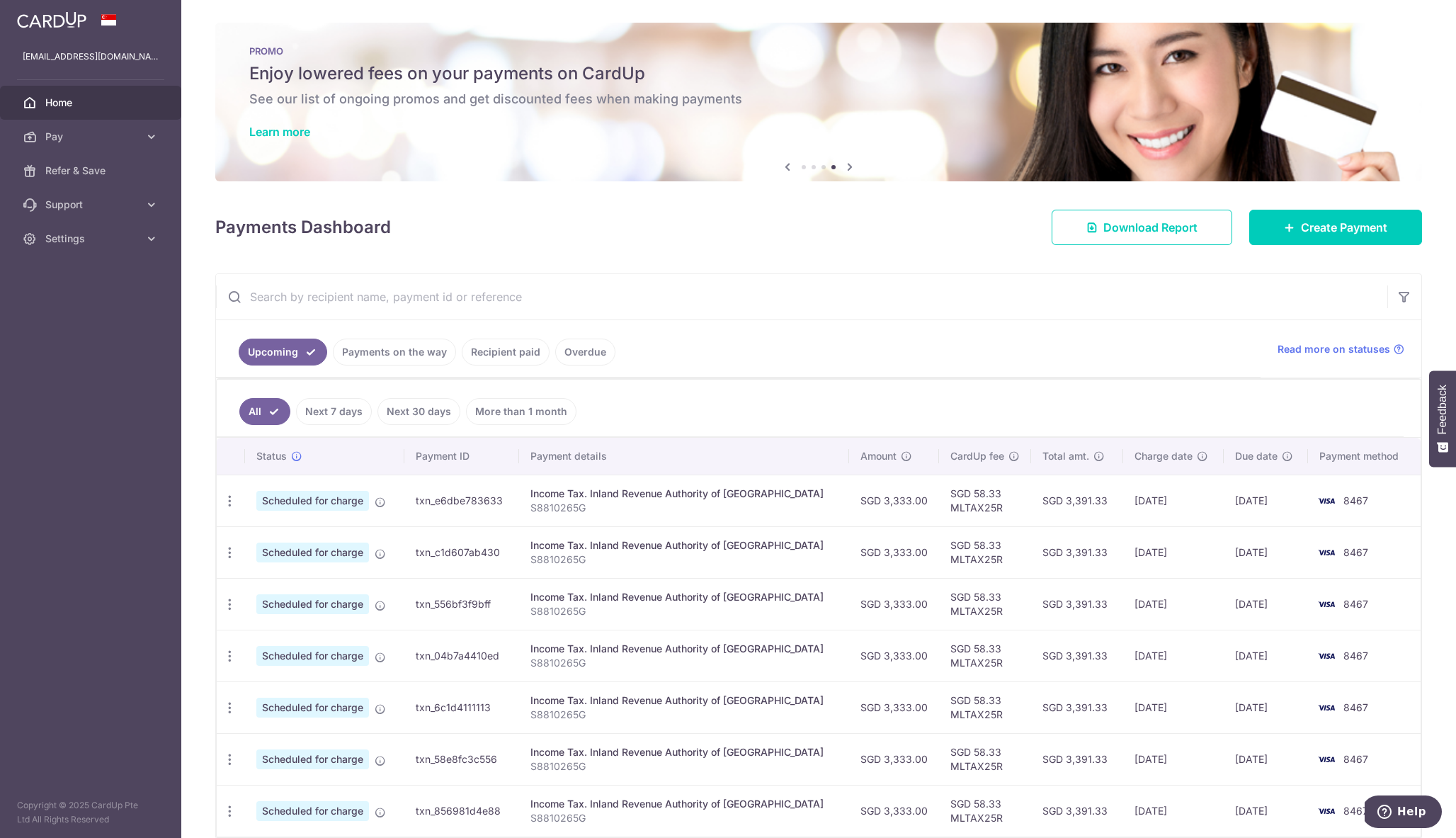
click at [956, 505] on td "SGD 58.33 MLTAX25R" at bounding box center [985, 500] width 92 height 51
drag, startPoint x: 936, startPoint y: 489, endPoint x: 982, endPoint y: 512, distance: 51.4
click at [982, 512] on td "SGD 58.33 MLTAX25R" at bounding box center [985, 500] width 92 height 51
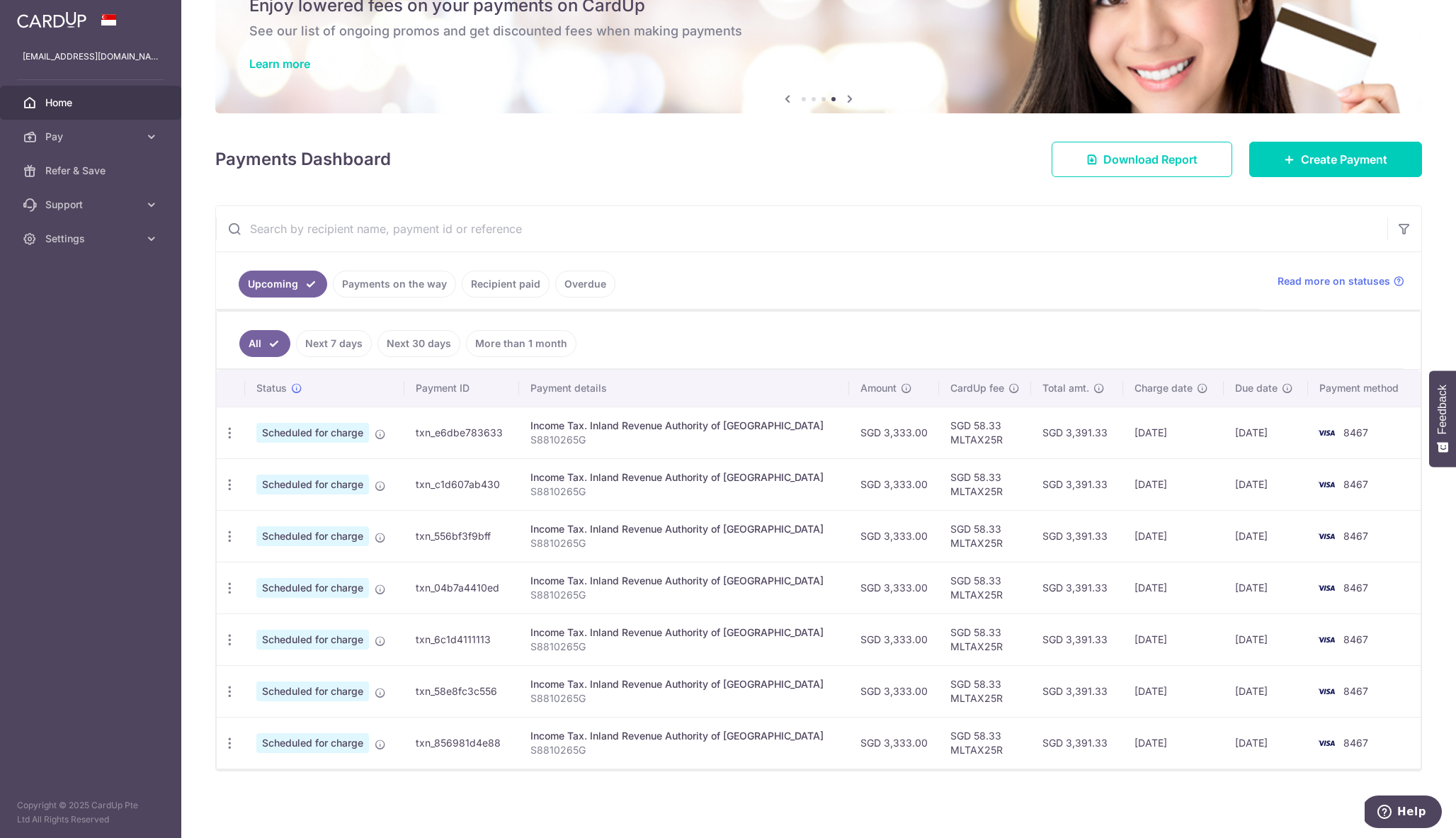
scroll to position [68, 0]
